Goal: Contribute content: Contribute content

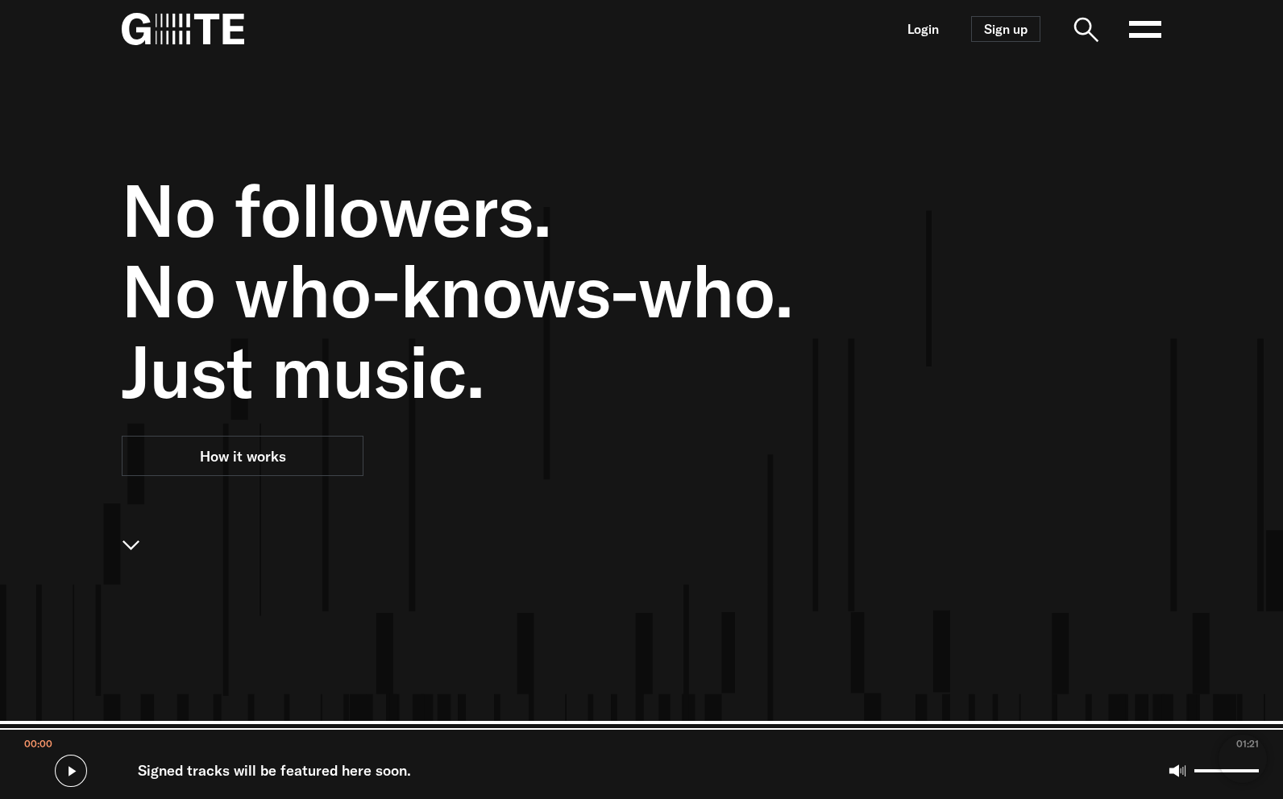
click at [898, 492] on div "No followers. No who-knows-who. Just music. How it works" at bounding box center [553, 457] width 862 height 799
click at [938, 23] on link "Login" at bounding box center [922, 30] width 31 height 14
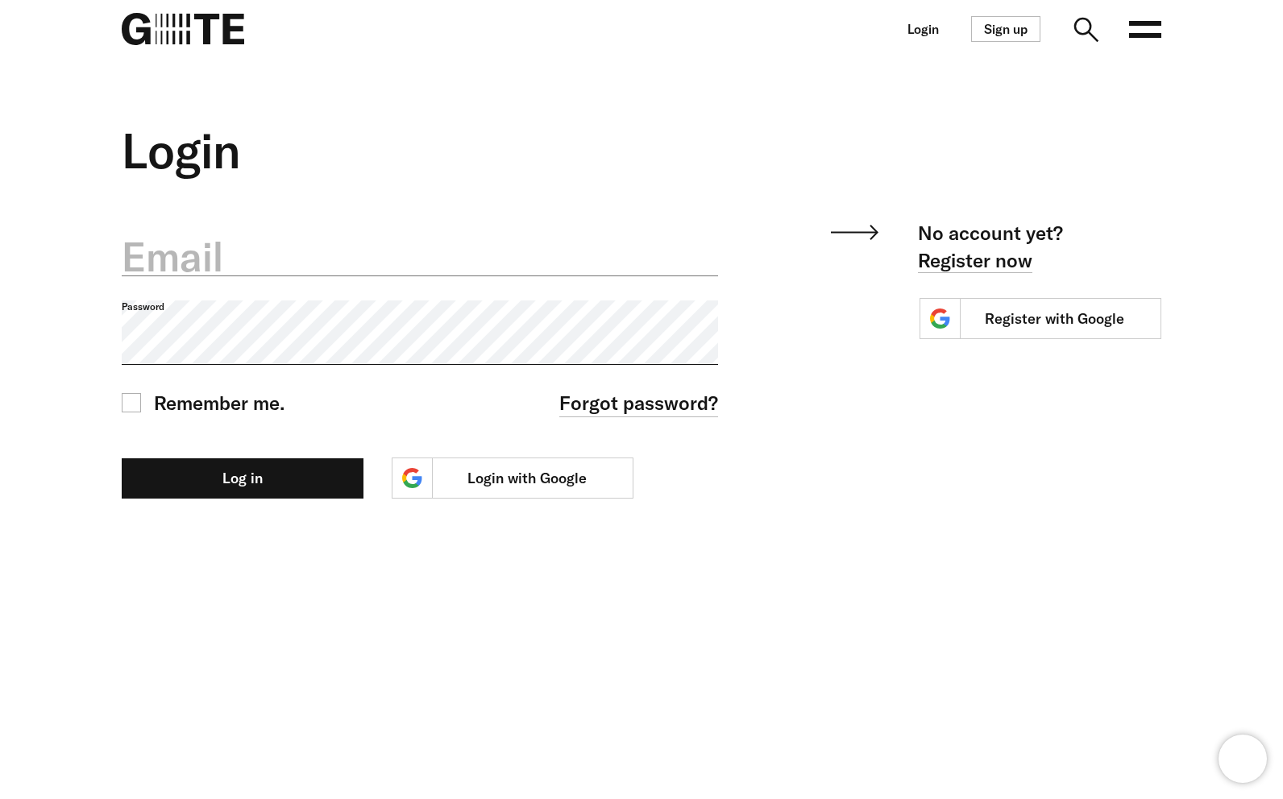
click at [340, 268] on label "Email" at bounding box center [420, 257] width 596 height 56
click at [340, 268] on input "Email" at bounding box center [420, 247] width 596 height 57
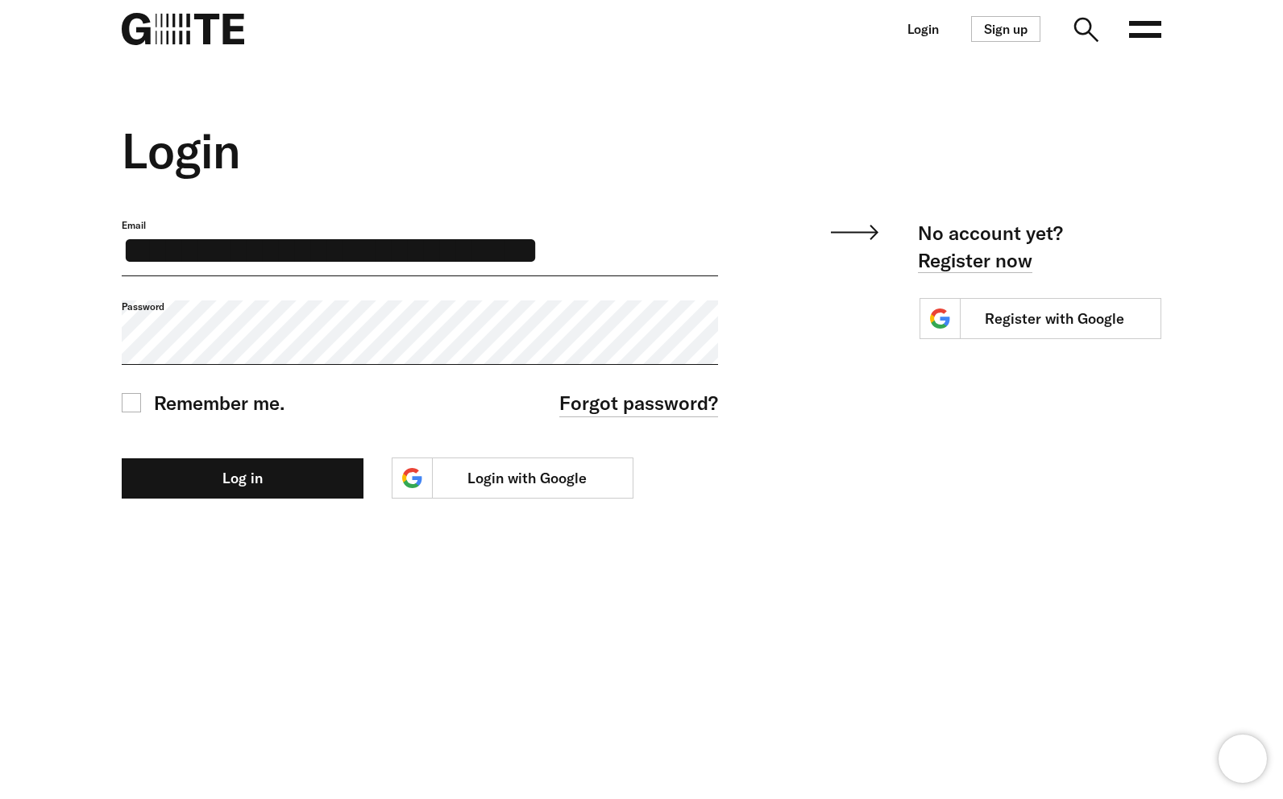
type input "**********"
click at [255, 487] on button "Log in" at bounding box center [243, 479] width 242 height 40
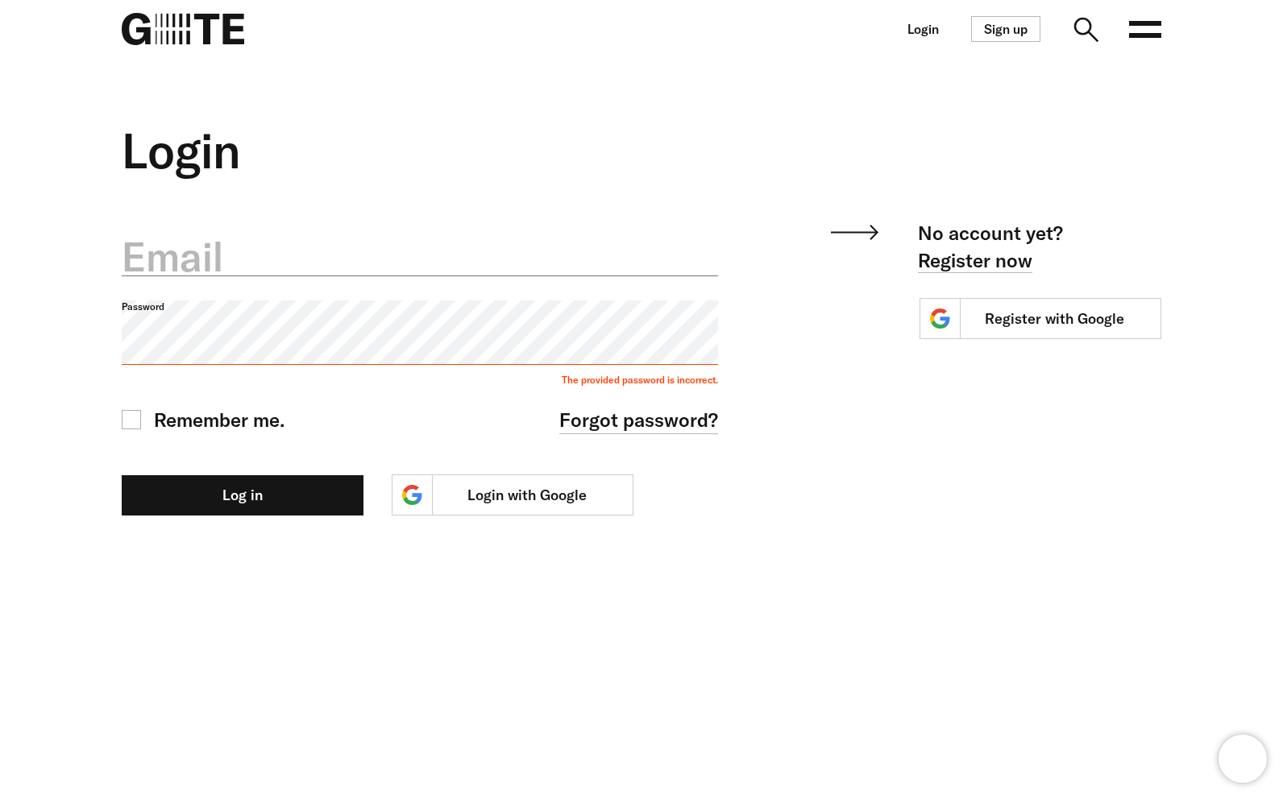
click at [338, 268] on label "Email" at bounding box center [420, 257] width 596 height 56
click at [338, 268] on input "Email" at bounding box center [420, 247] width 596 height 57
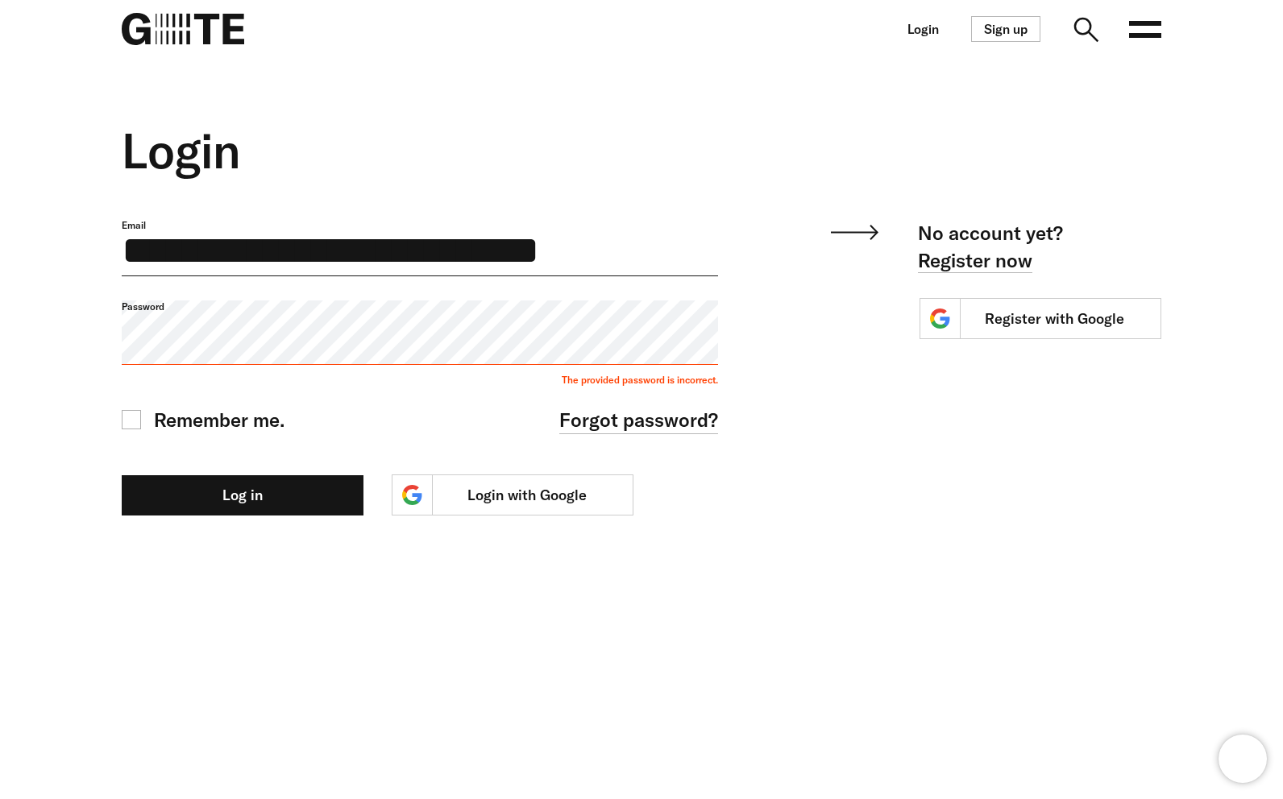
type input "**********"
click at [270, 488] on button "Log in" at bounding box center [243, 495] width 242 height 40
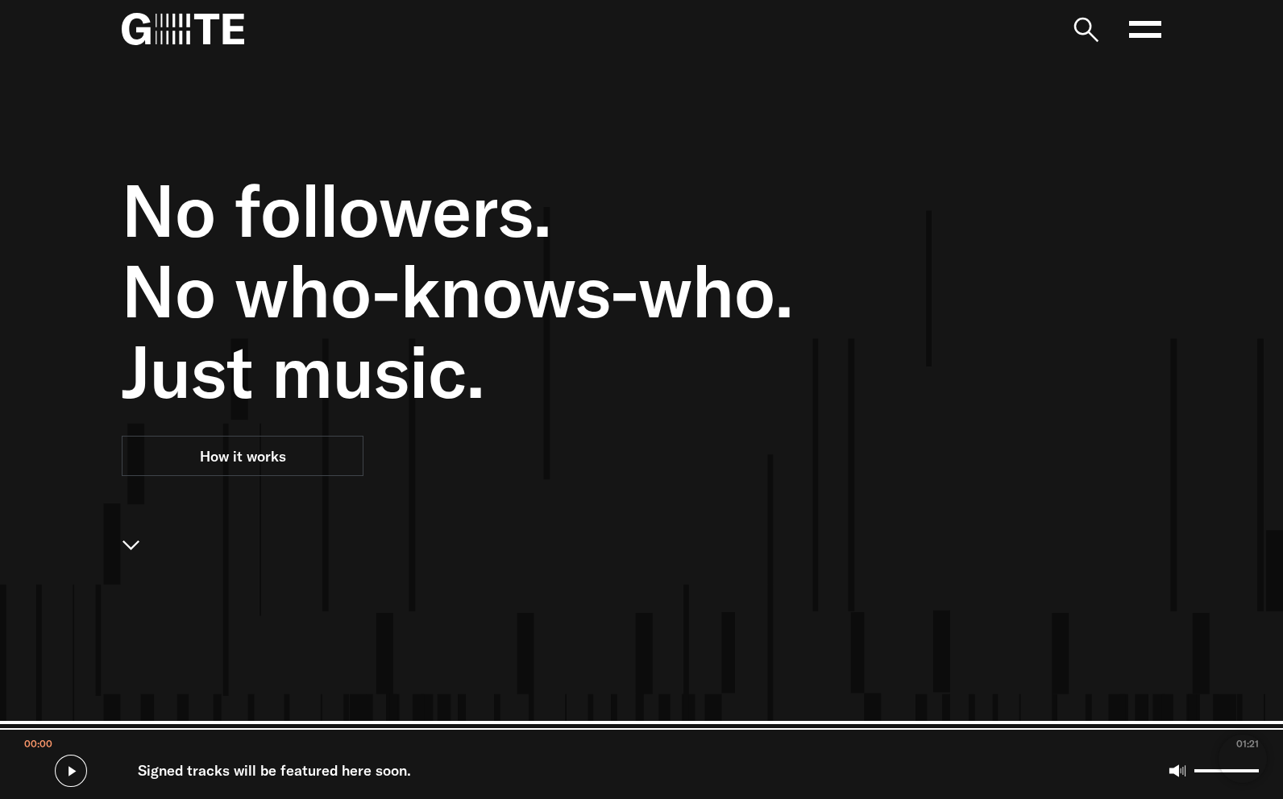
click at [575, 435] on div "No followers. No who-knows-who. Just music. How it works" at bounding box center [553, 457] width 862 height 799
drag, startPoint x: 749, startPoint y: 491, endPoint x: 1096, endPoint y: 127, distance: 503.3
click at [749, 490] on div "No followers. No who-knows-who. Just music. How it works" at bounding box center [553, 457] width 862 height 799
click at [1148, 21] on rect at bounding box center [1145, 23] width 32 height 5
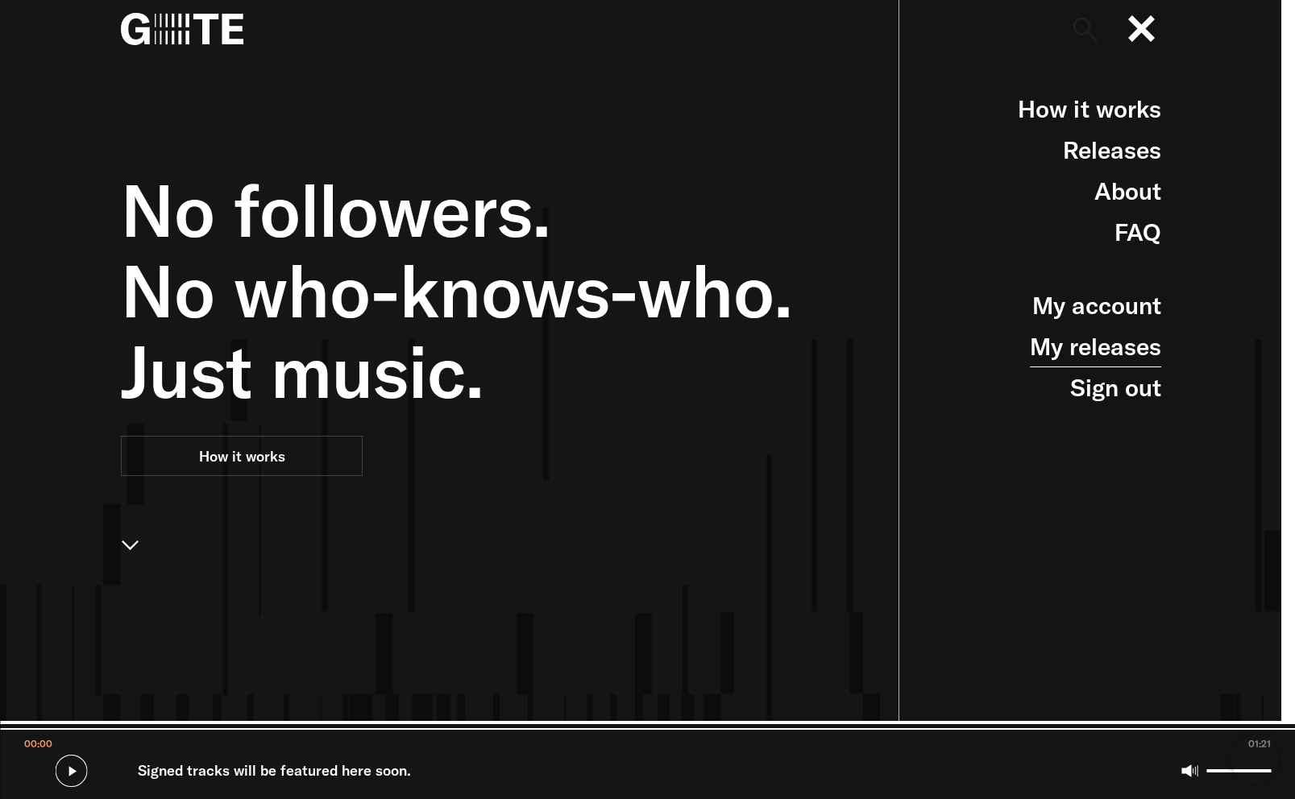
click at [1056, 348] on link "My releases" at bounding box center [1095, 346] width 131 height 41
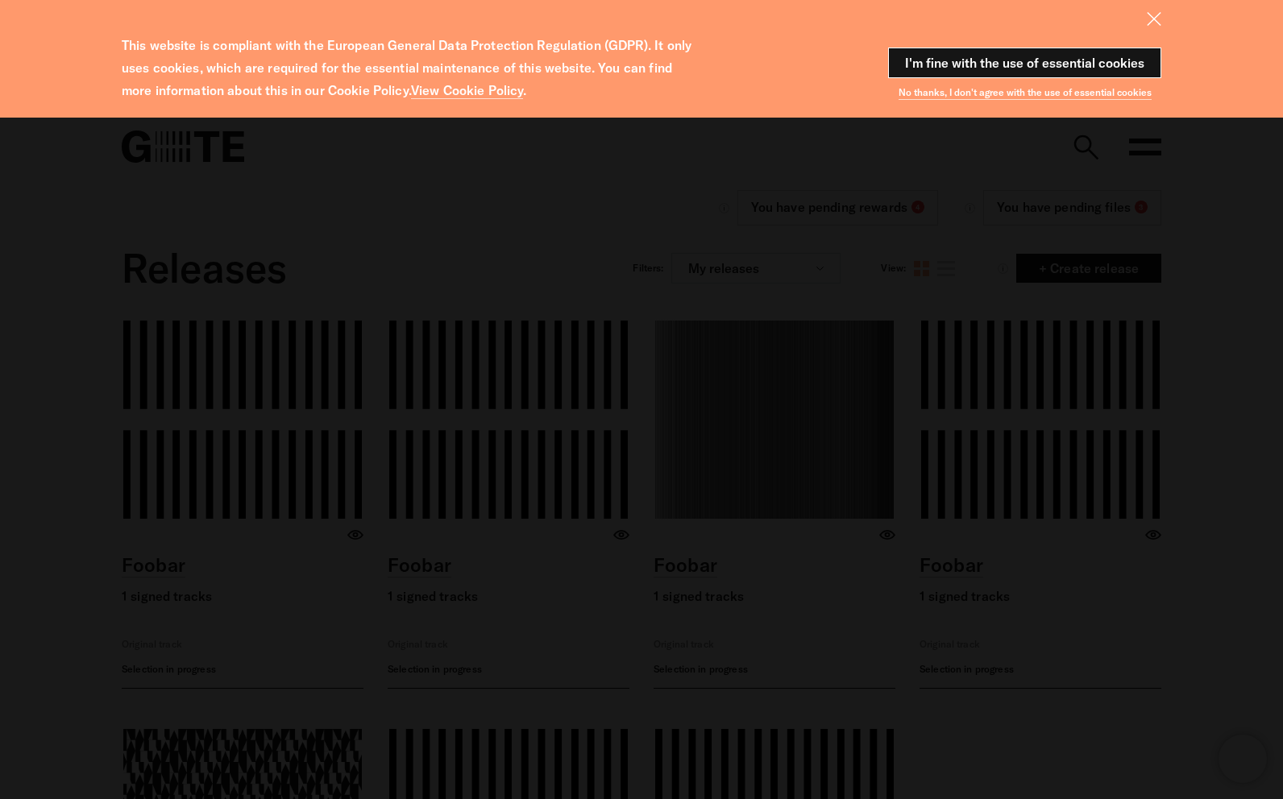
click at [1061, 59] on button "I'm fine with the use of essential cookies" at bounding box center [1024, 63] width 273 height 31
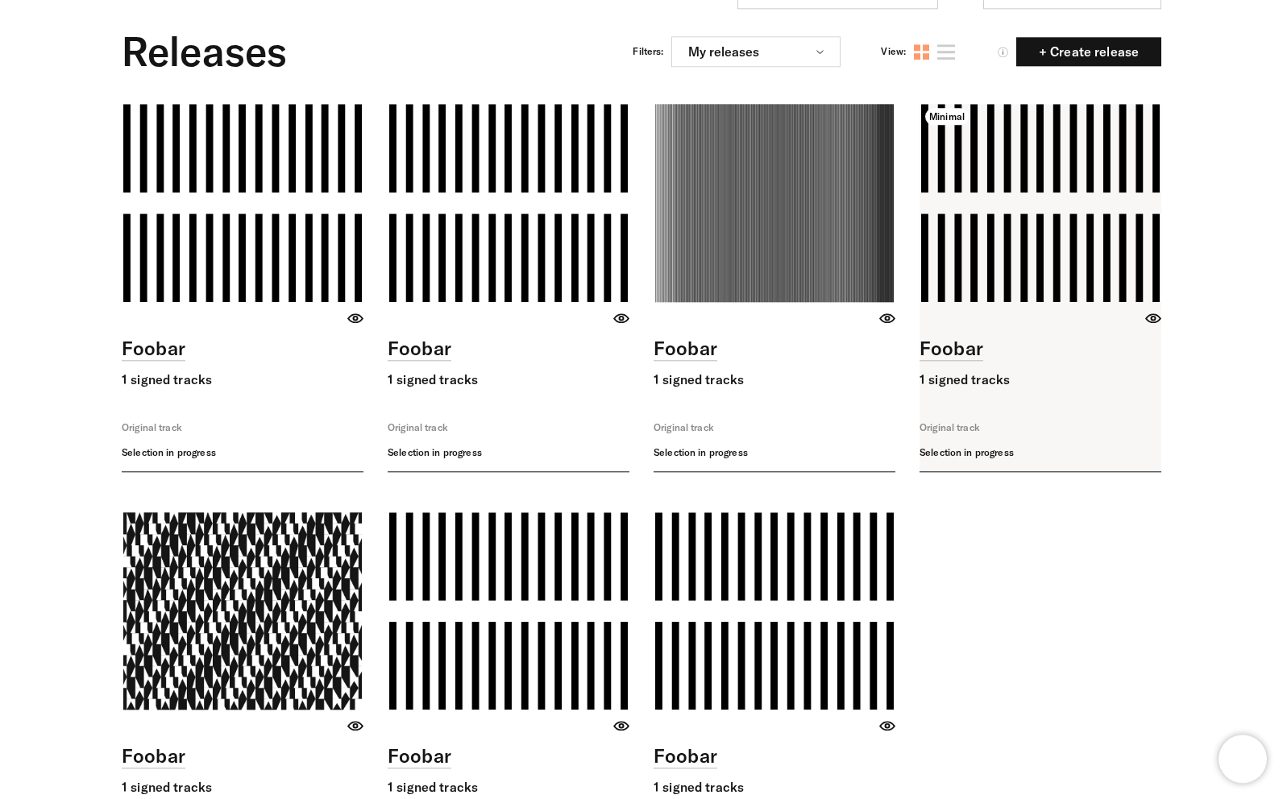
scroll to position [39, 0]
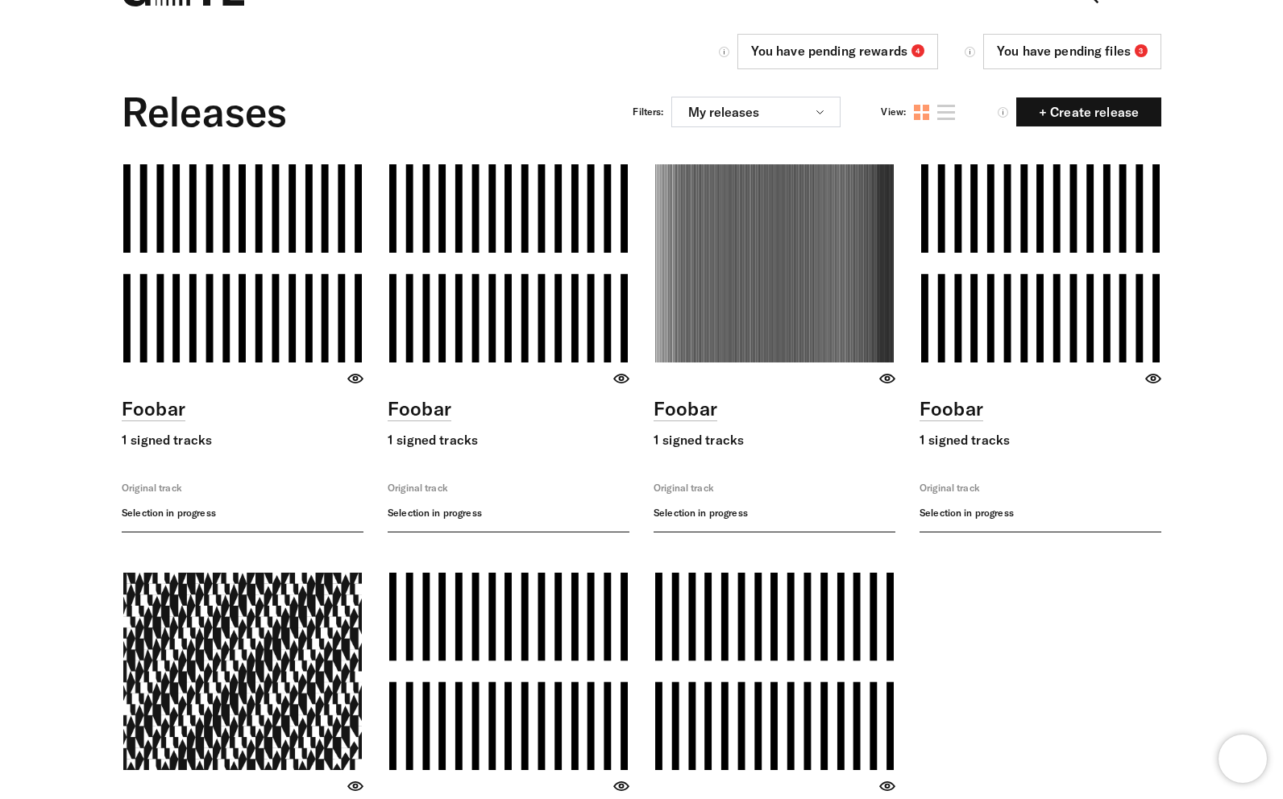
click at [1113, 133] on div "Releases Filters: My releases All releases Open releases Closed releases Remix …" at bounding box center [642, 112] width 1040 height 56
click at [1116, 106] on span "+ Create release" at bounding box center [1089, 112] width 126 height 13
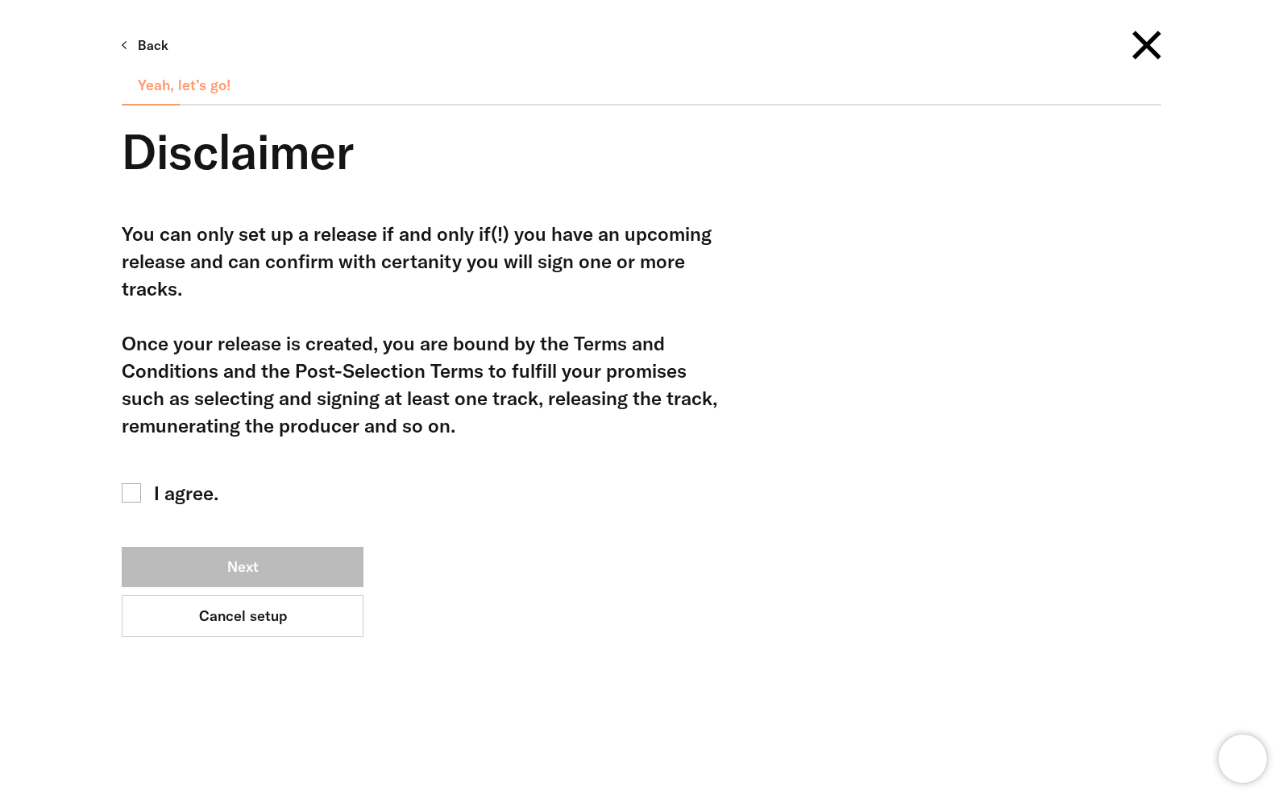
click at [214, 498] on span "I agree." at bounding box center [186, 492] width 64 height 27
click at [253, 565] on button "Next" at bounding box center [243, 567] width 242 height 40
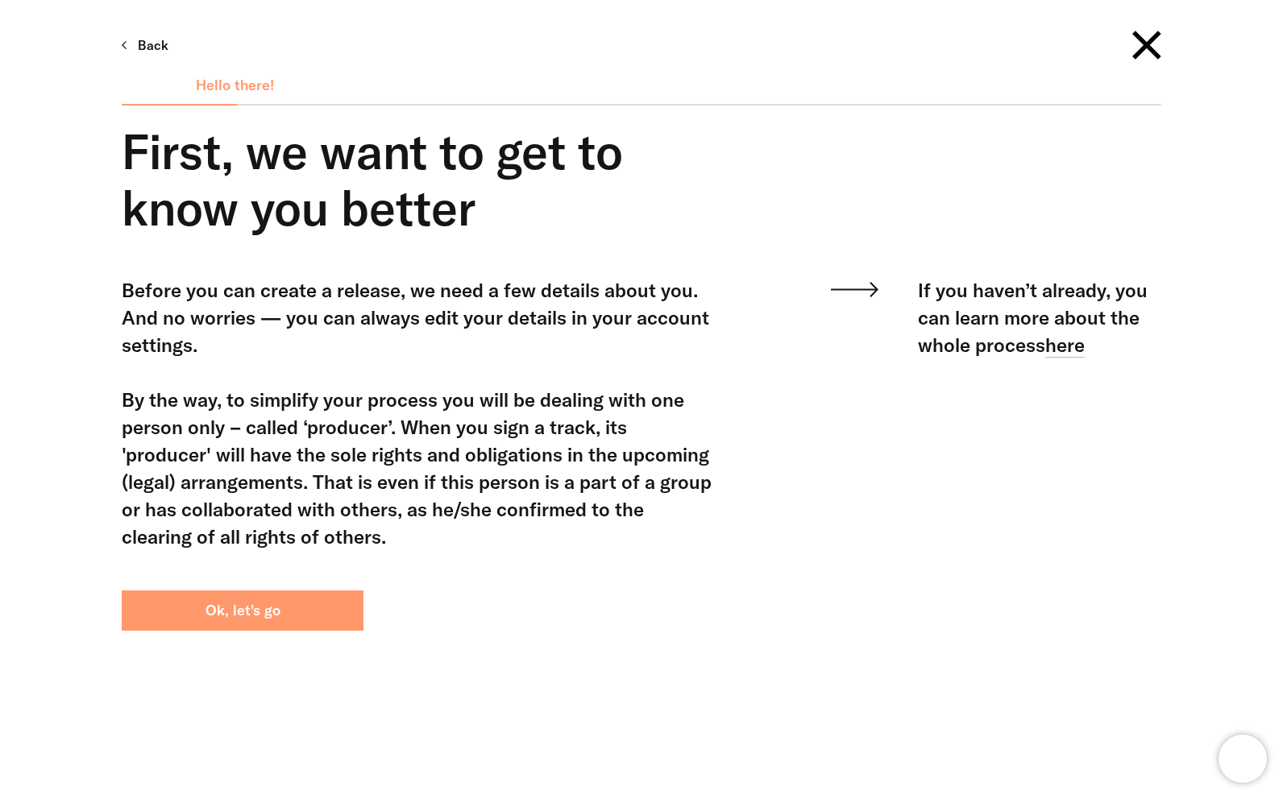
click at [262, 598] on button "Ok, let's go" at bounding box center [243, 611] width 242 height 40
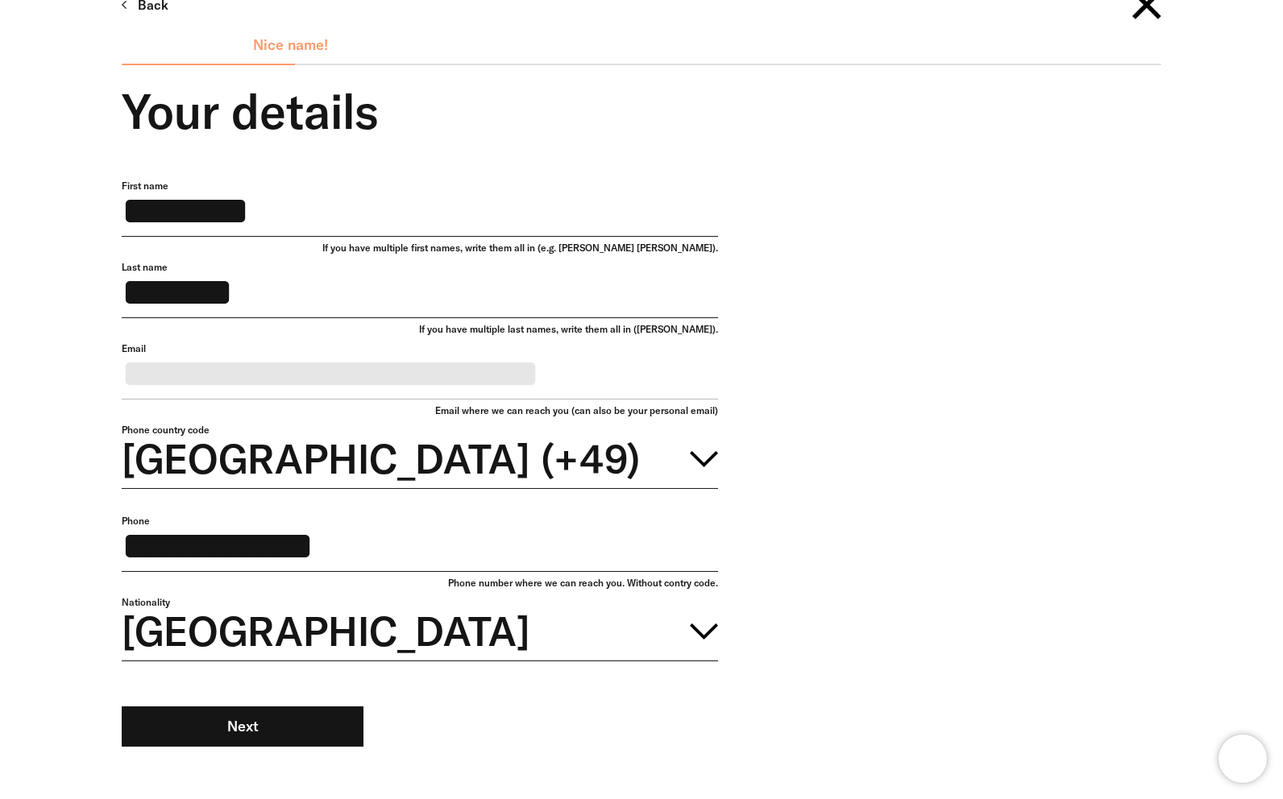
scroll to position [168, 0]
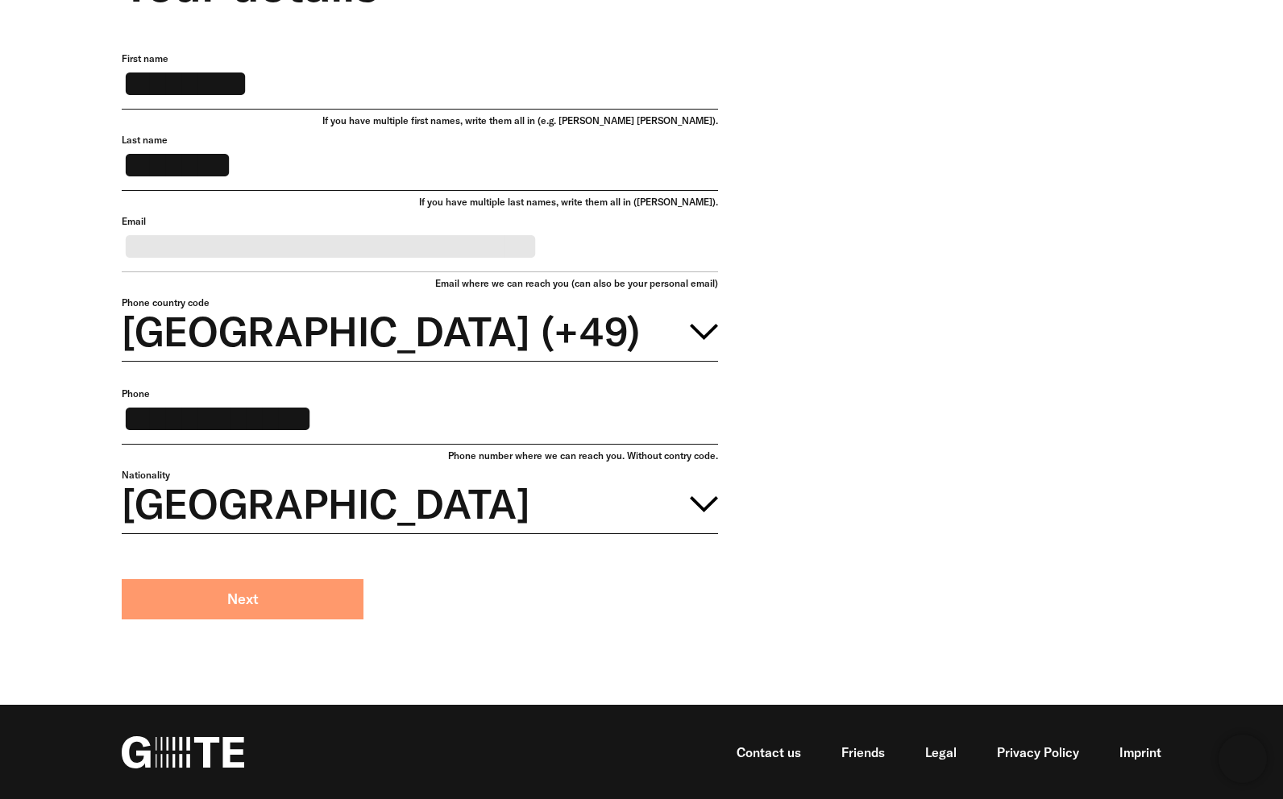
click at [313, 620] on button "Next" at bounding box center [243, 599] width 242 height 40
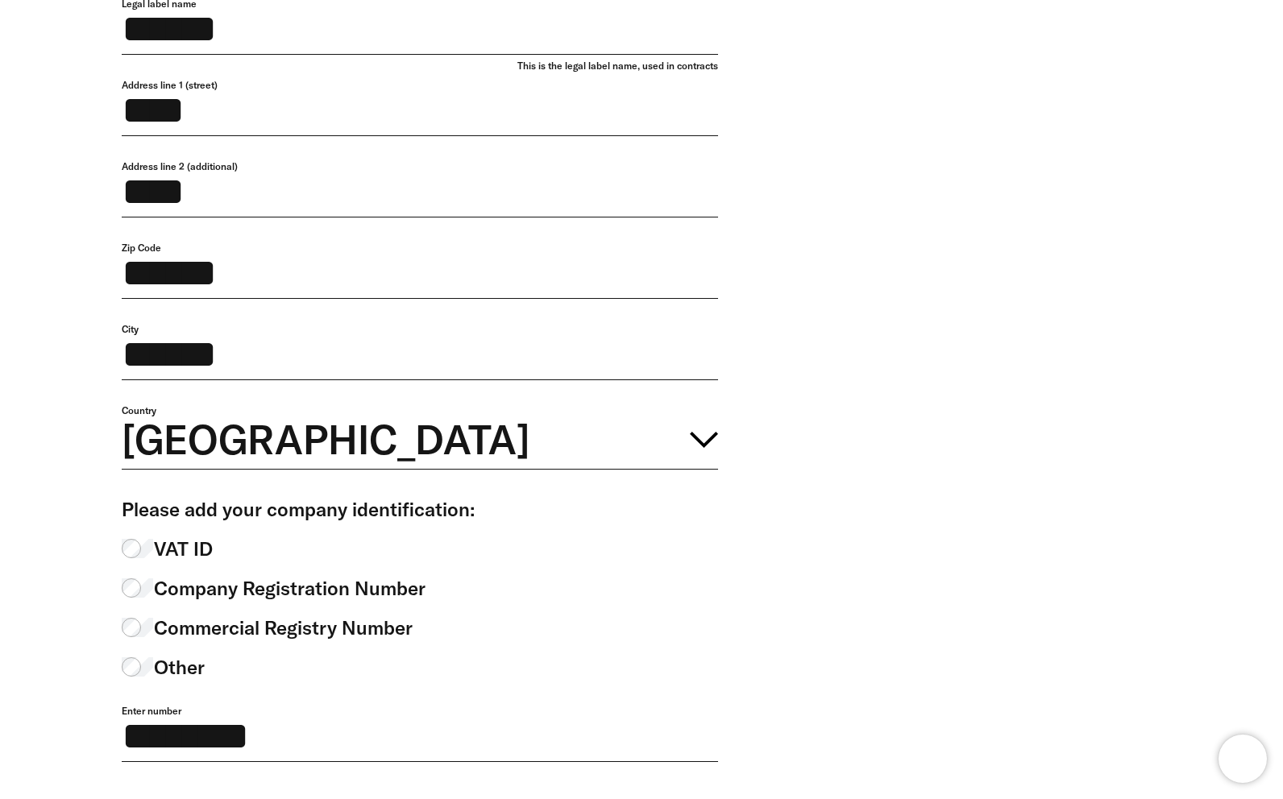
scroll to position [789, 0]
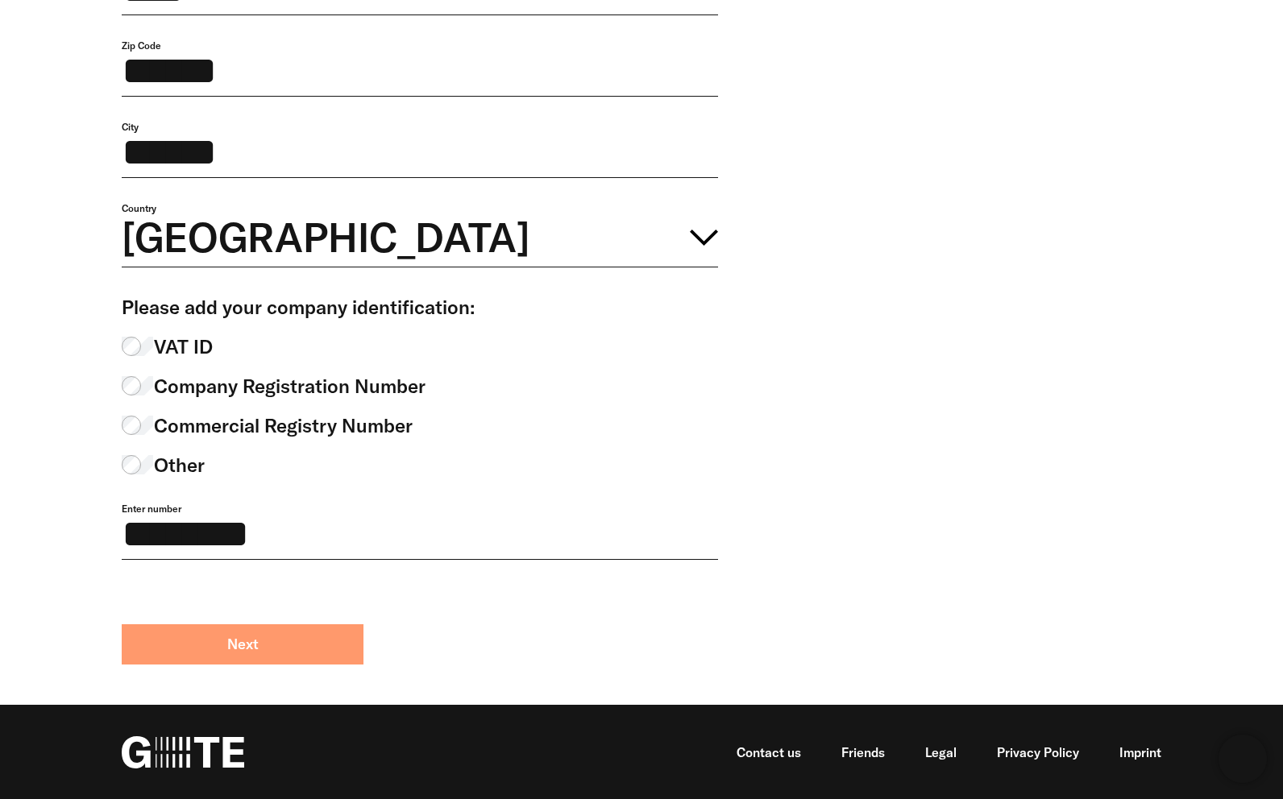
click at [336, 650] on button "Next" at bounding box center [243, 645] width 242 height 40
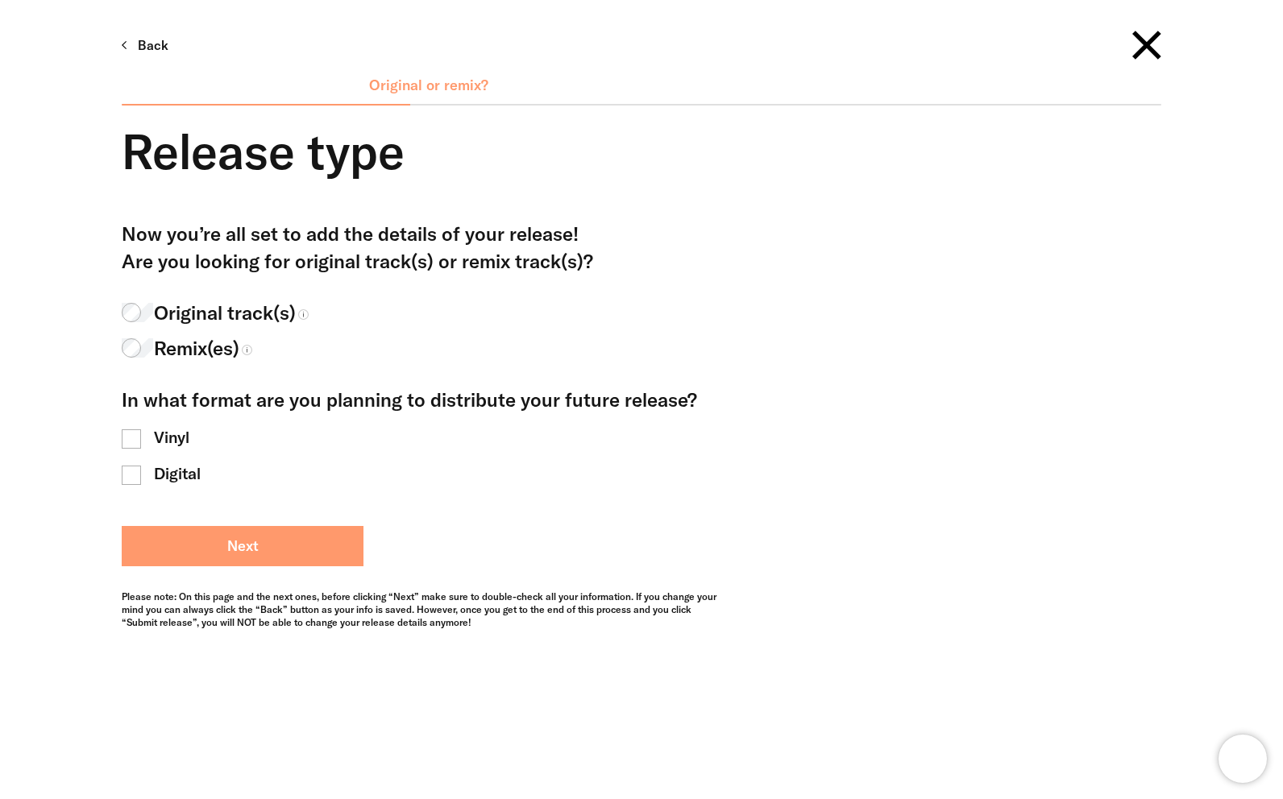
click at [189, 563] on button "Next" at bounding box center [243, 546] width 242 height 40
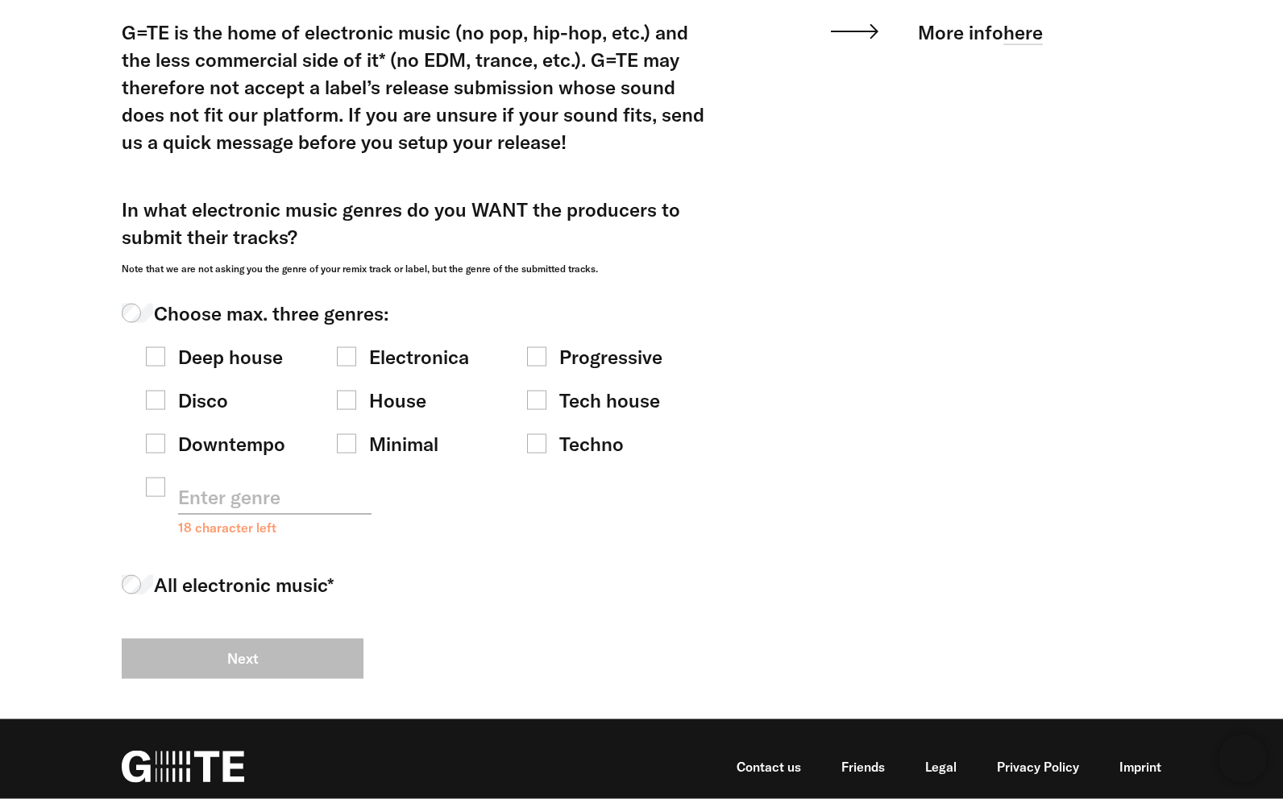
scroll to position [216, 0]
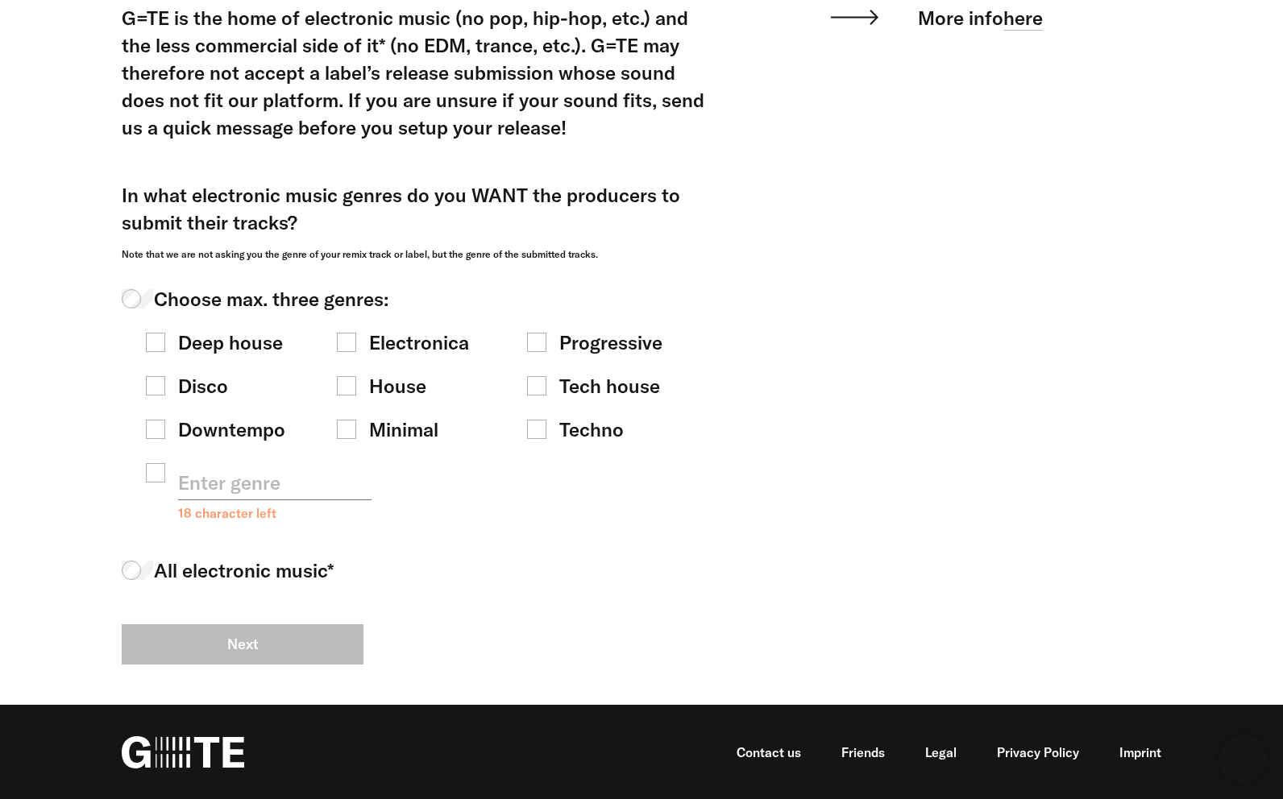
click at [237, 385] on label "Disco" at bounding box center [229, 385] width 167 height 27
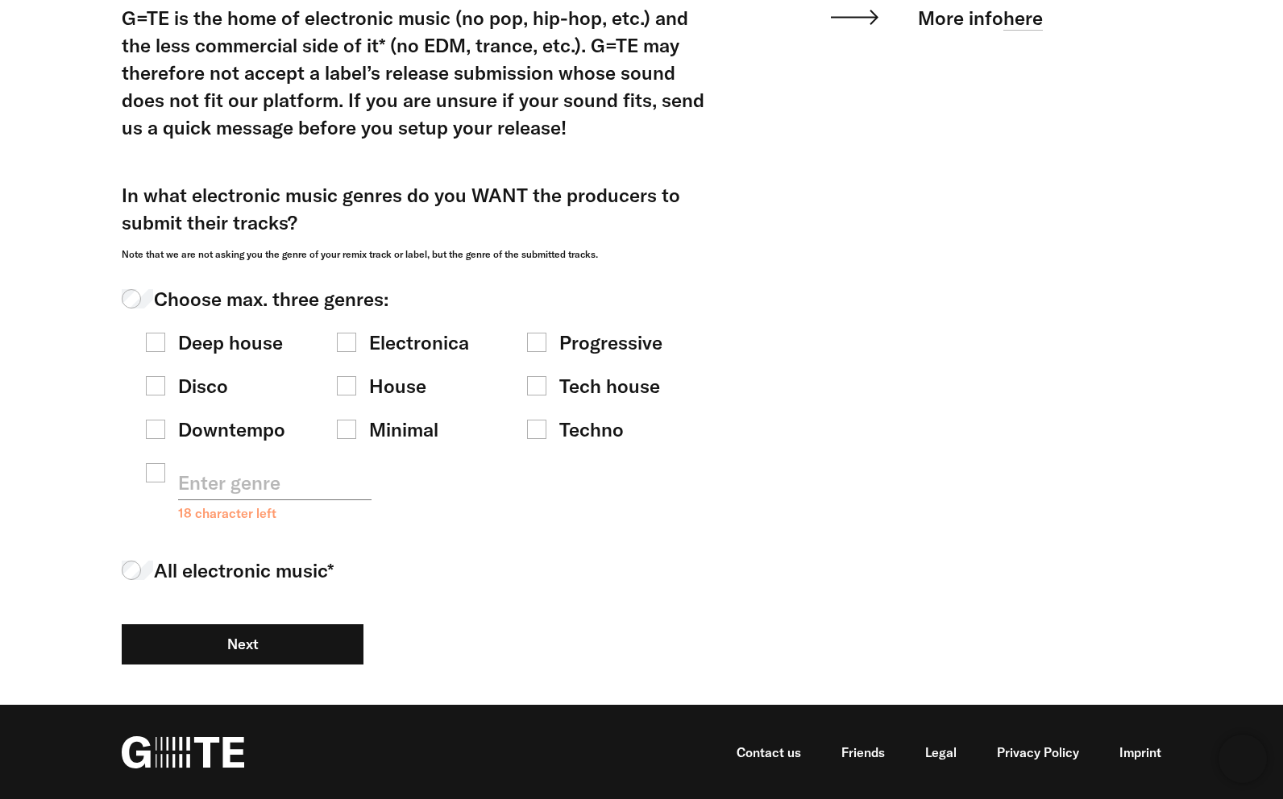
click at [322, 411] on div "Deep house Electronica Progressive Disco House Tech house Downtempo Minimal Tec…" at bounding box center [420, 427] width 596 height 228
click at [377, 433] on span "Minimal" at bounding box center [403, 429] width 69 height 27
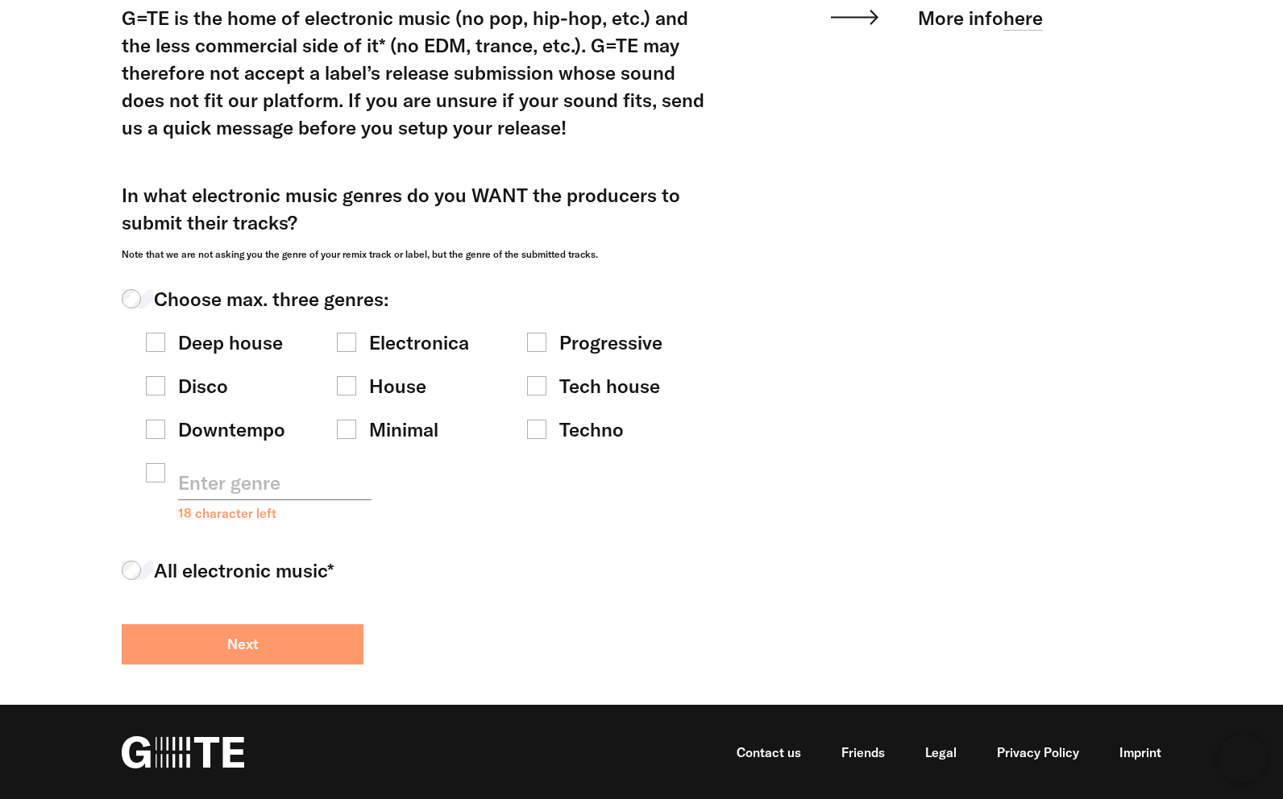
click at [322, 642] on button "Next" at bounding box center [243, 645] width 242 height 40
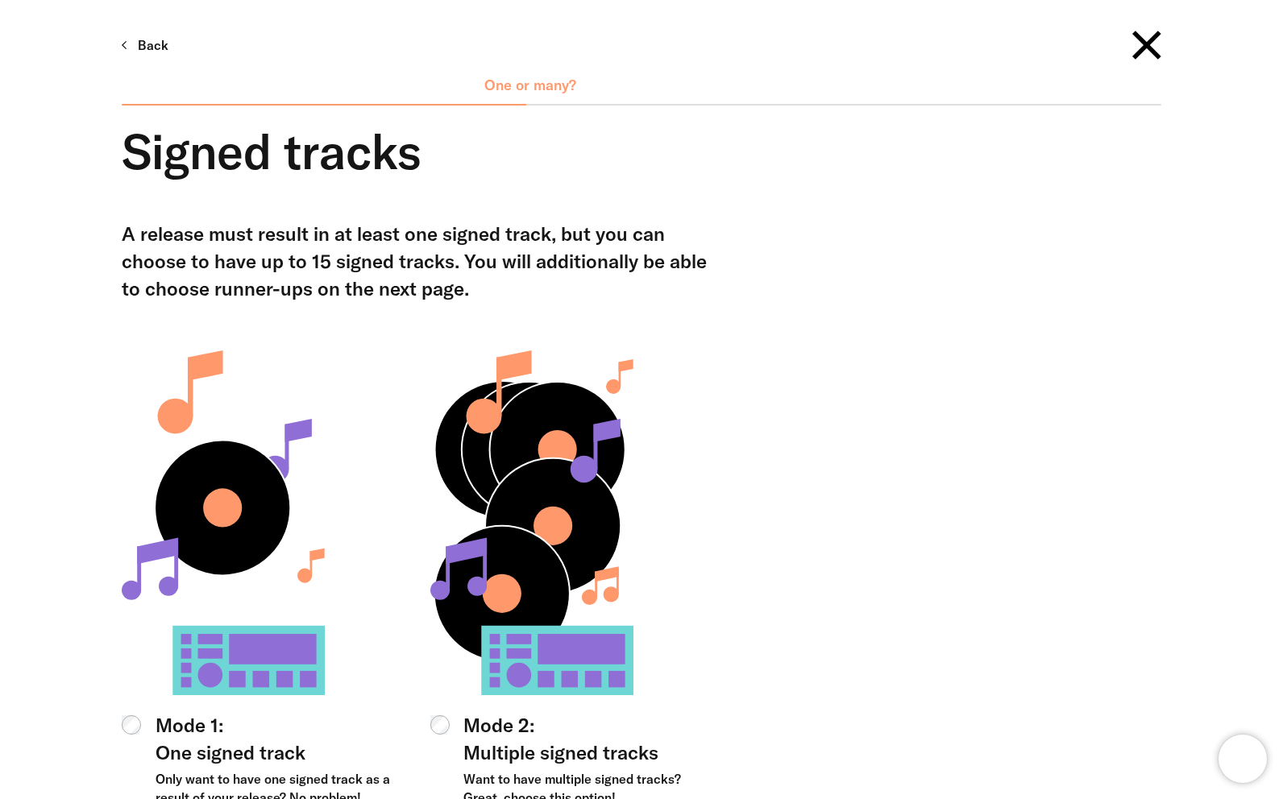
scroll to position [335, 0]
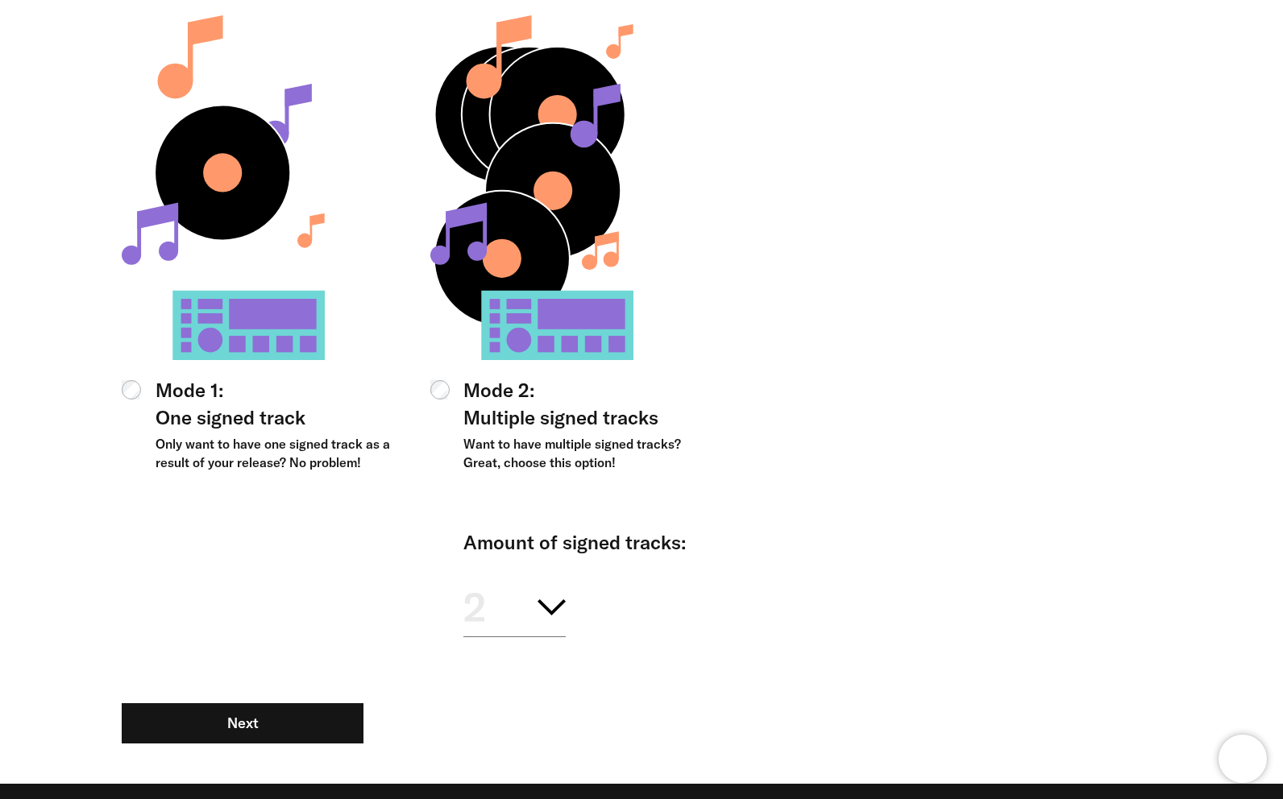
click at [887, 478] on div "A release must result in at least one signed track, but you can choose to have …" at bounding box center [630, 334] width 1064 height 899
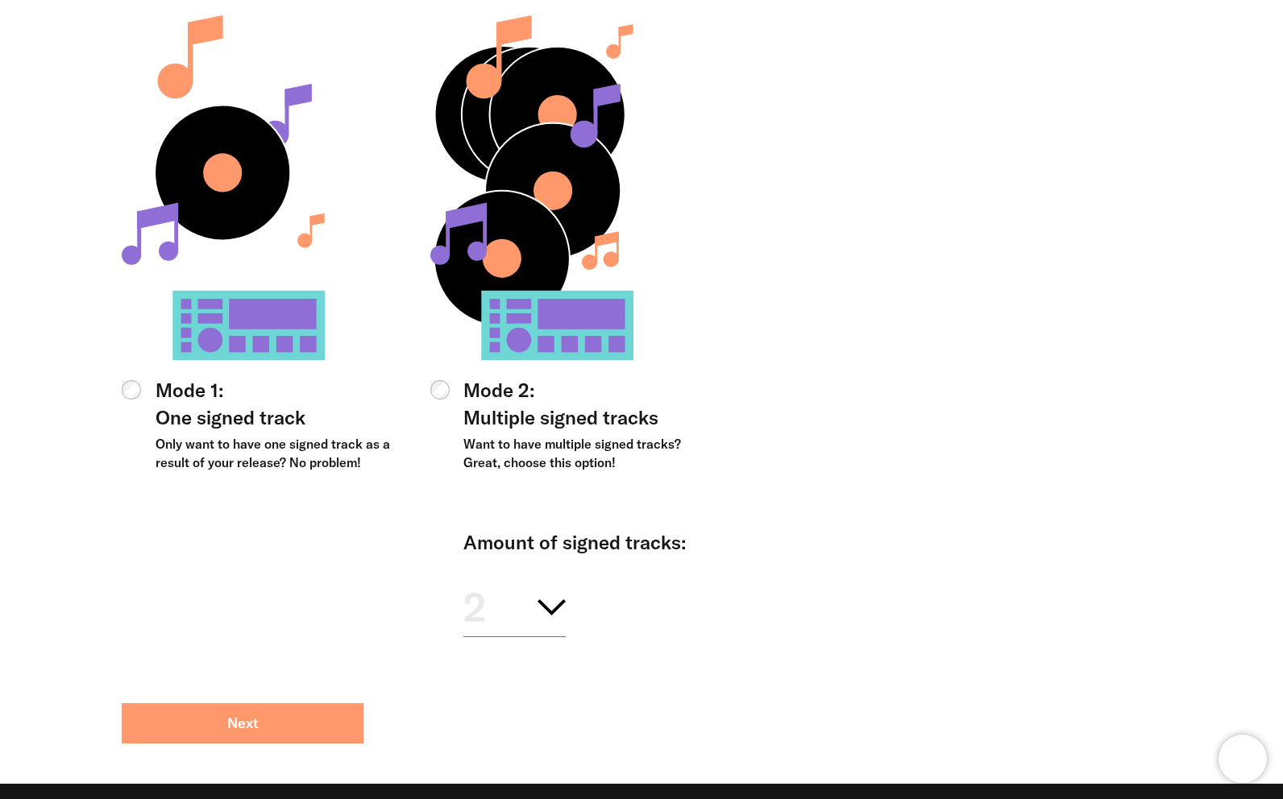
click at [233, 736] on button "Next" at bounding box center [243, 724] width 242 height 40
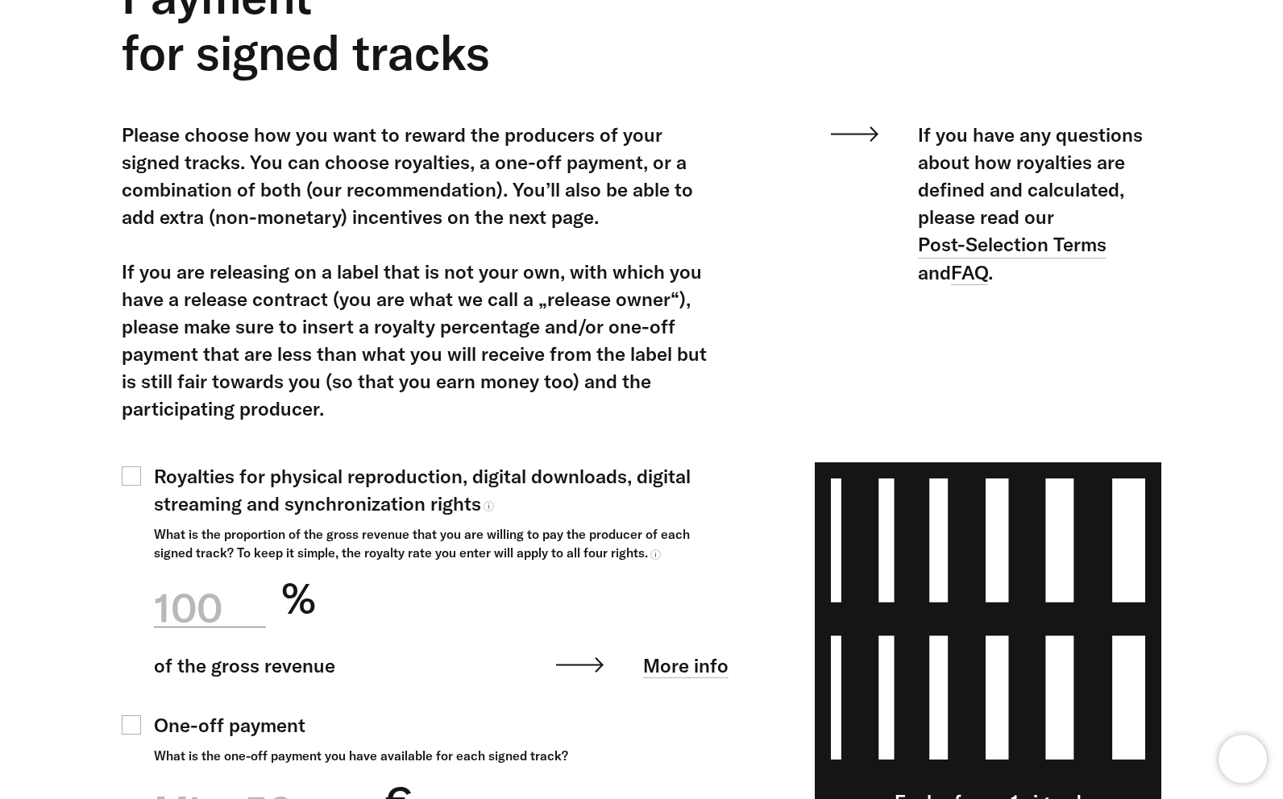
scroll to position [168, 0]
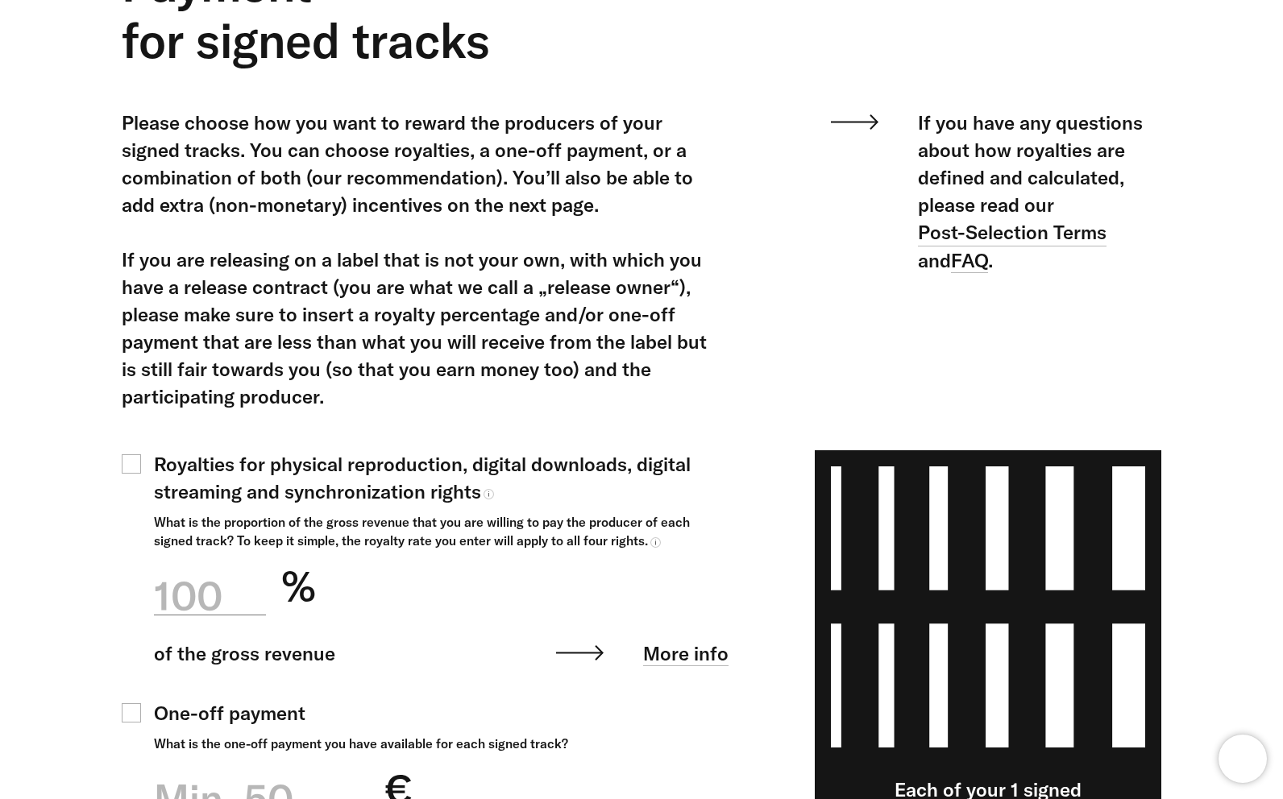
click at [308, 456] on p "Royalties for physical reproduction, digital downloads, digital streaming and s…" at bounding box center [441, 477] width 575 height 55
click at [238, 599] on div "100" at bounding box center [210, 596] width 112 height 56
click at [238, 599] on input "100 % of the gross revenue More info The amount should contain only numerical v…" at bounding box center [210, 586] width 112 height 57
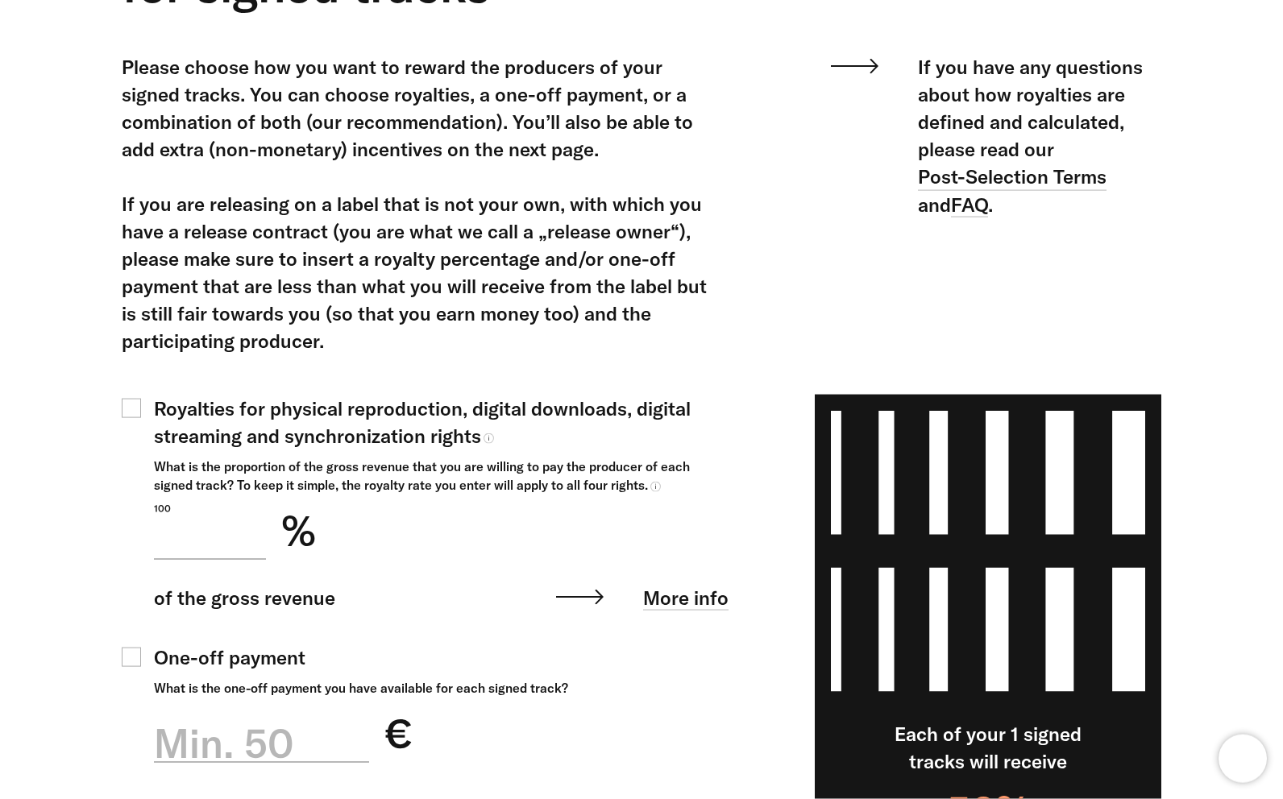
scroll to position [451, 0]
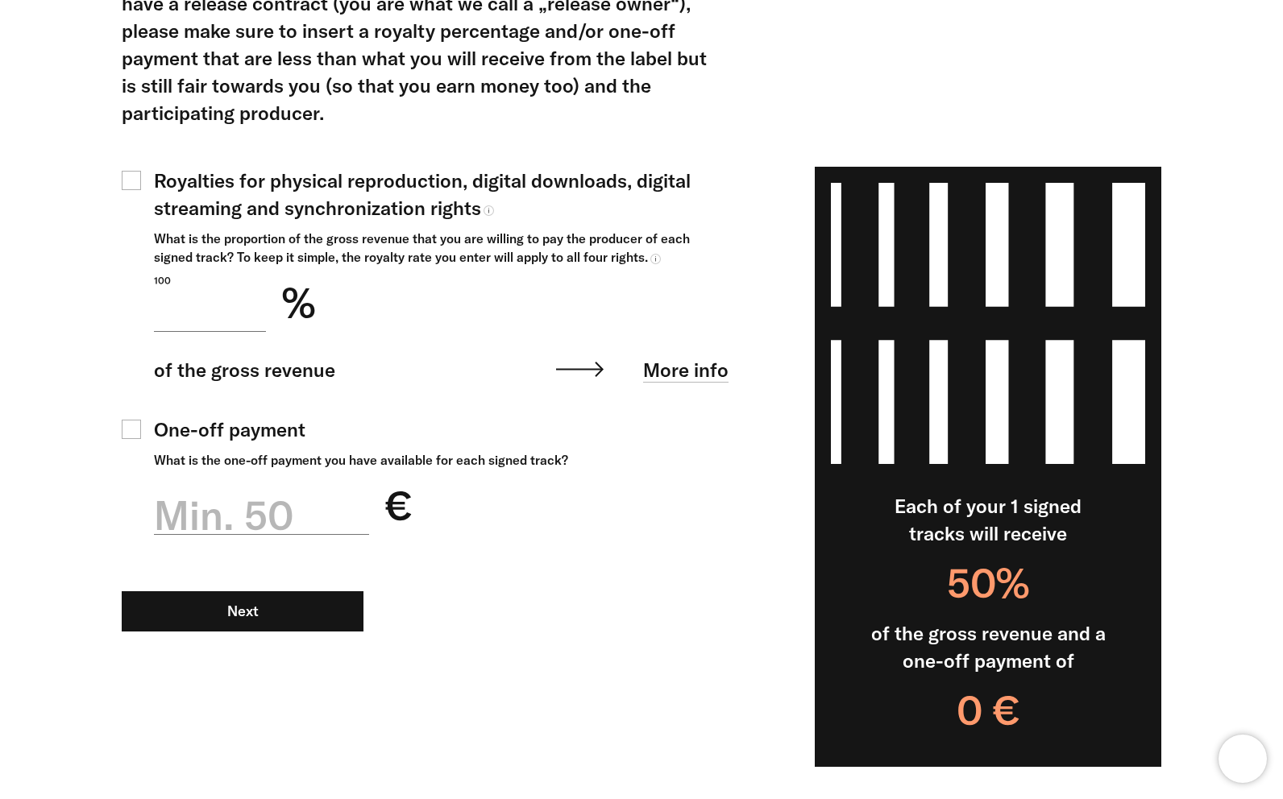
type input "**"
click at [261, 434] on span "One-off payment" at bounding box center [230, 429] width 152 height 27
click at [226, 559] on div "Min. 50" at bounding box center [261, 518] width 215 height 81
click at [226, 535] on input "Min. 50 €" at bounding box center [261, 506] width 215 height 57
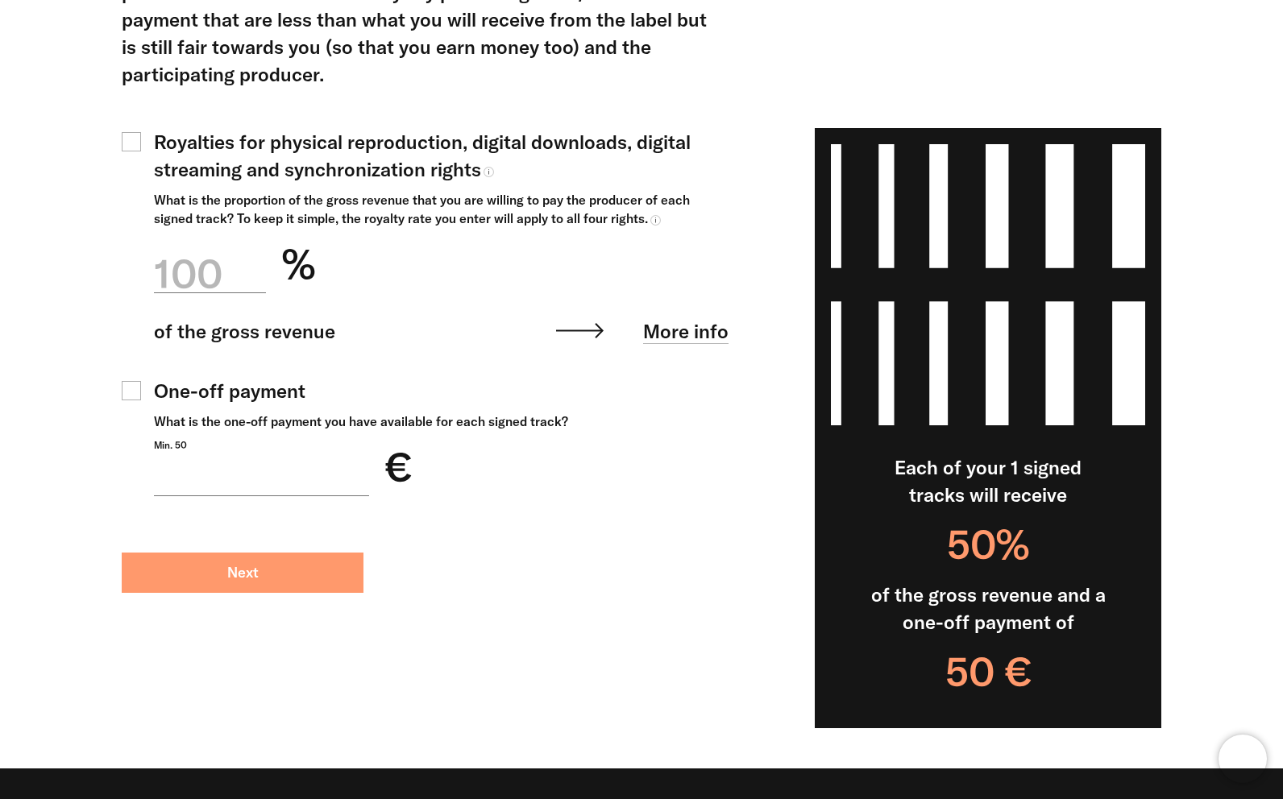
type input "**"
click at [274, 593] on button "Next" at bounding box center [243, 573] width 242 height 40
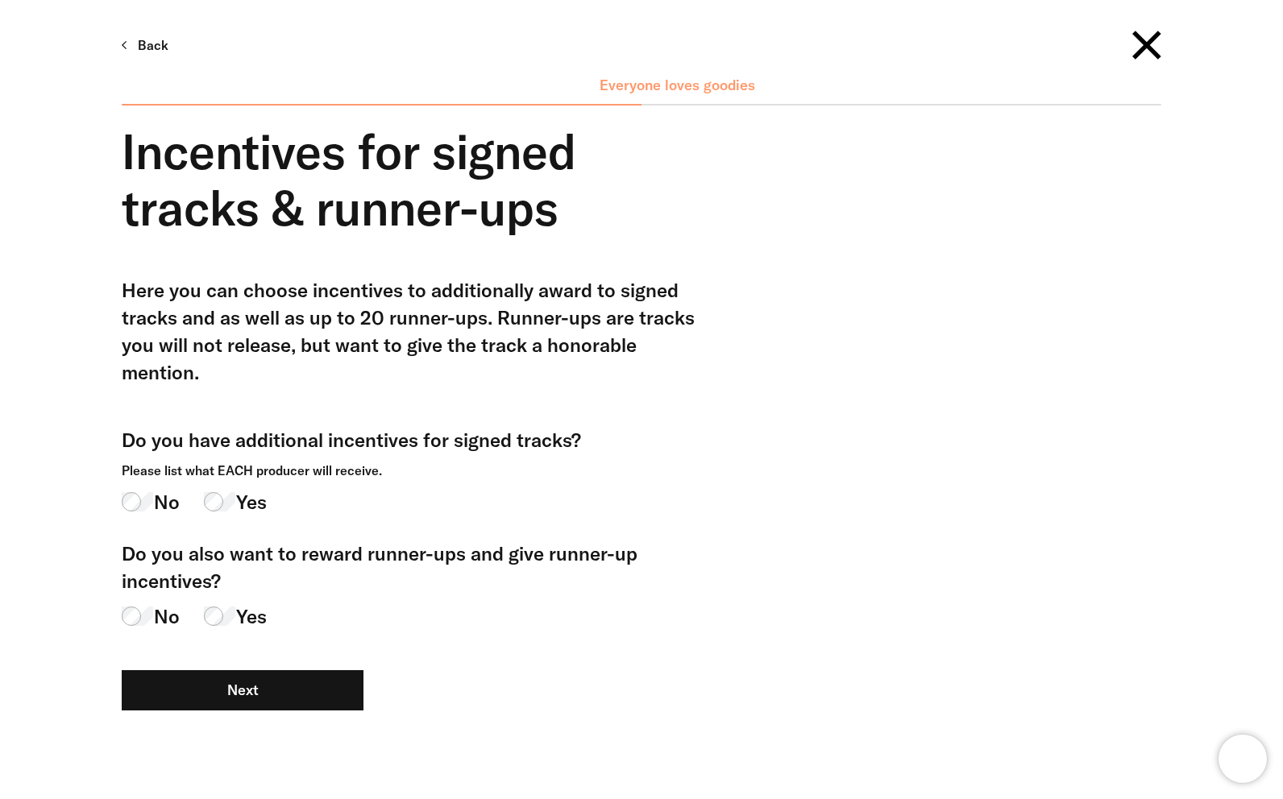
click at [233, 488] on label "Yes" at bounding box center [235, 501] width 63 height 27
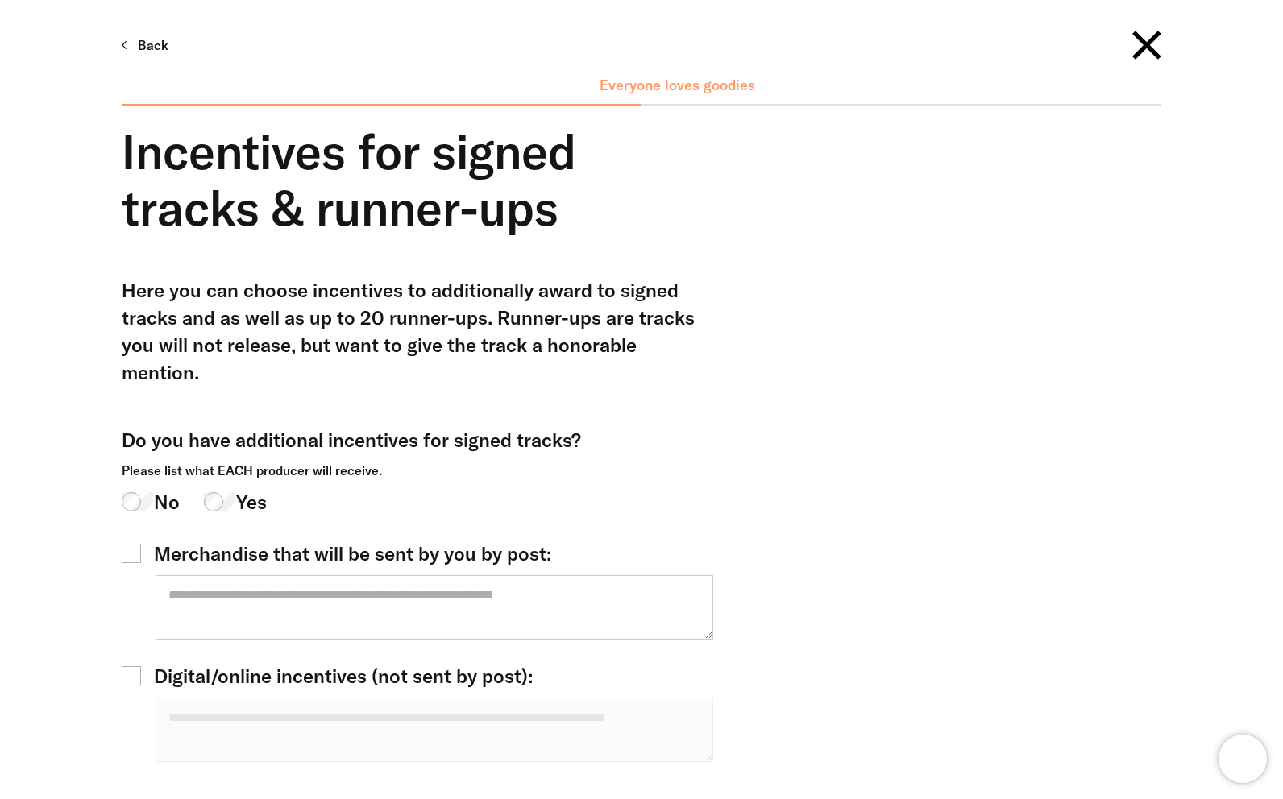
scroll to position [39, 0]
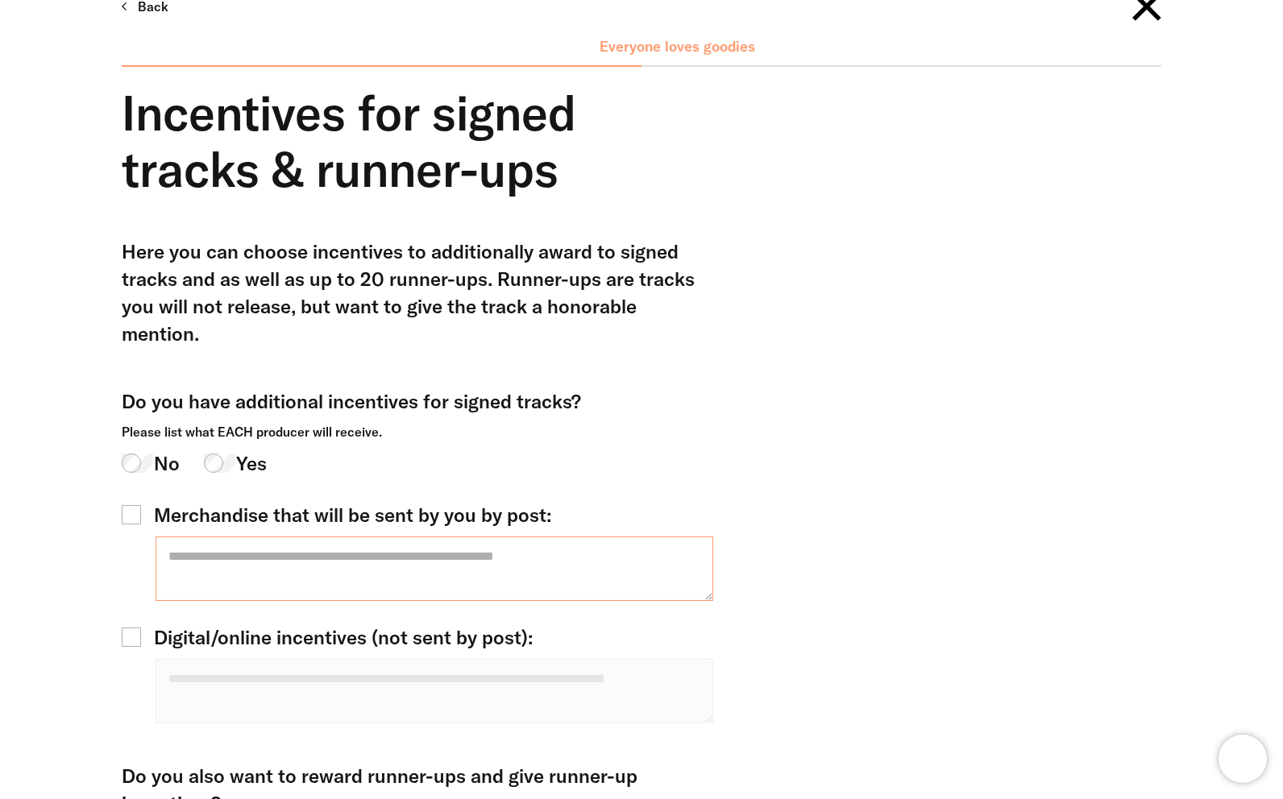
click at [295, 537] on textarea at bounding box center [435, 569] width 558 height 64
type textarea "*"
type textarea "*****"
click at [351, 624] on span "Digital/online incentives (not sent by post):" at bounding box center [343, 637] width 379 height 27
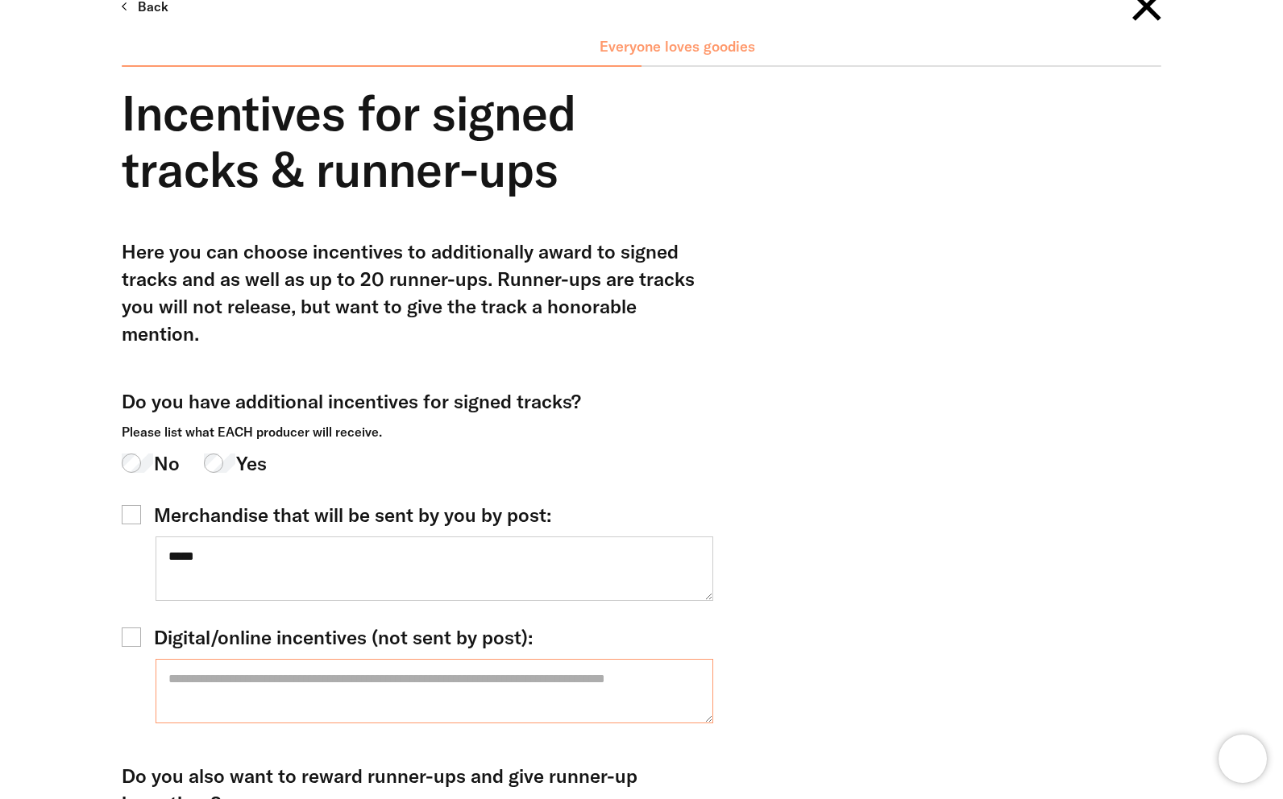
click at [352, 659] on textarea at bounding box center [435, 691] width 558 height 64
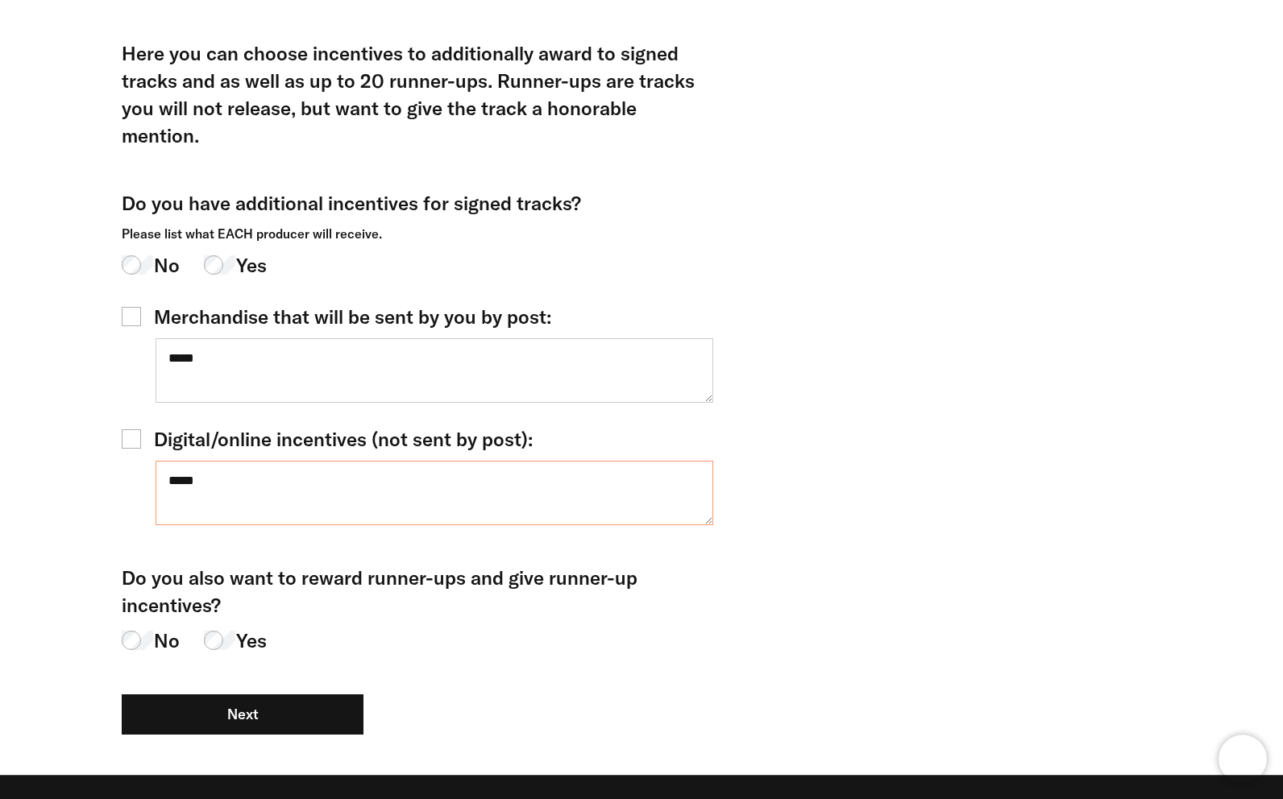
scroll to position [270, 0]
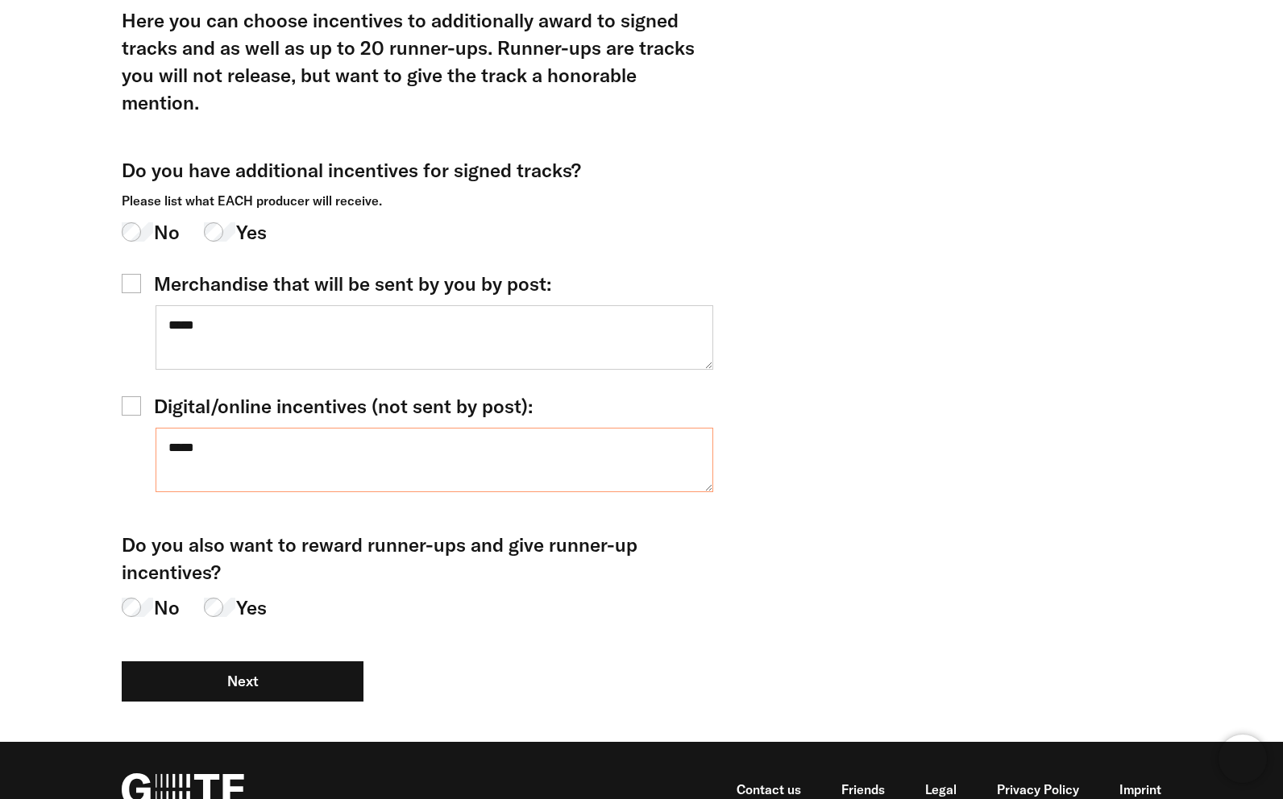
type textarea "*****"
click at [240, 594] on span "Yes" at bounding box center [251, 607] width 31 height 27
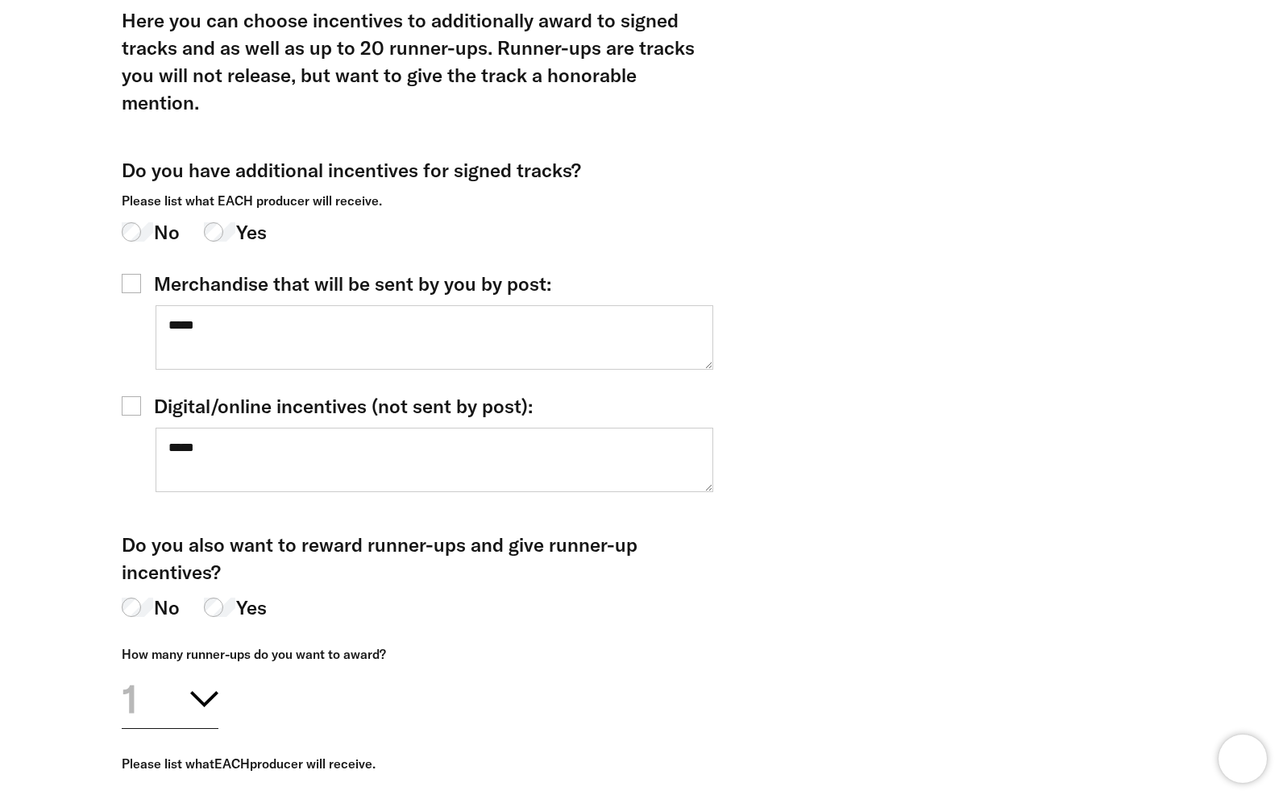
click at [185, 664] on button "1" at bounding box center [170, 696] width 97 height 65
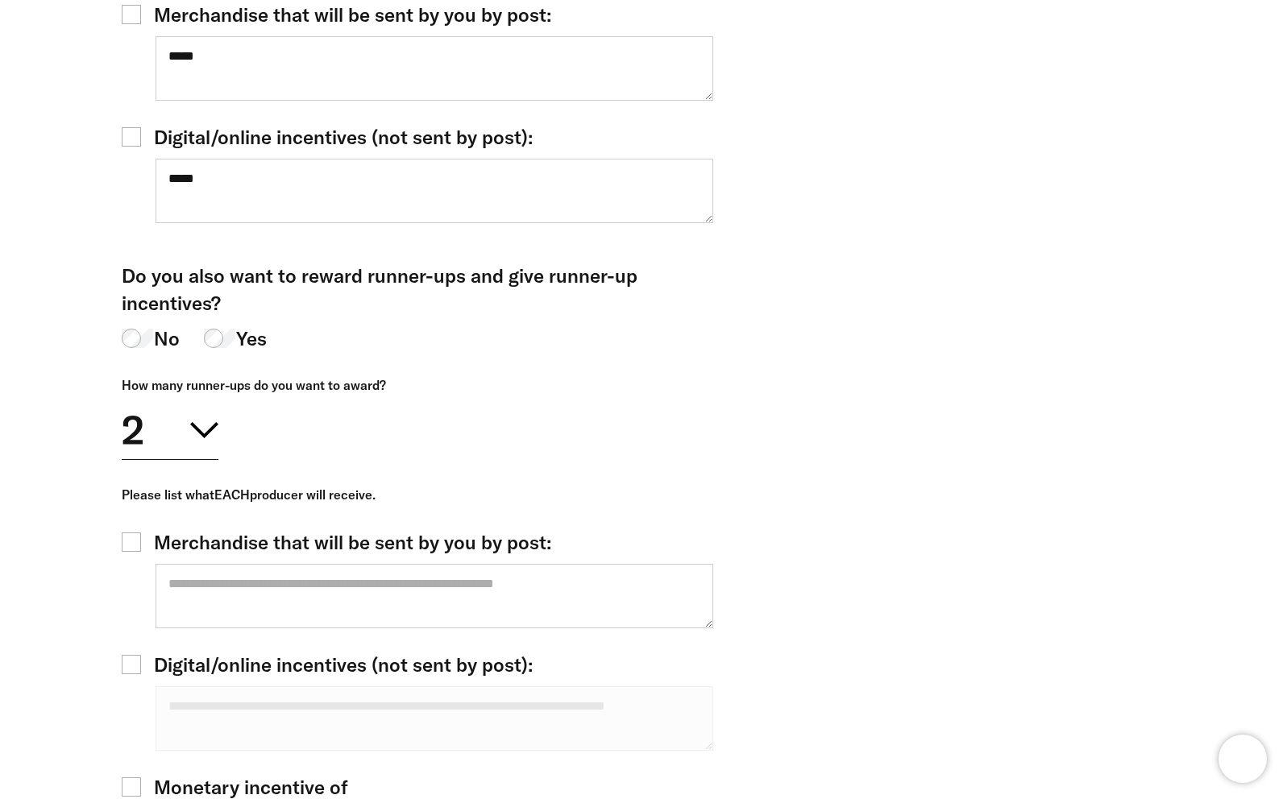
scroll to position [554, 0]
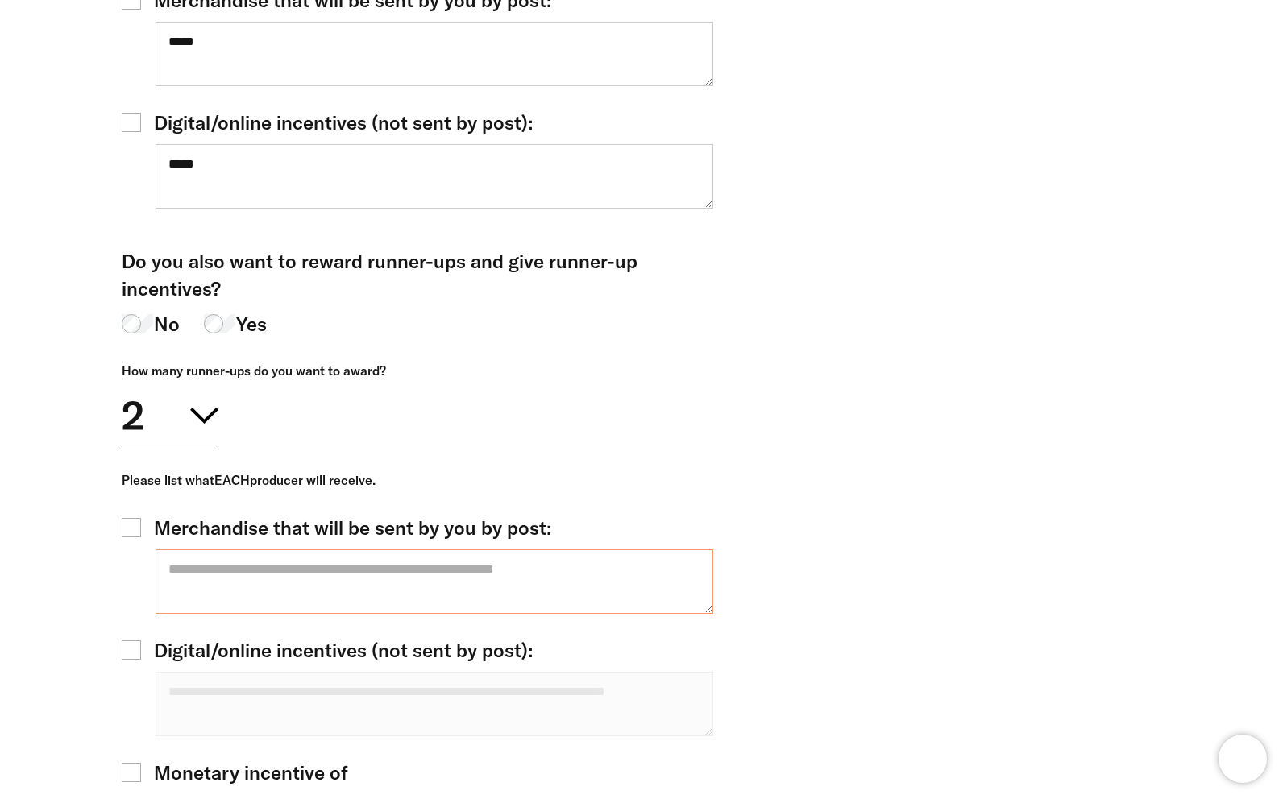
click at [342, 550] on textarea at bounding box center [435, 582] width 558 height 64
type textarea "**********"
click at [342, 590] on div "**********" at bounding box center [420, 703] width 596 height 378
click at [333, 590] on div "**********" at bounding box center [420, 703] width 596 height 378
click at [333, 637] on span "Digital/online incentives (not sent by post):" at bounding box center [343, 650] width 379 height 27
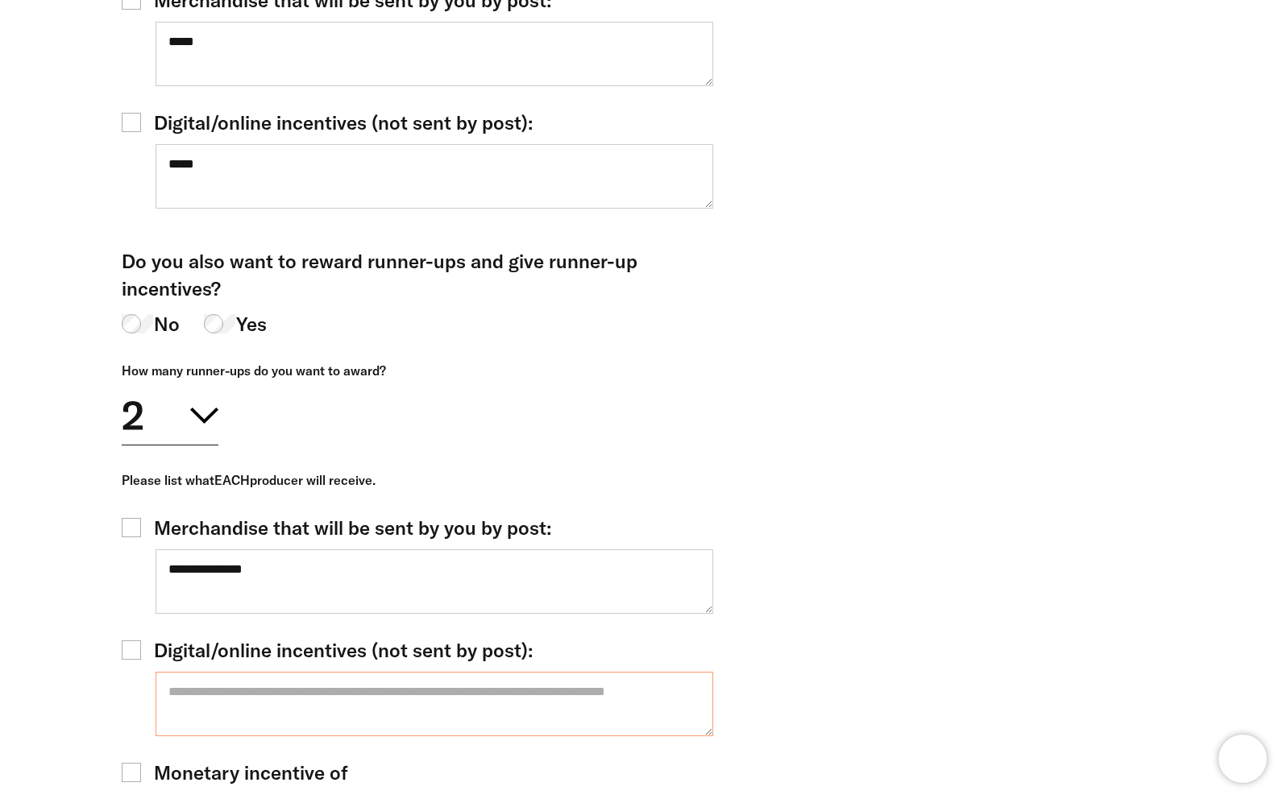
drag, startPoint x: 338, startPoint y: 669, endPoint x: 351, endPoint y: 664, distance: 13.8
click at [338, 672] on textarea at bounding box center [435, 704] width 558 height 64
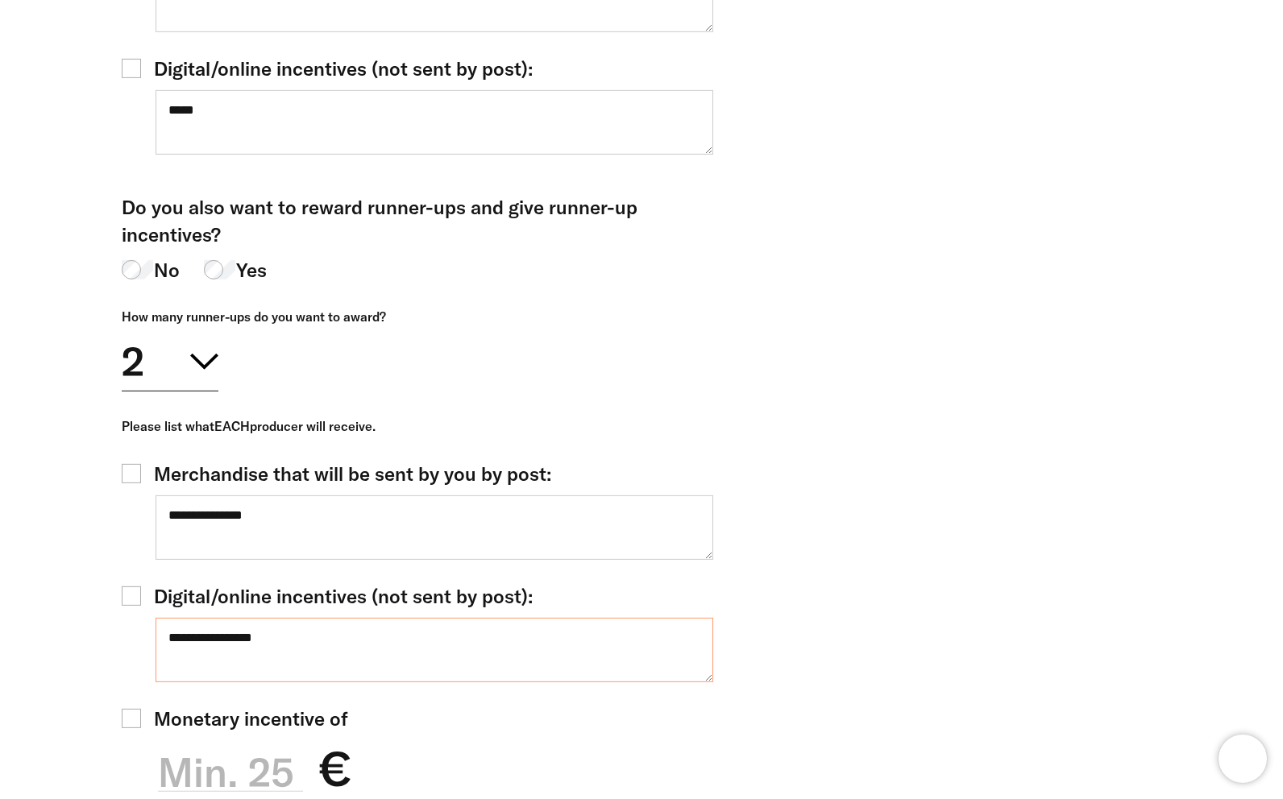
scroll to position [644, 0]
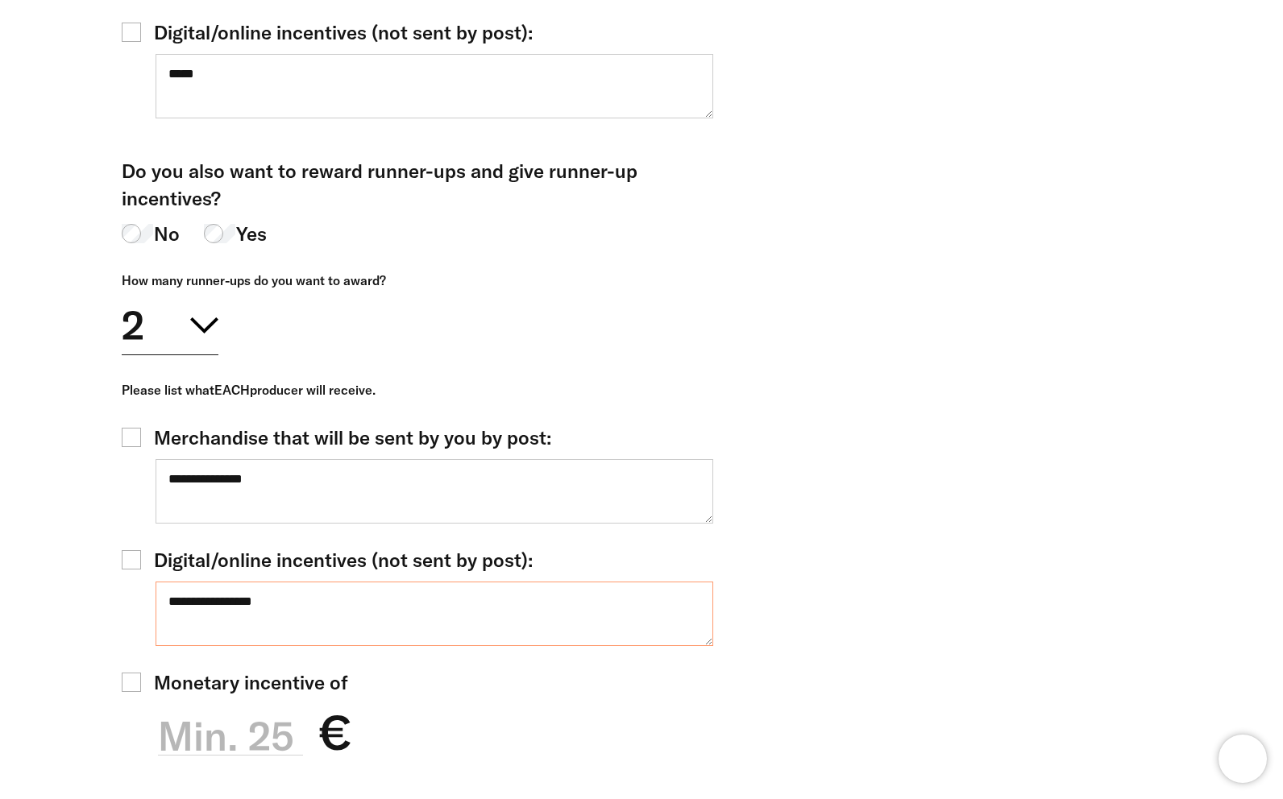
type textarea "**********"
click at [326, 669] on span "Monetary incentive of" at bounding box center [251, 682] width 194 height 27
click at [278, 708] on label "Min. 25" at bounding box center [230, 736] width 145 height 56
click at [278, 699] on input "Min. 25" at bounding box center [230, 727] width 145 height 57
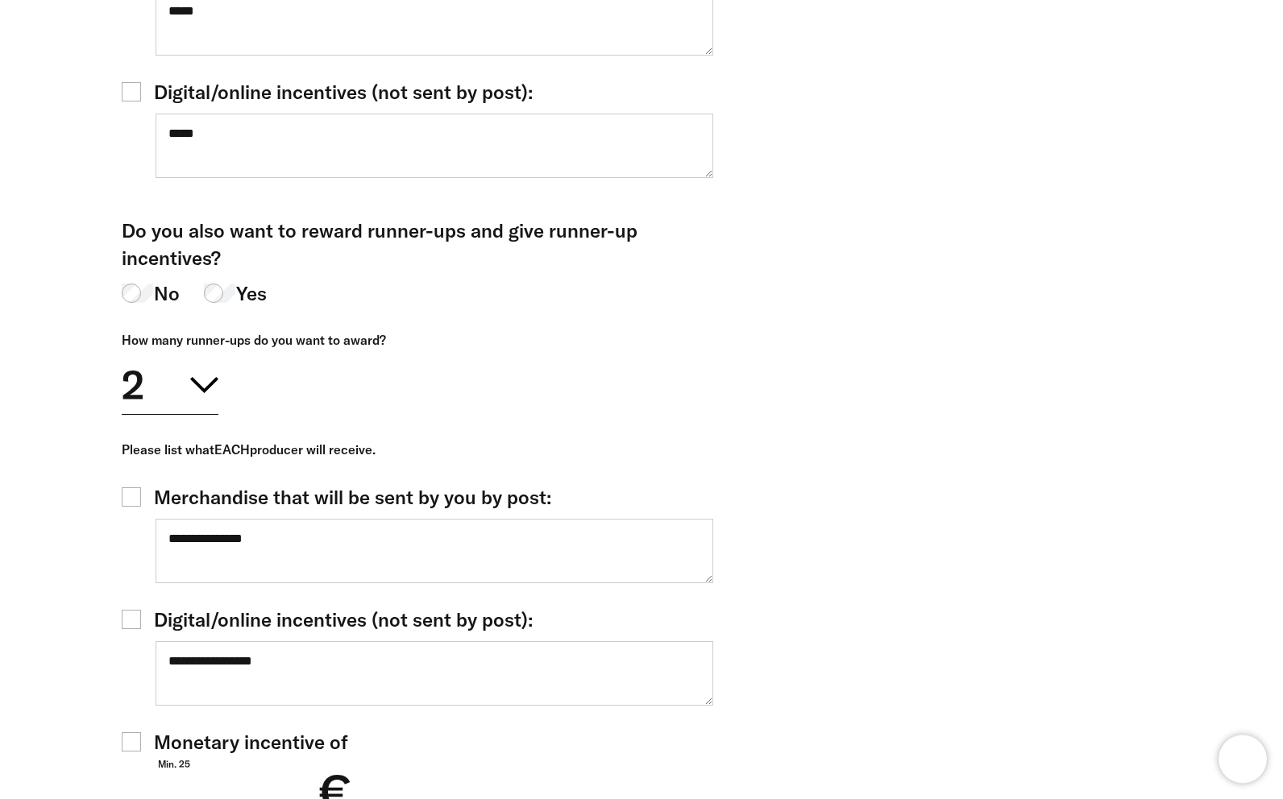
scroll to position [822, 0]
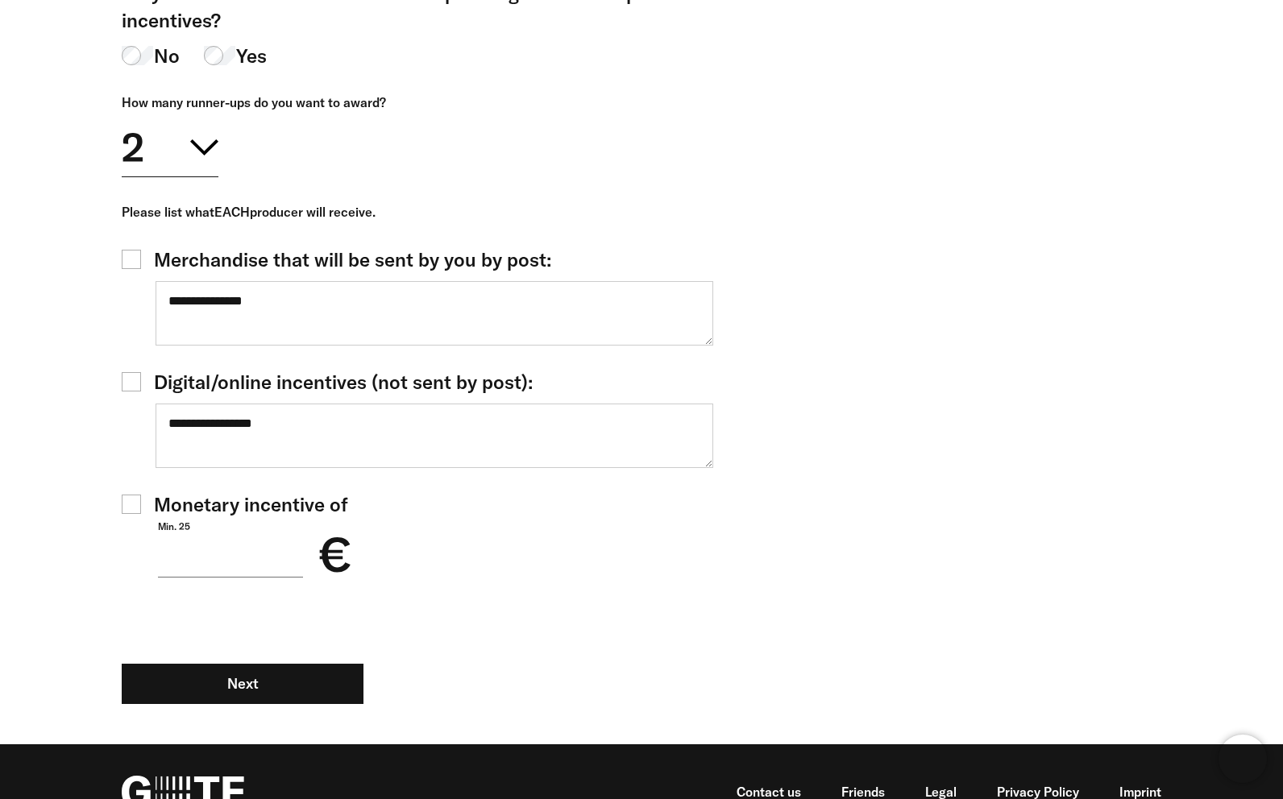
type input "**"
click at [833, 402] on div "Here you can choose incentives to additionally award to signed tracks and as we…" at bounding box center [630, 99] width 1064 height 1290
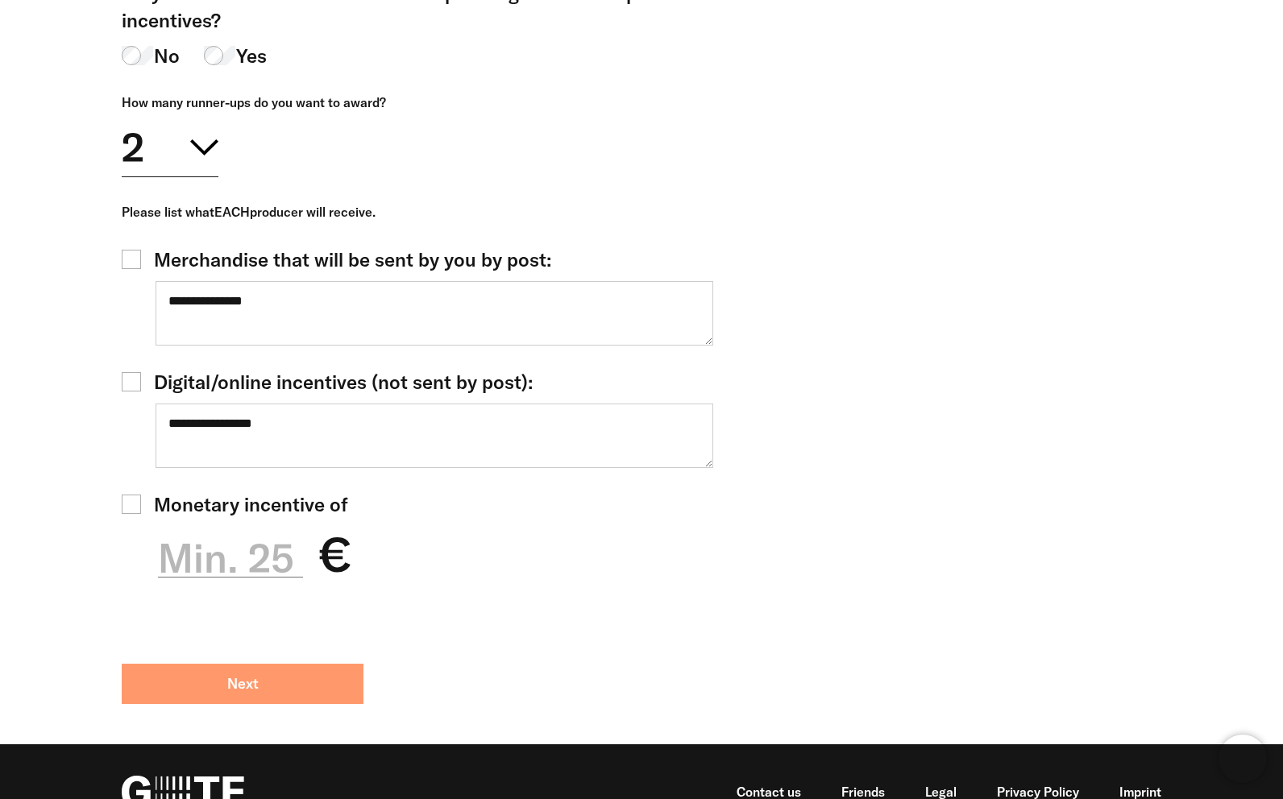
click at [299, 664] on button "Next" at bounding box center [243, 684] width 242 height 40
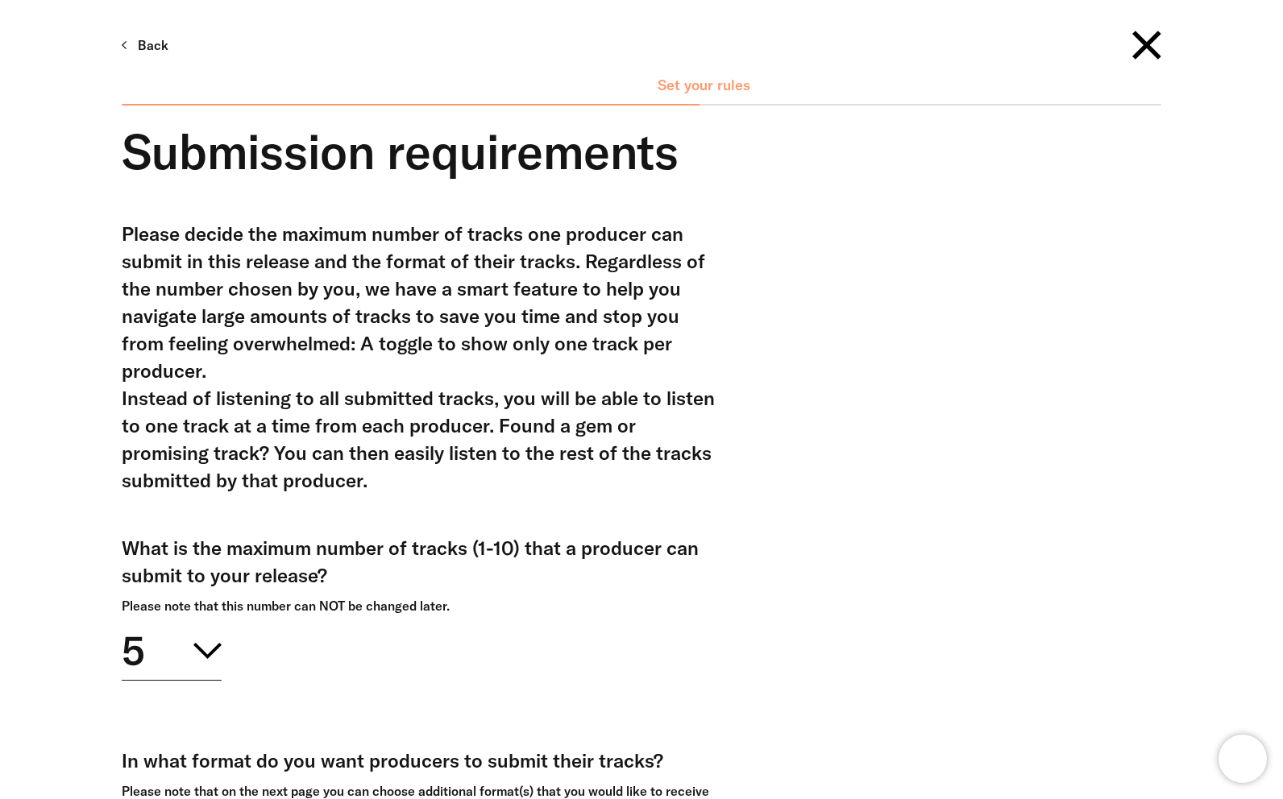
click at [213, 661] on button "5" at bounding box center [172, 648] width 100 height 65
click at [163, 791] on div "2" at bounding box center [172, 794] width 100 height 73
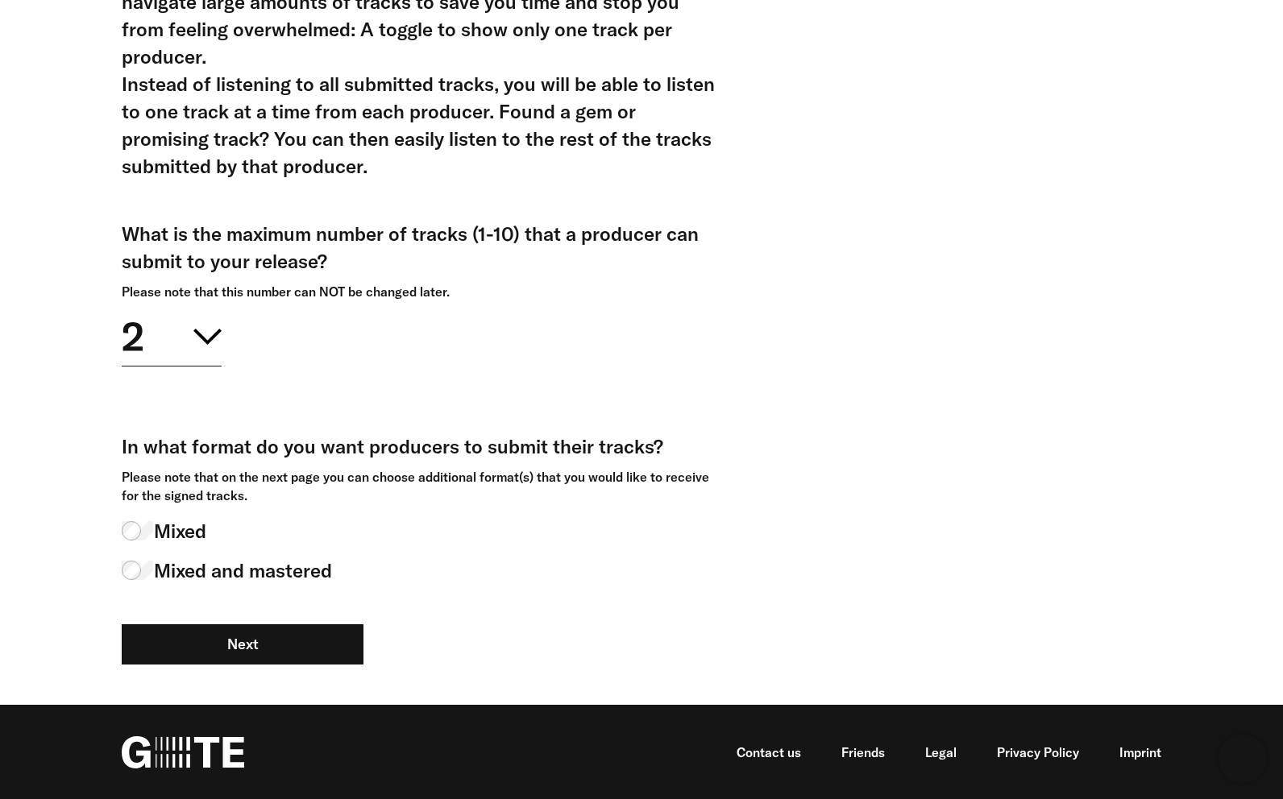
click at [920, 343] on div "Please decide the maximum number of tracks one producer can submit in this rele…" at bounding box center [630, 305] width 1064 height 799
click at [212, 269] on div "What is the maximum number of tracks (1-10) that a producer can submit to your …" at bounding box center [420, 247] width 596 height 55
click at [221, 324] on button "2" at bounding box center [172, 333] width 100 height 65
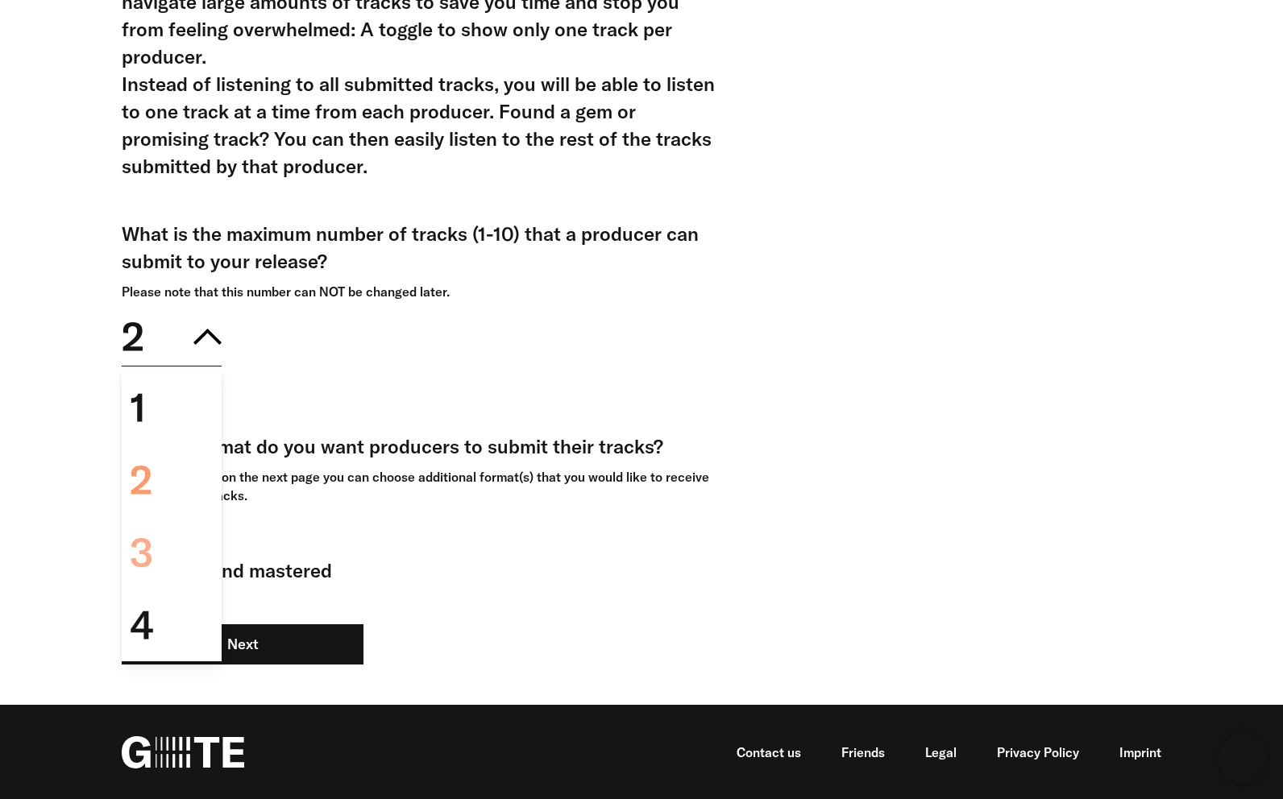
click at [181, 544] on div "3" at bounding box center [172, 553] width 100 height 73
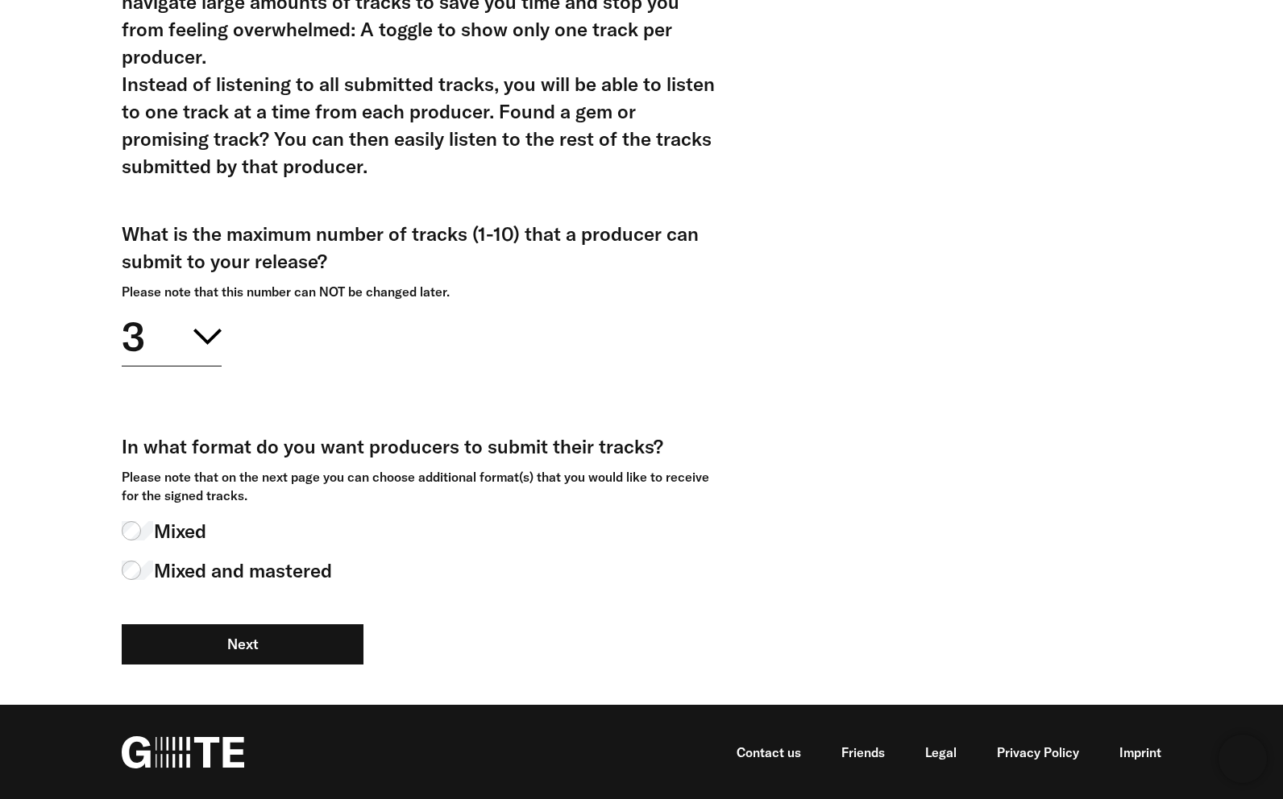
click at [932, 332] on div "Please decide the maximum number of tracks one producer can submit in this rele…" at bounding box center [630, 305] width 1064 height 799
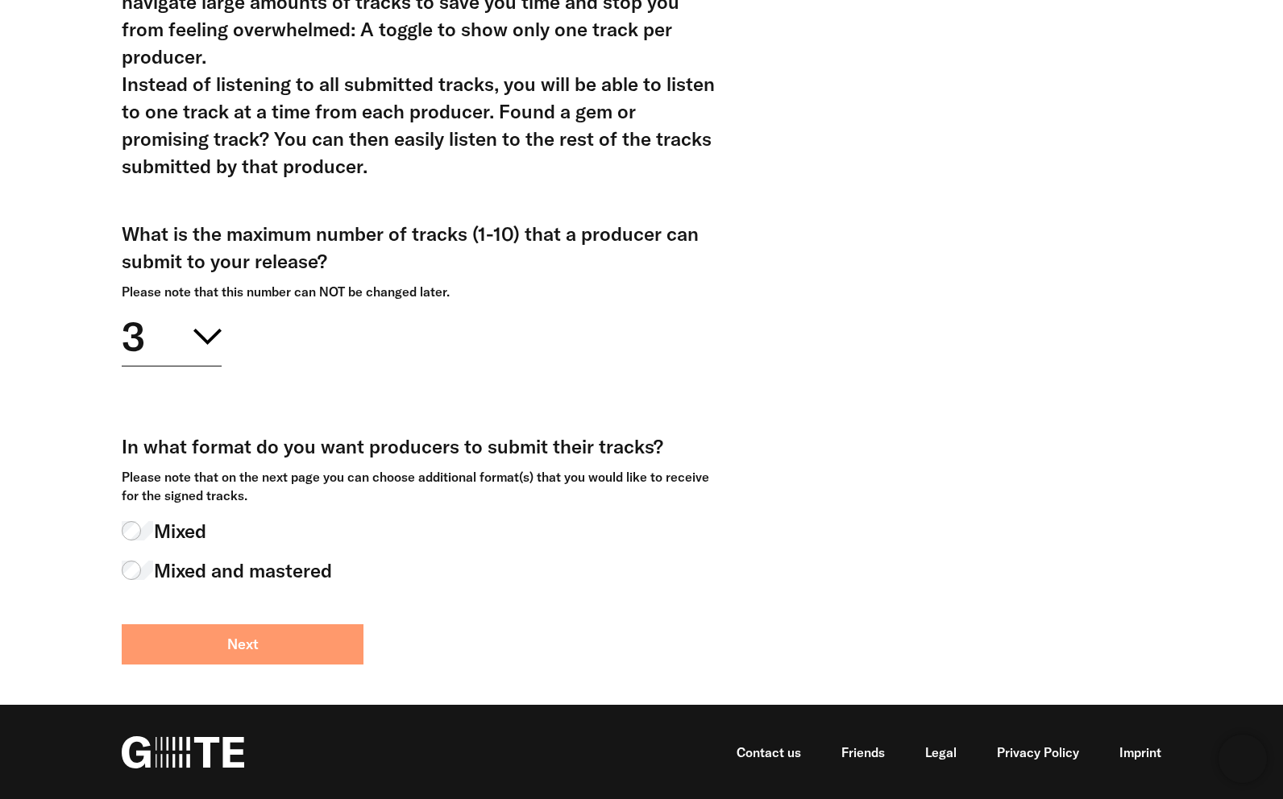
click at [264, 663] on button "Next" at bounding box center [243, 645] width 242 height 40
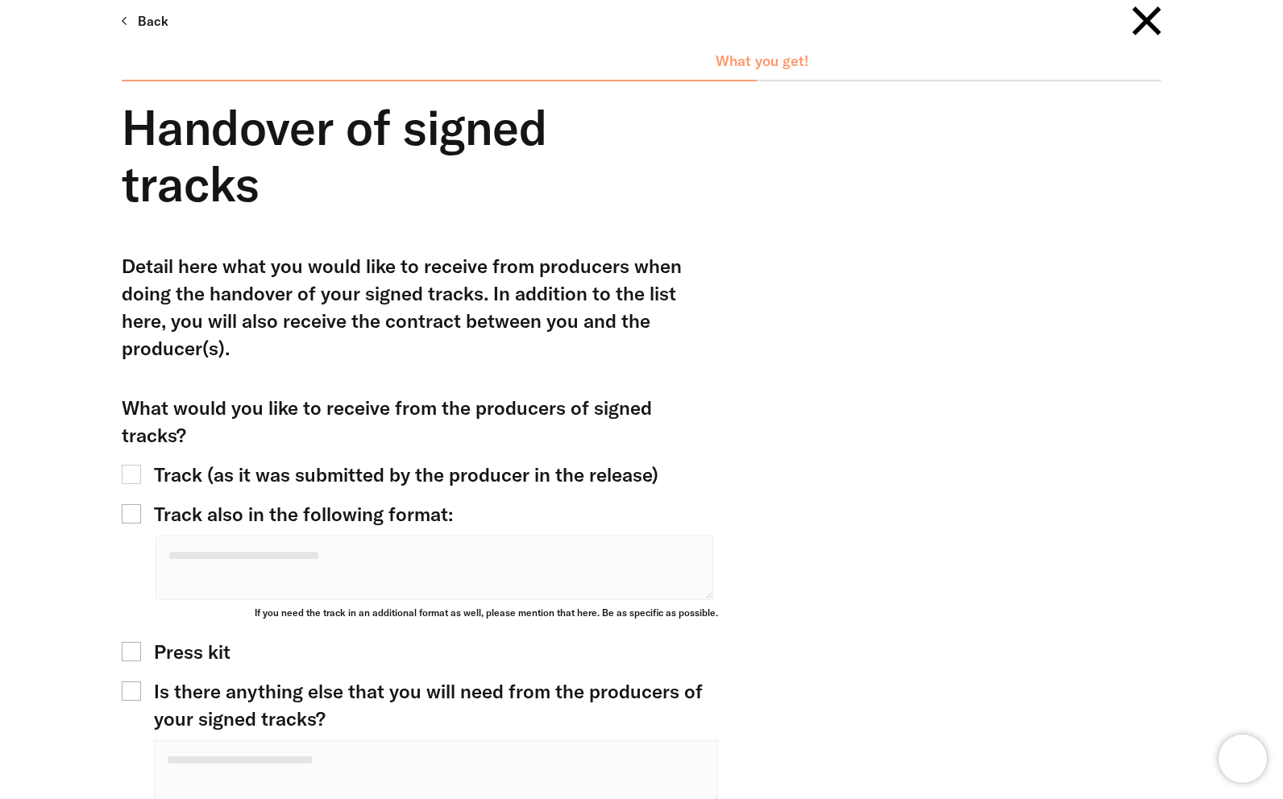
scroll to position [274, 0]
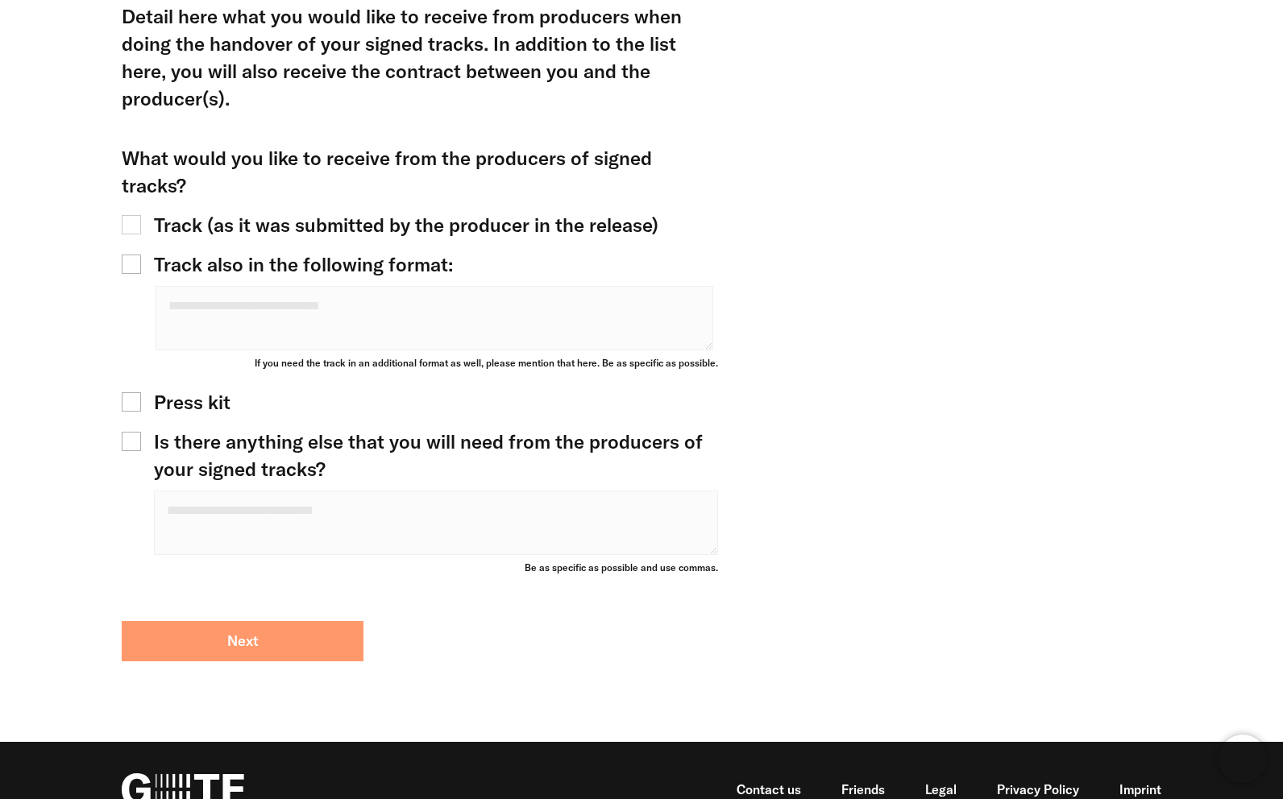
click at [282, 621] on button "Next" at bounding box center [243, 641] width 242 height 40
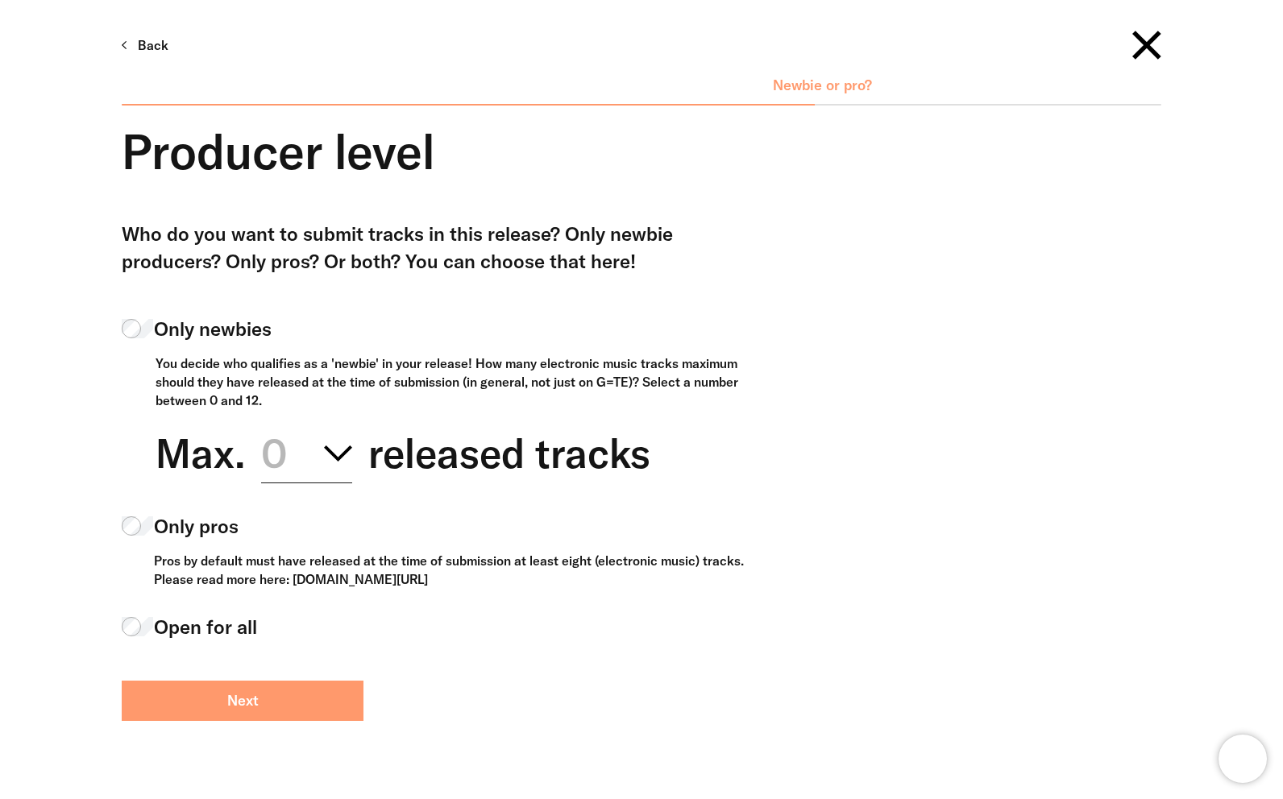
click at [296, 696] on button "Next" at bounding box center [243, 701] width 242 height 40
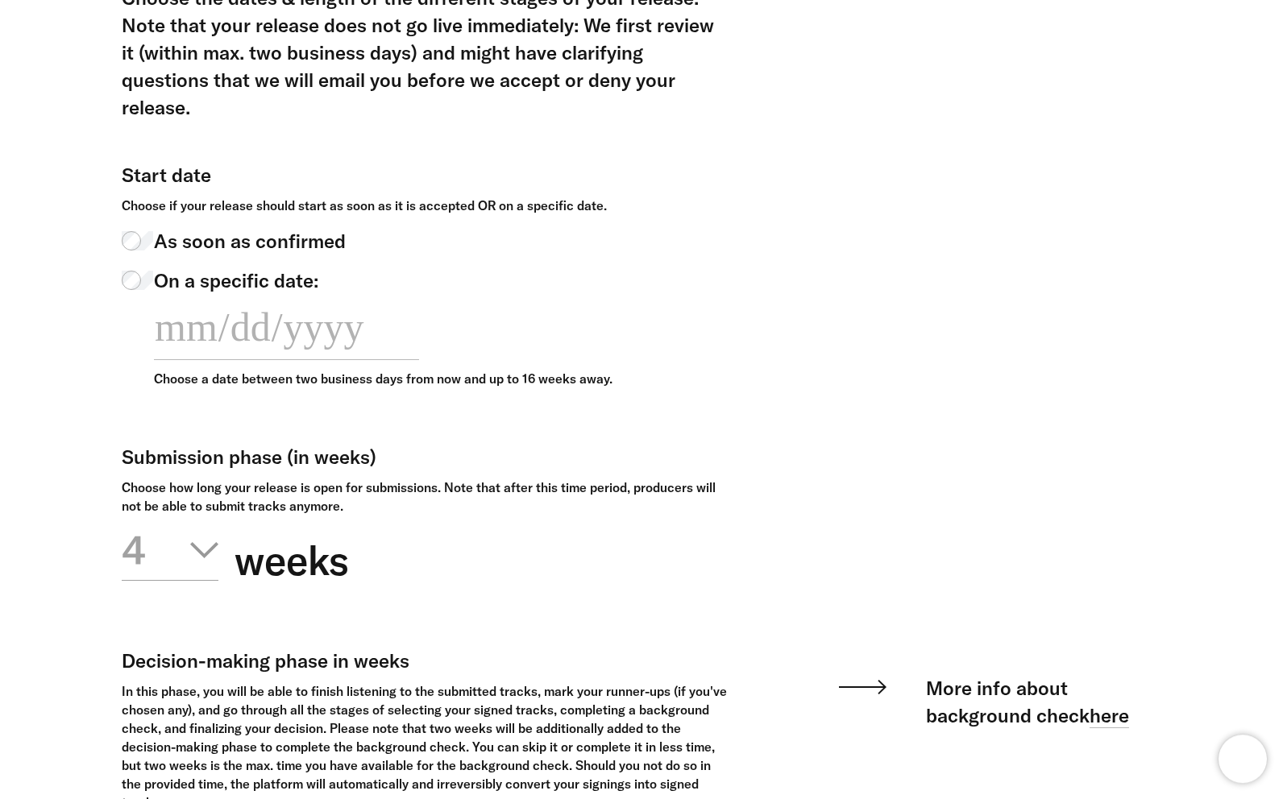
scroll to position [374, 0]
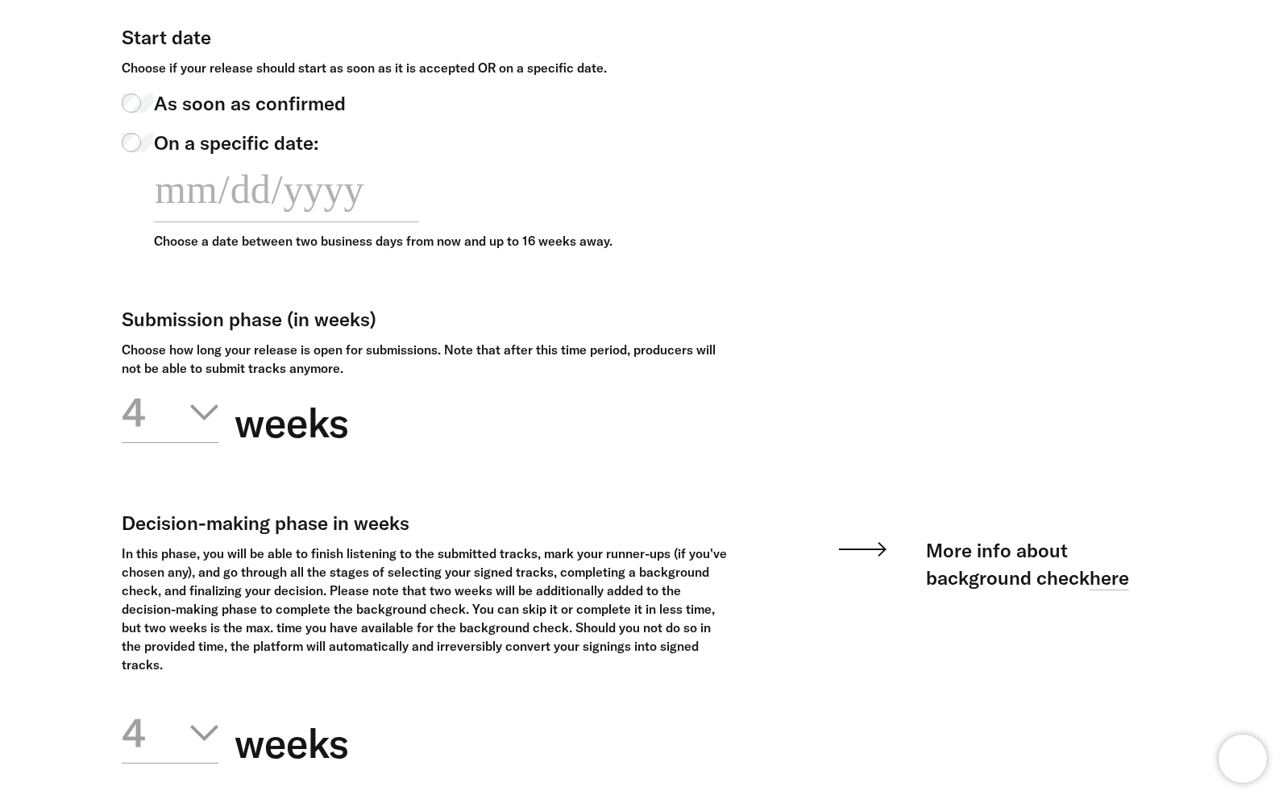
click at [191, 409] on icon "button" at bounding box center [204, 413] width 28 height 16
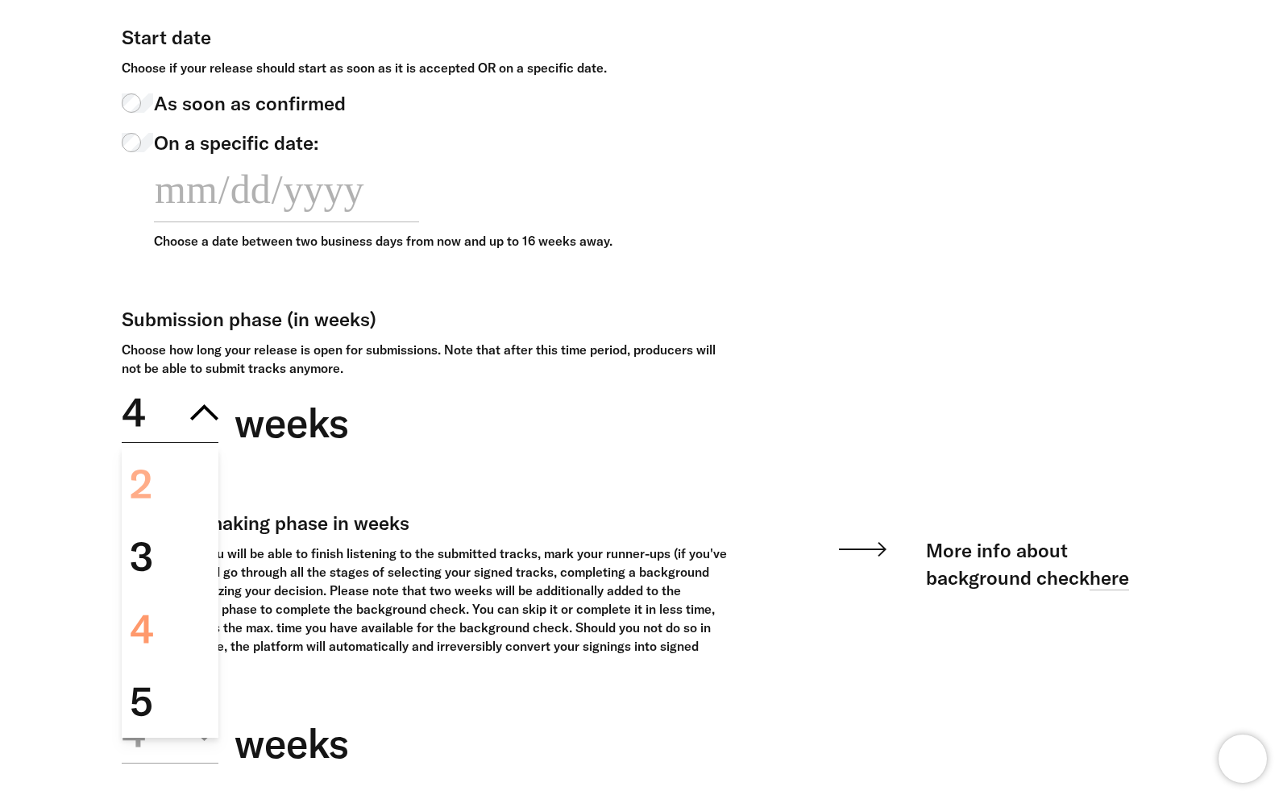
click at [177, 483] on div "2" at bounding box center [170, 484] width 97 height 73
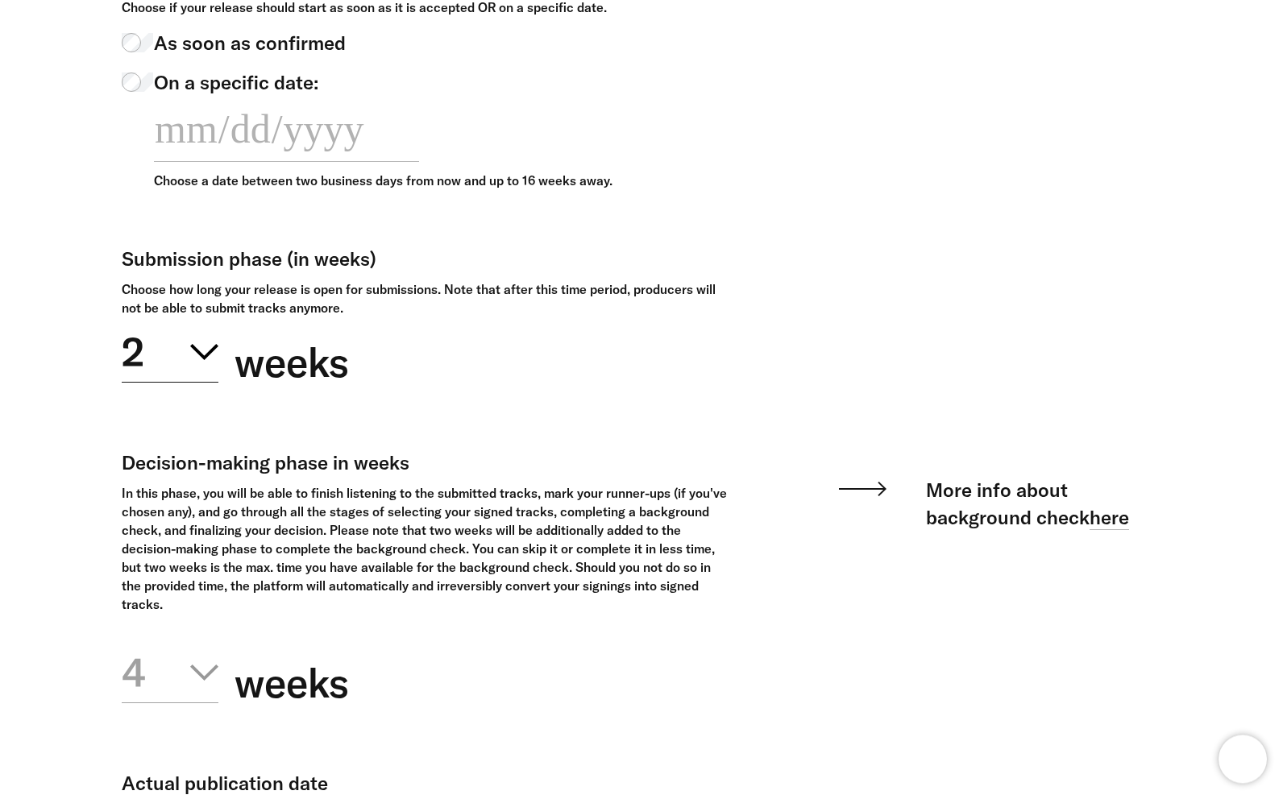
scroll to position [516, 0]
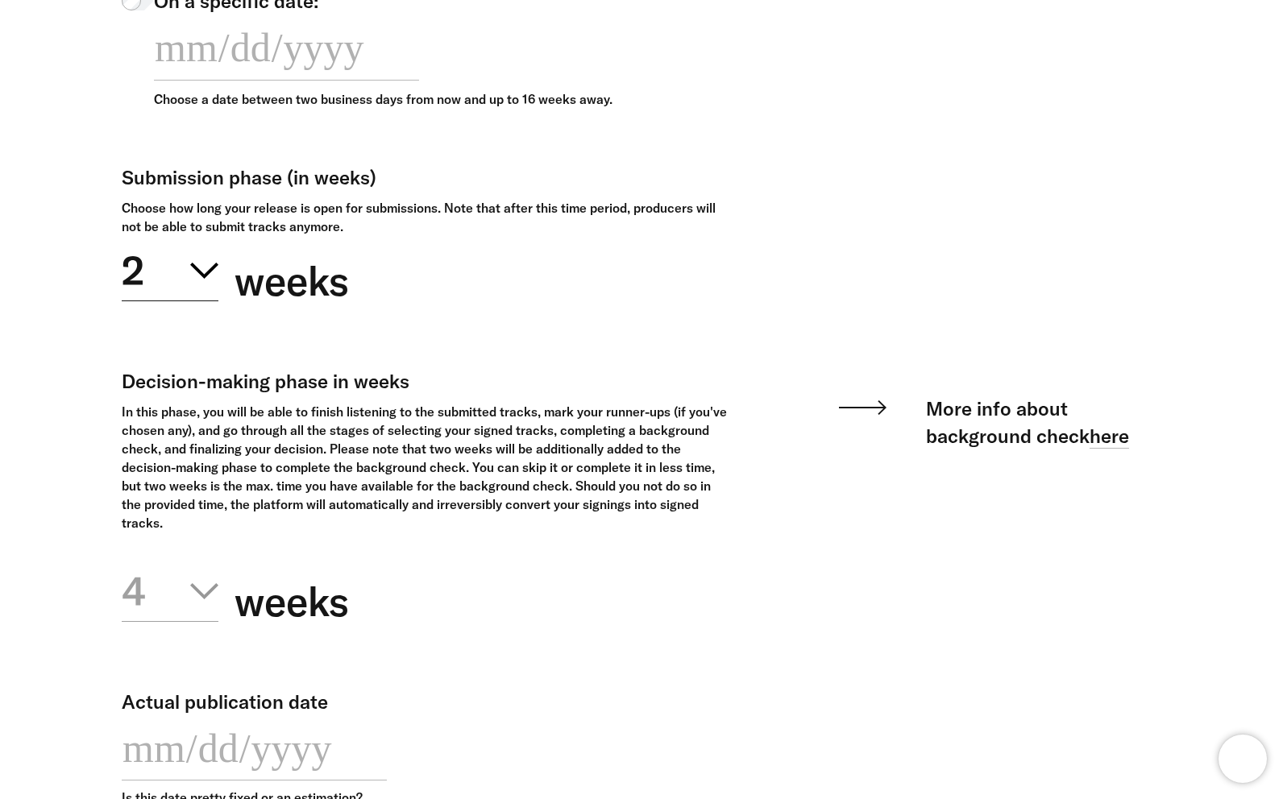
click at [191, 595] on icon "button" at bounding box center [204, 591] width 28 height 16
click at [192, 667] on div "1" at bounding box center [170, 663] width 97 height 73
type input "**********"
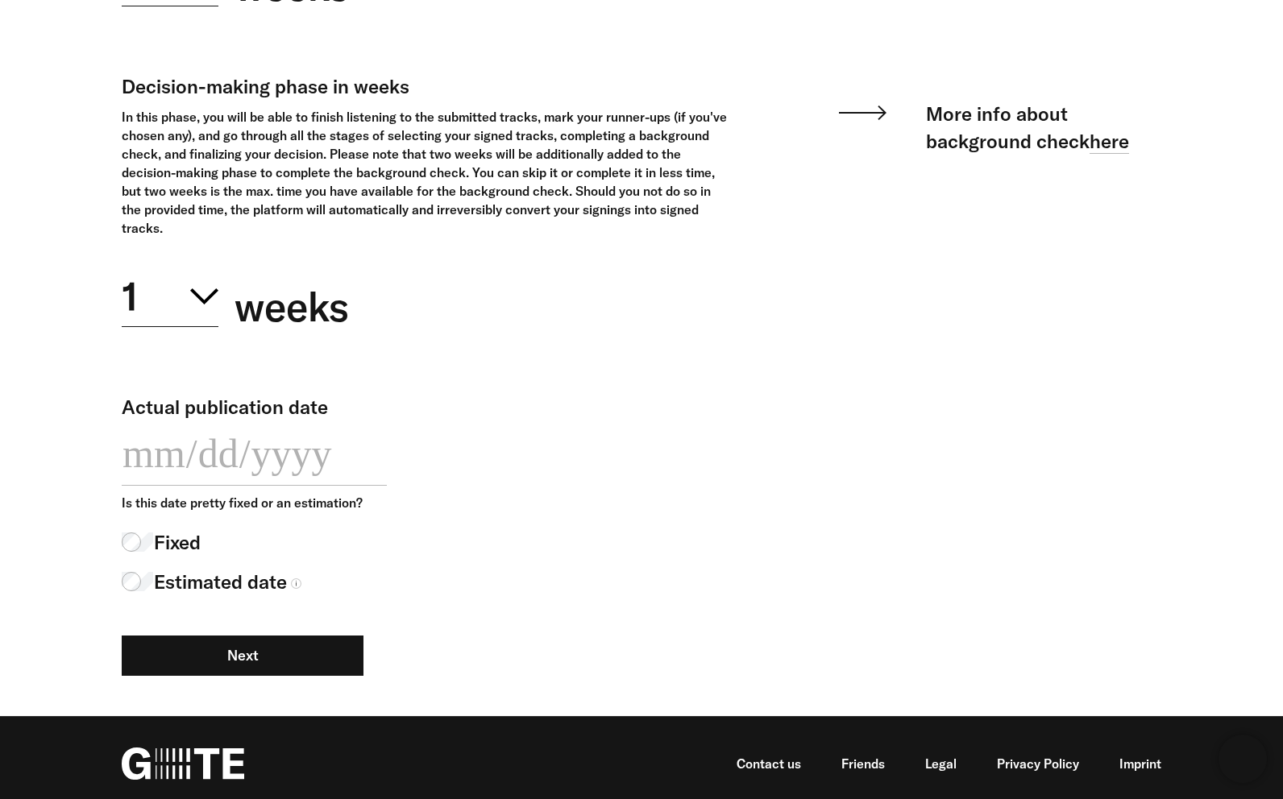
scroll to position [820, 0]
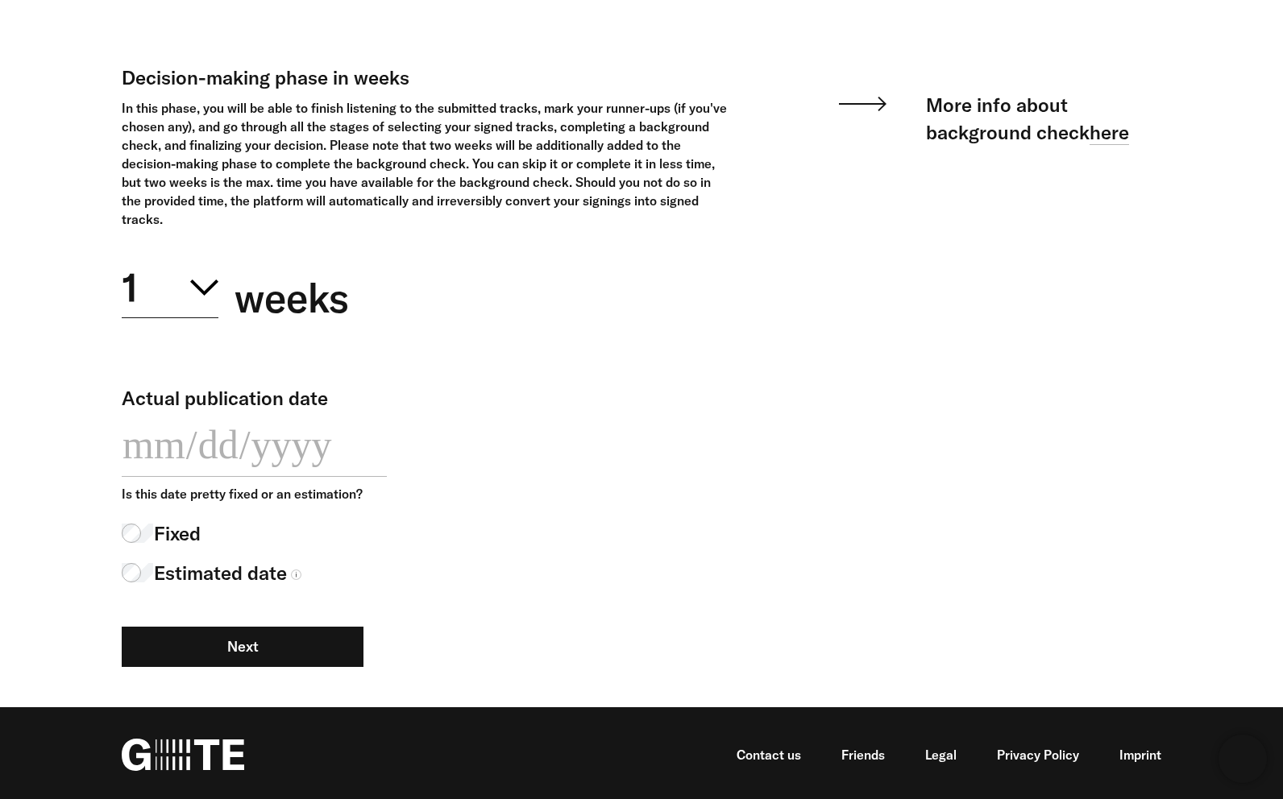
click at [271, 457] on input "**********" at bounding box center [254, 445] width 265 height 66
click at [701, 488] on div "**********" at bounding box center [425, 500] width 607 height 176
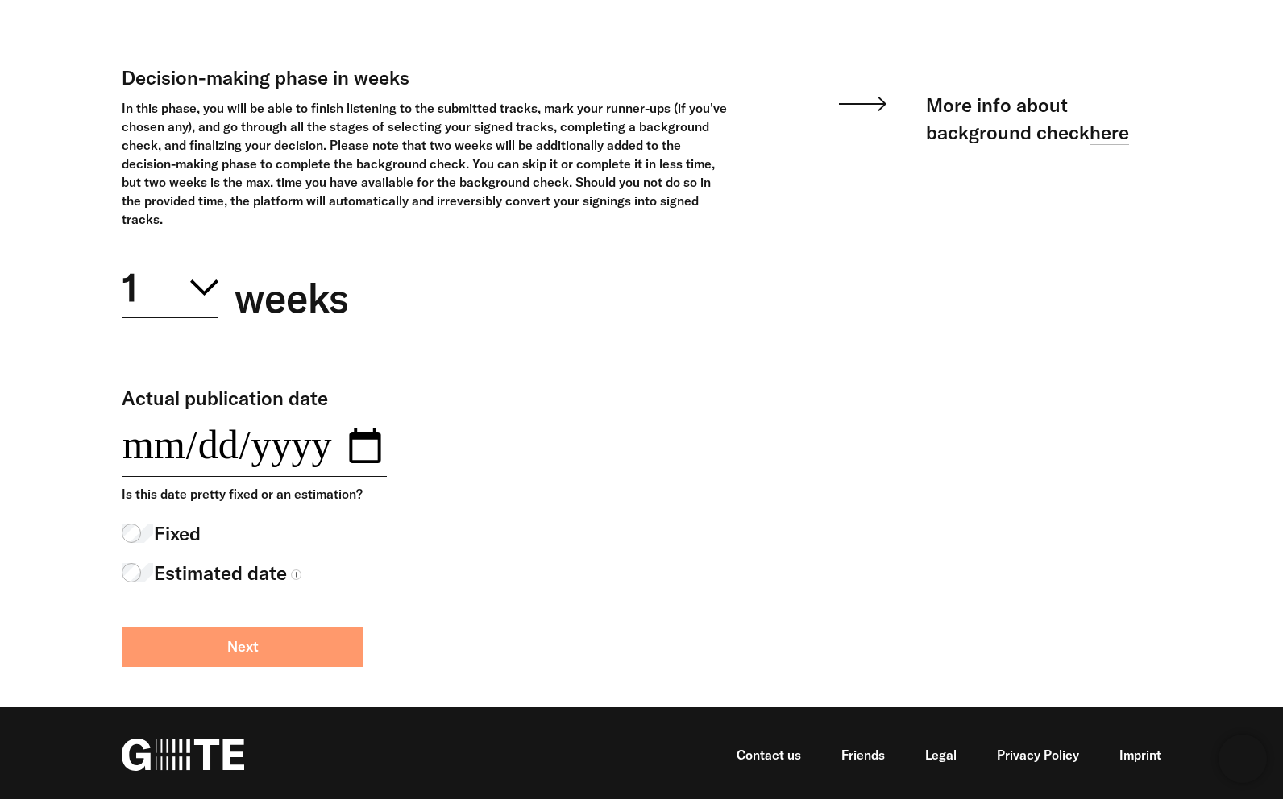
click at [320, 658] on button "Next" at bounding box center [243, 647] width 242 height 40
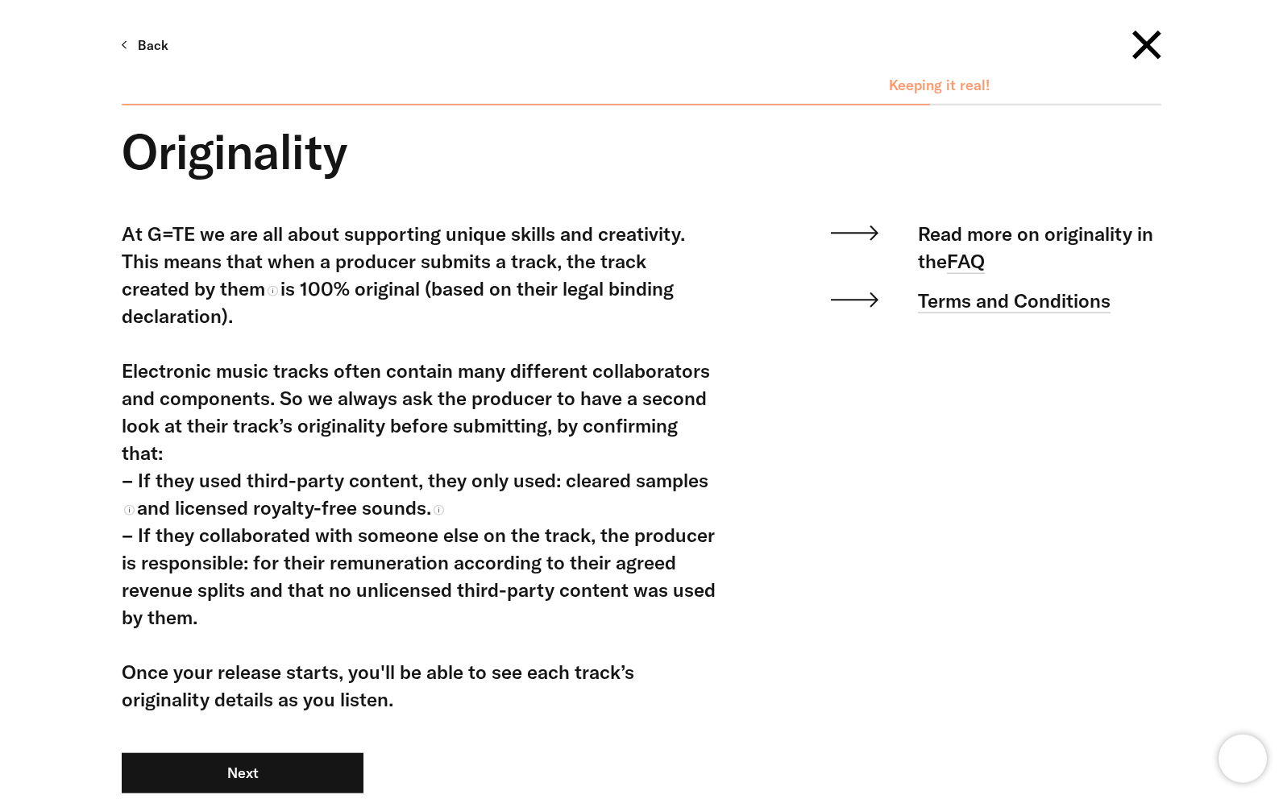
scroll to position [168, 0]
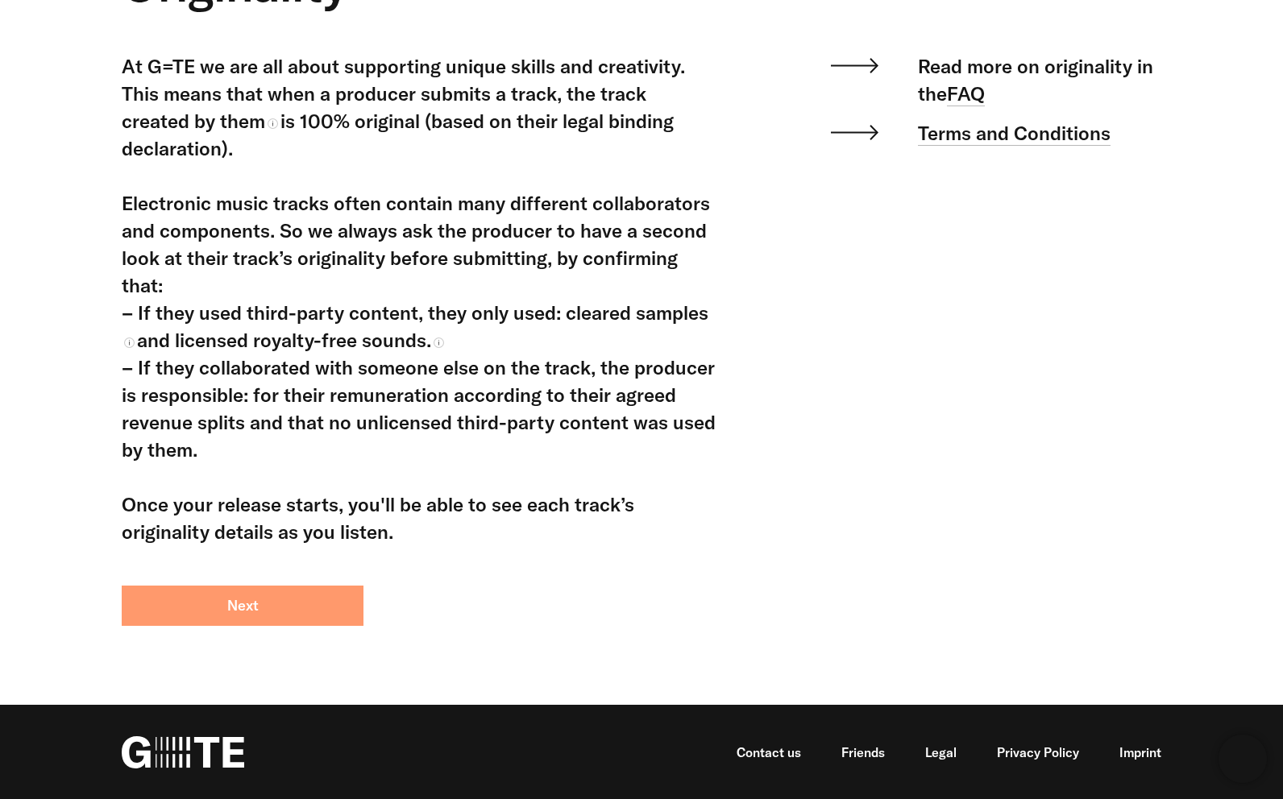
click at [326, 592] on button "Next" at bounding box center [243, 606] width 242 height 40
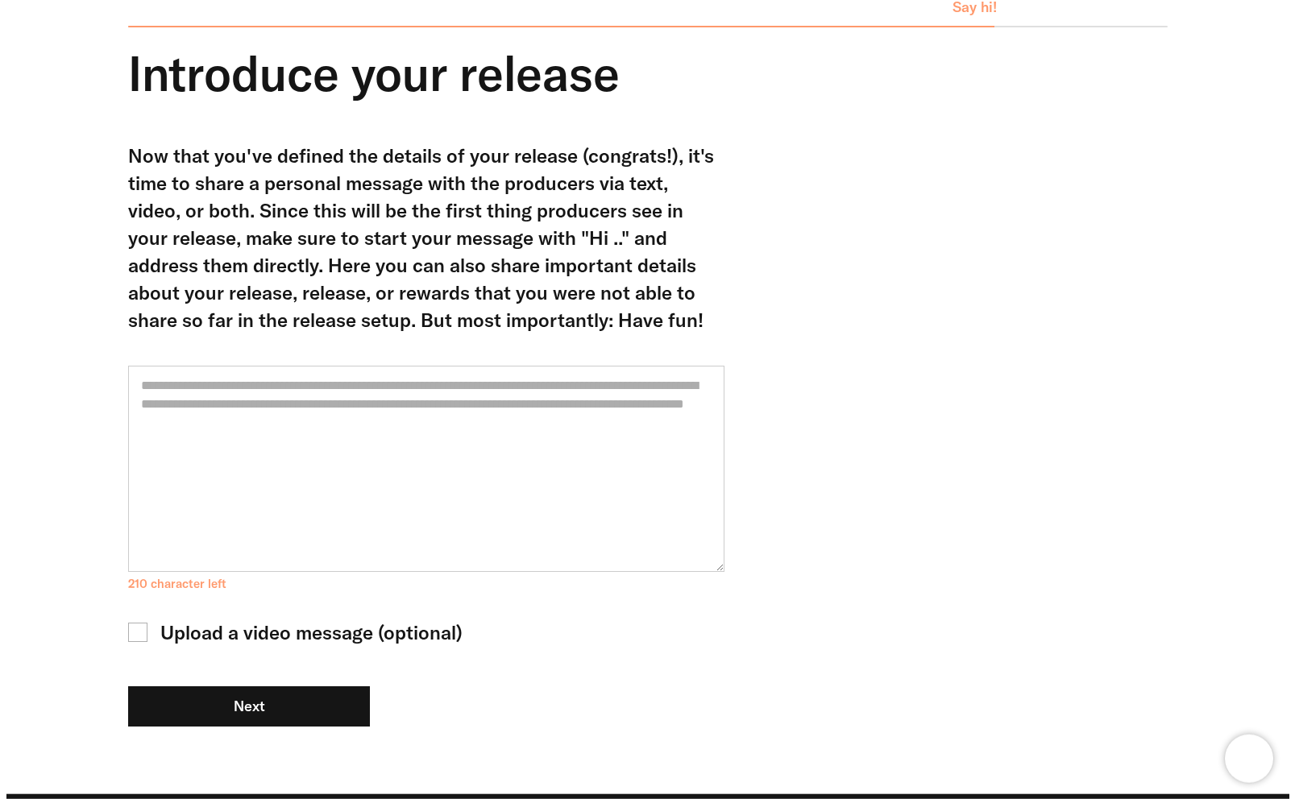
scroll to position [168, 0]
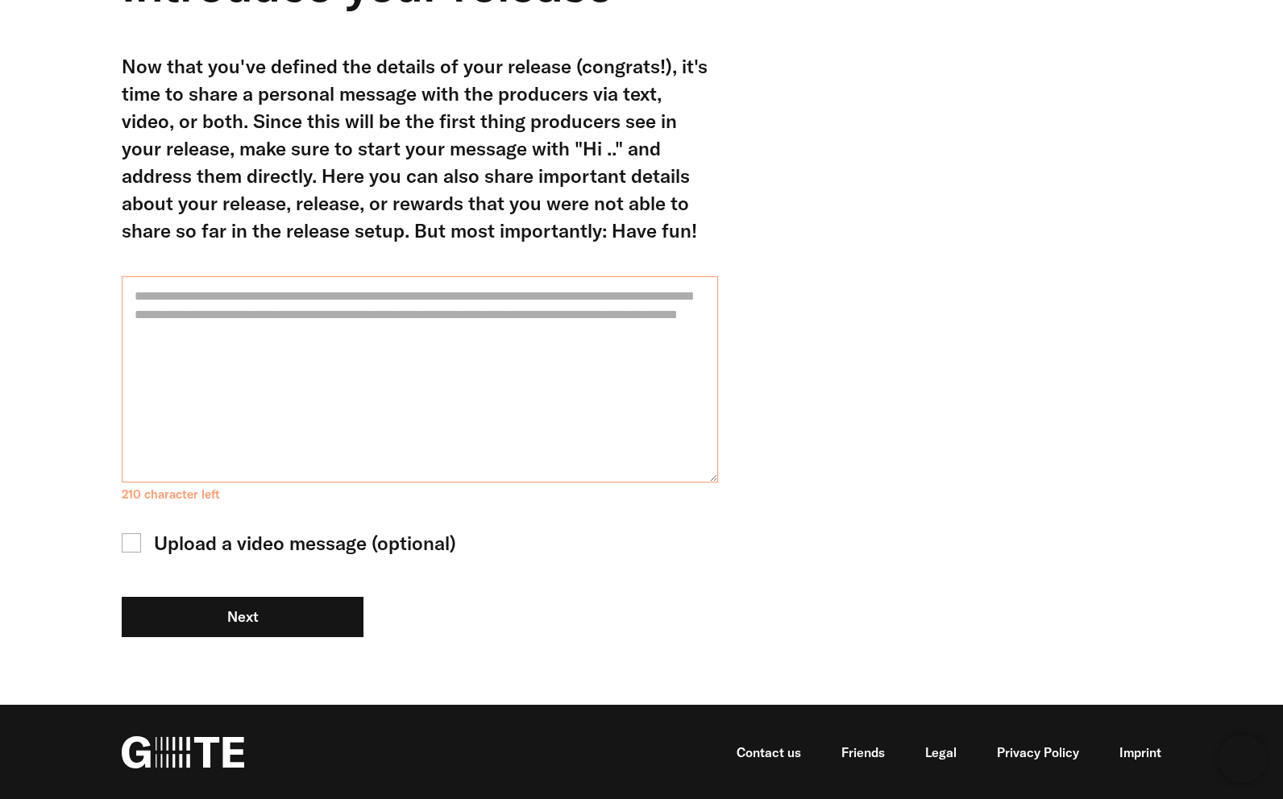
click at [315, 329] on textarea at bounding box center [420, 379] width 596 height 206
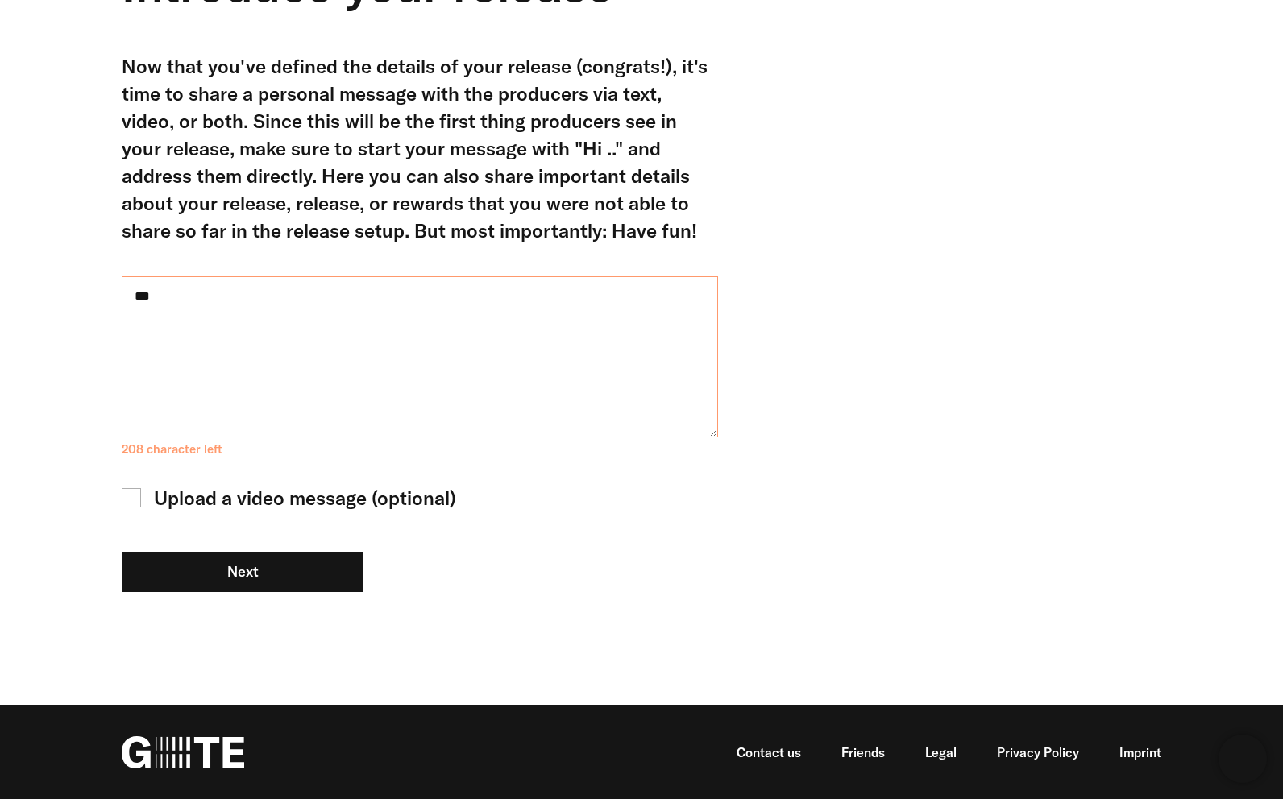
type textarea "****"
type textarea "**********"
click at [622, 614] on form "**********" at bounding box center [420, 342] width 596 height 580
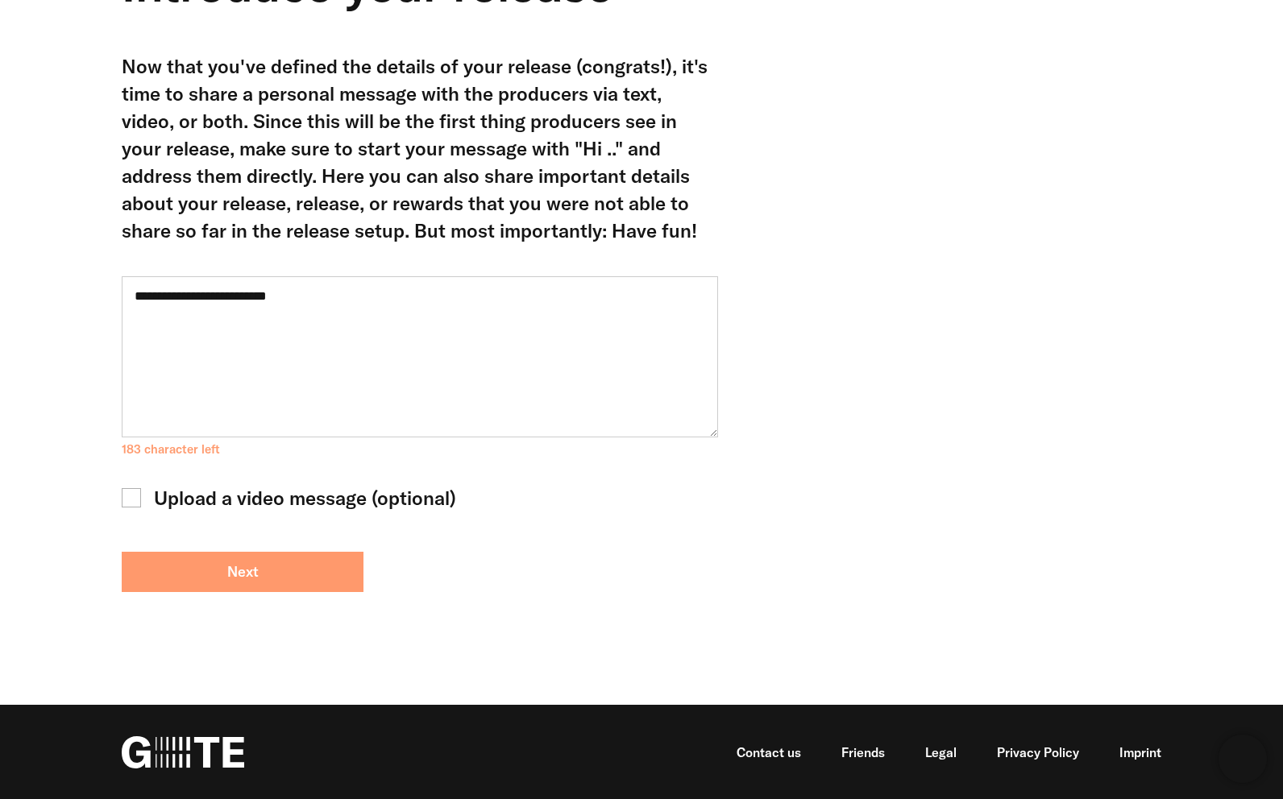
click at [264, 569] on button "Next" at bounding box center [243, 572] width 242 height 40
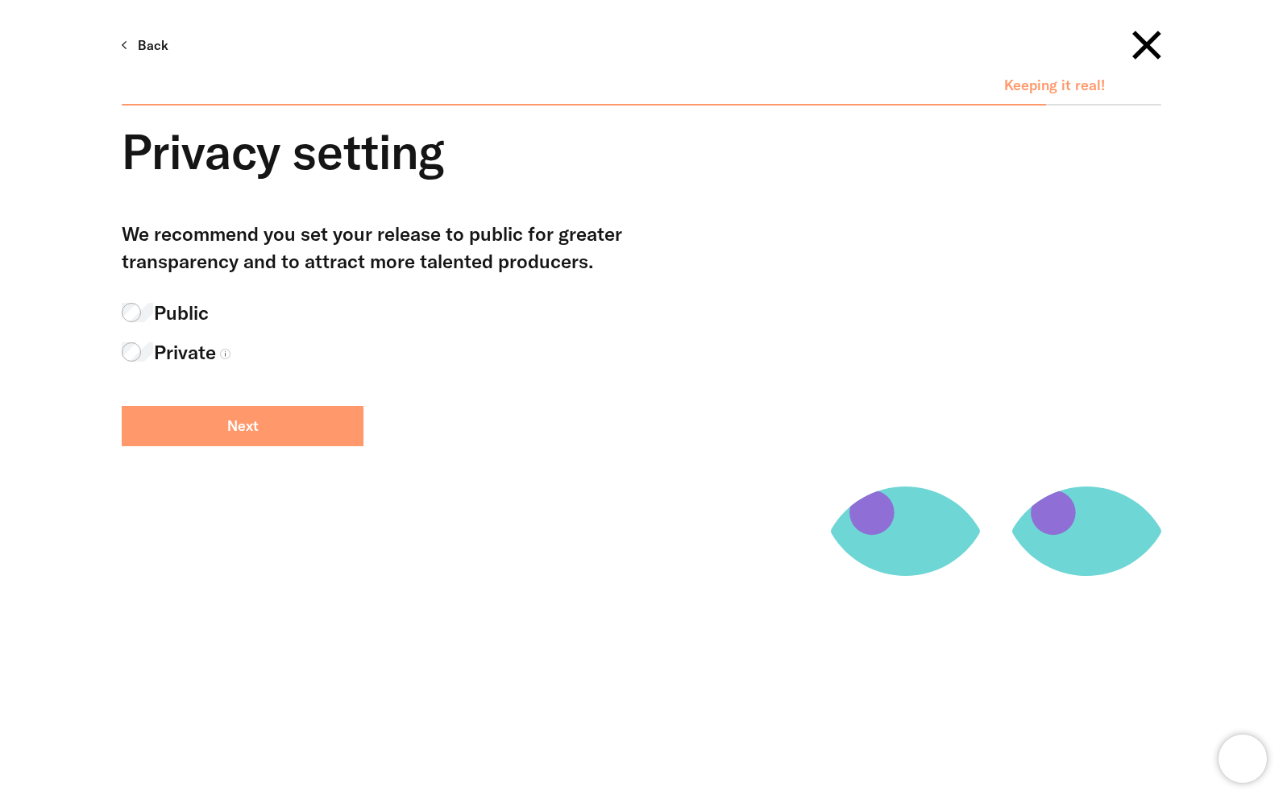
click at [295, 425] on button "Next" at bounding box center [243, 426] width 242 height 40
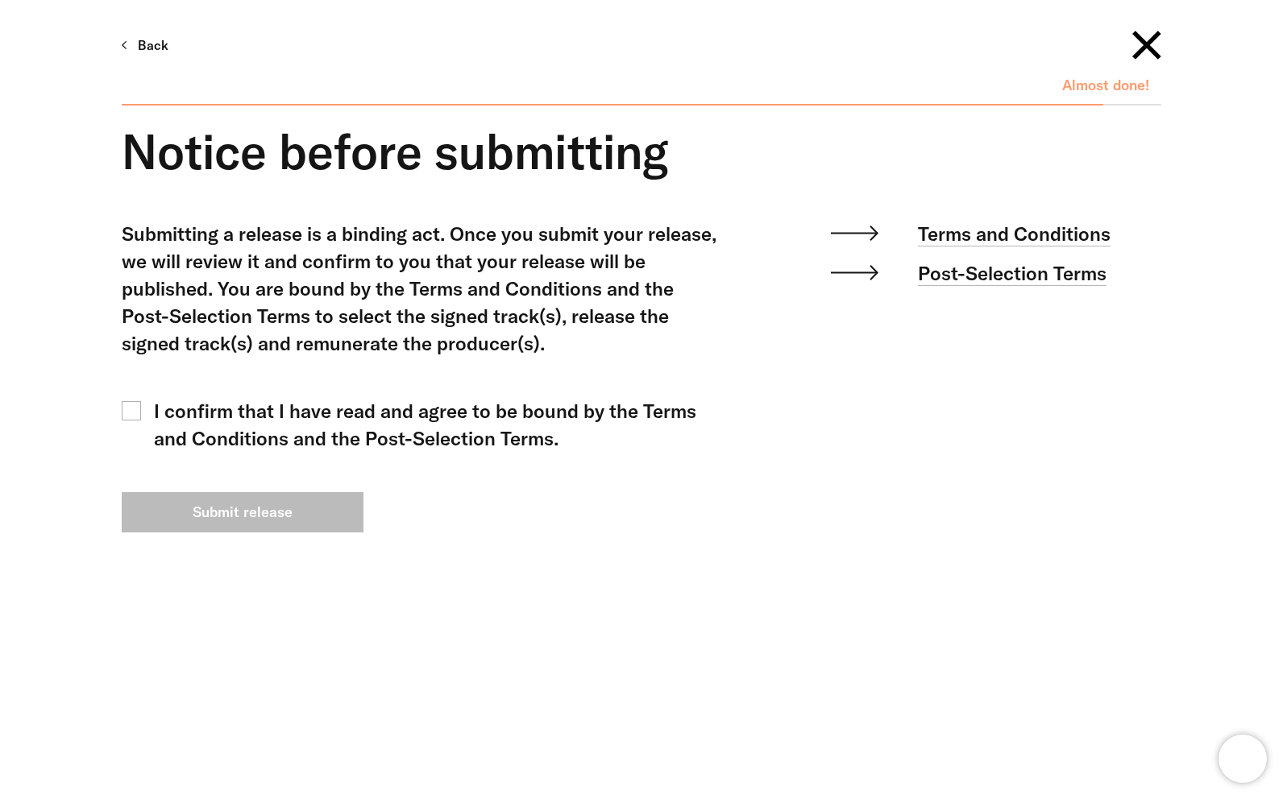
click at [265, 401] on div "I confirm that I have read and agree to be bound by the Terms and Conditions an…" at bounding box center [436, 424] width 564 height 55
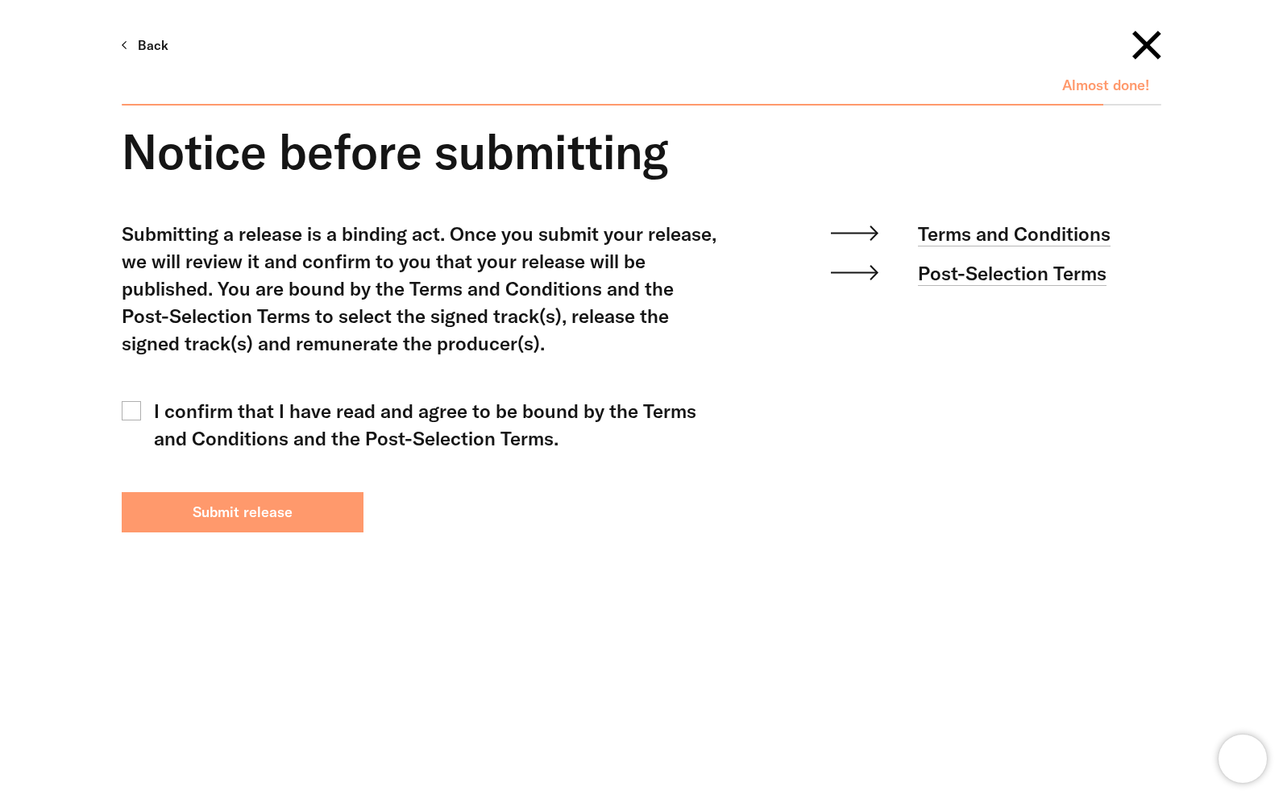
click at [270, 502] on button "Submit release" at bounding box center [243, 512] width 242 height 40
